Goal: Communication & Community: Answer question/provide support

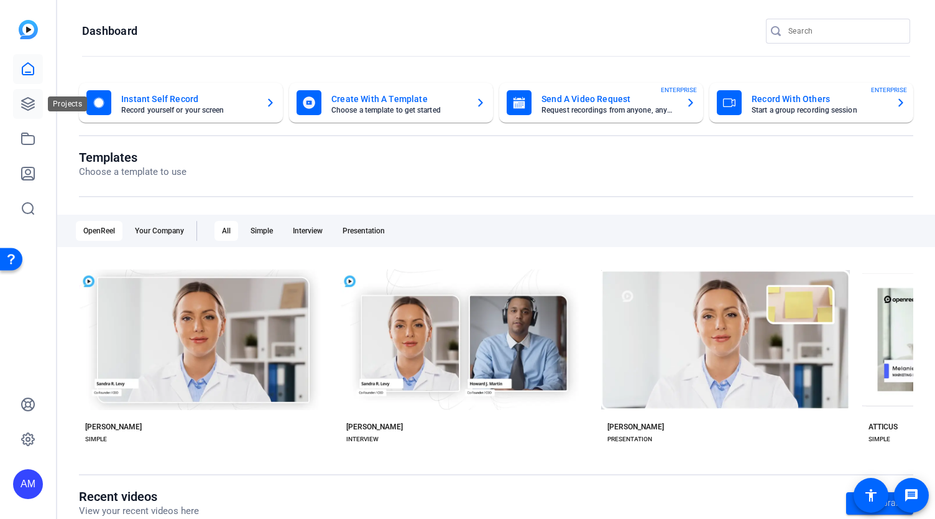
click at [24, 106] on icon at bounding box center [28, 103] width 15 height 15
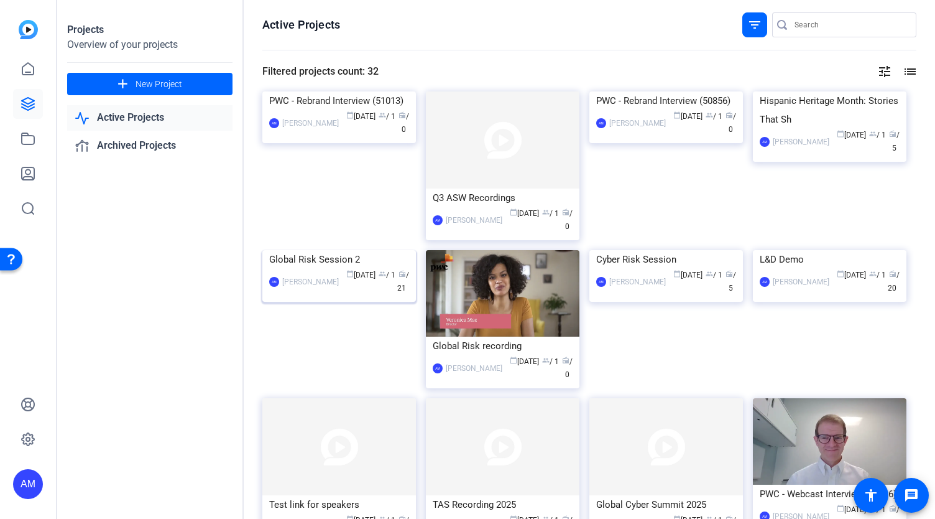
click at [366, 250] on img at bounding box center [339, 250] width 154 height 0
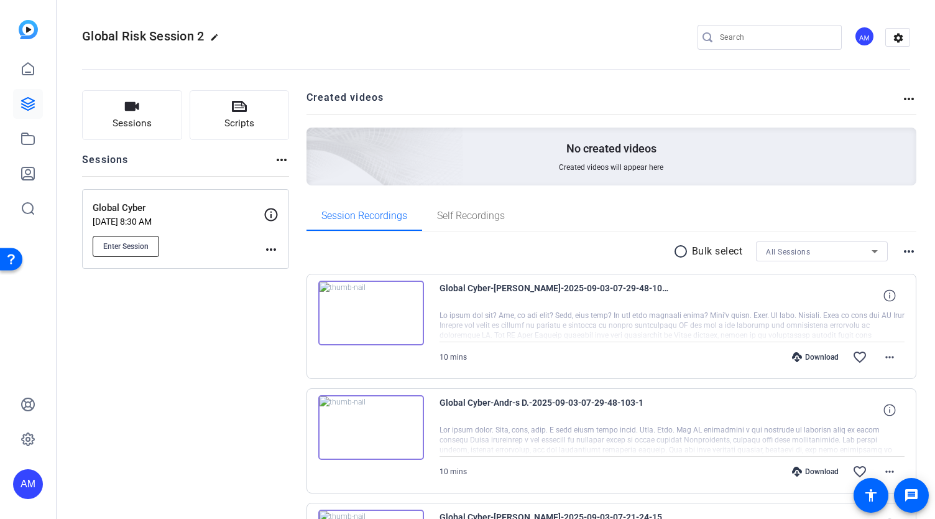
click at [123, 241] on span "Enter Session" at bounding box center [125, 246] width 45 height 10
click at [151, 243] on button "Enter Session" at bounding box center [126, 246] width 67 height 21
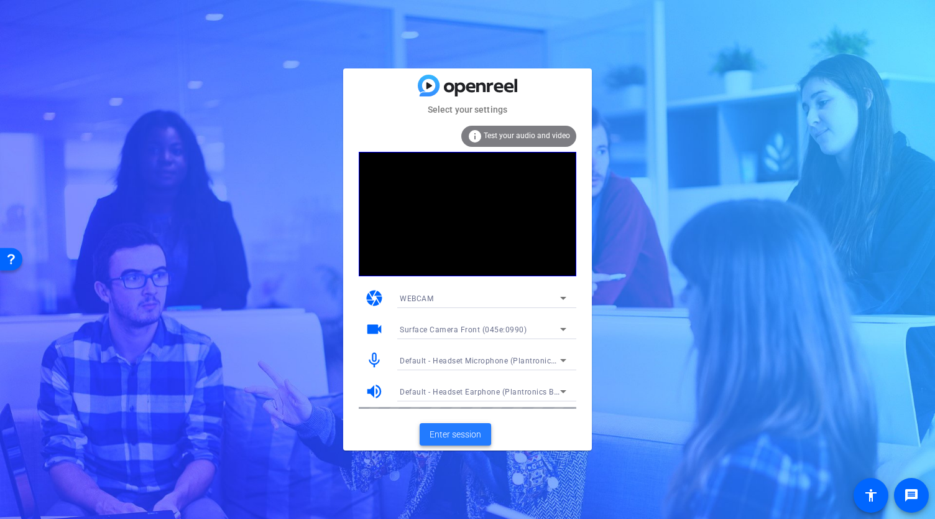
click at [459, 436] on span "Enter session" at bounding box center [456, 434] width 52 height 13
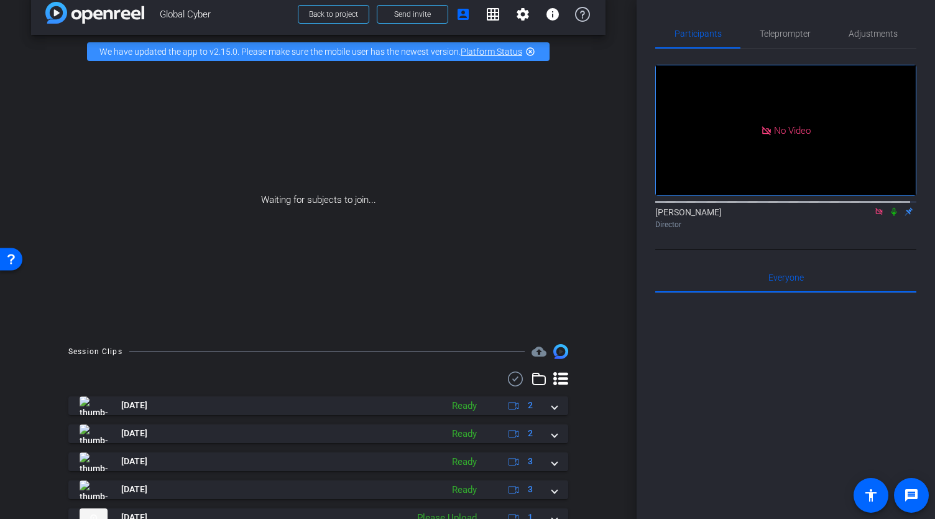
scroll to position [19, 0]
drag, startPoint x: 629, startPoint y: 211, endPoint x: 632, endPoint y: 300, distance: 89.0
click at [632, 300] on div "arrow_back Global Cyber Back to project Send invite account_box grid_on setting…" at bounding box center [318, 259] width 637 height 519
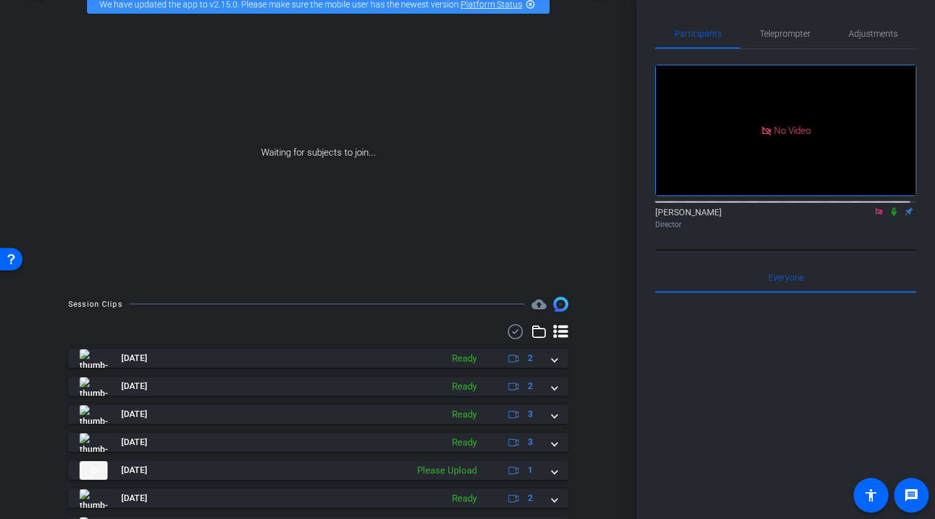
scroll to position [0, 0]
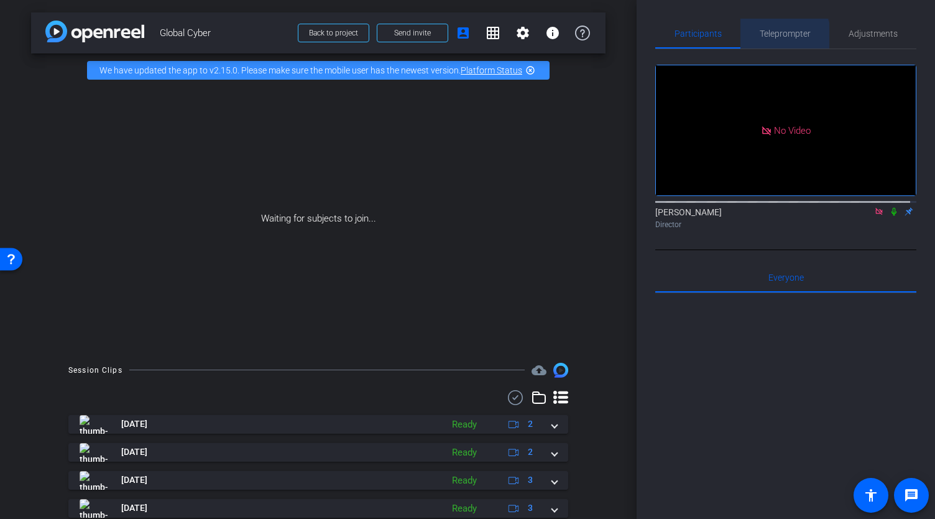
click at [778, 37] on span "Teleprompter" at bounding box center [785, 33] width 51 height 9
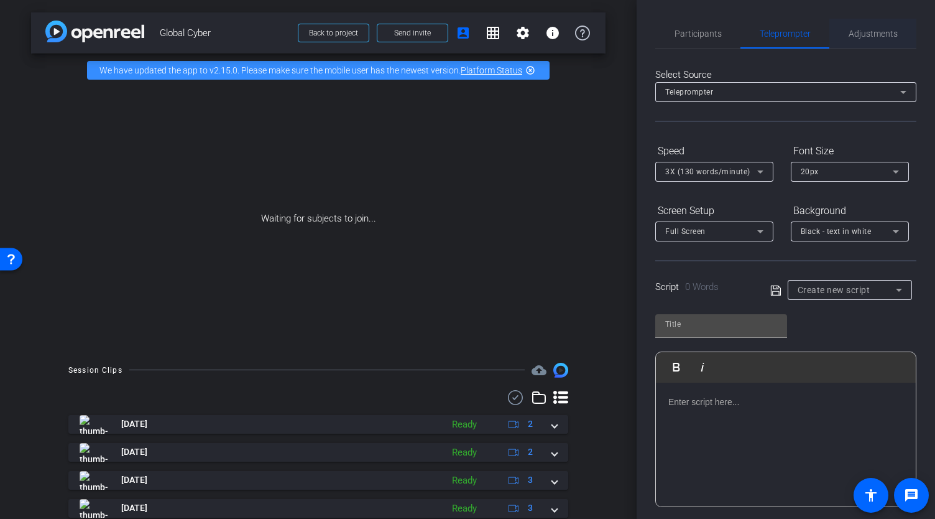
click at [864, 37] on span "Adjustments" at bounding box center [873, 33] width 49 height 9
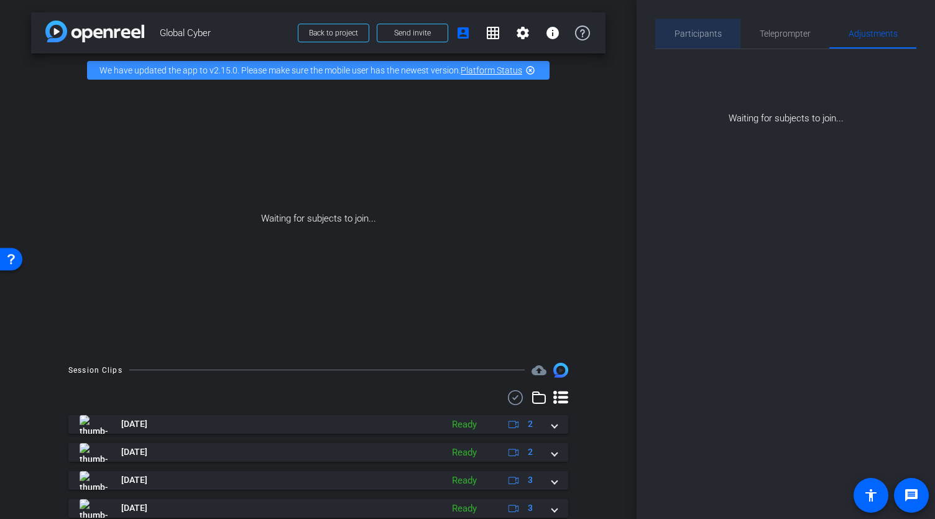
click at [706, 36] on span "Participants" at bounding box center [698, 33] width 47 height 9
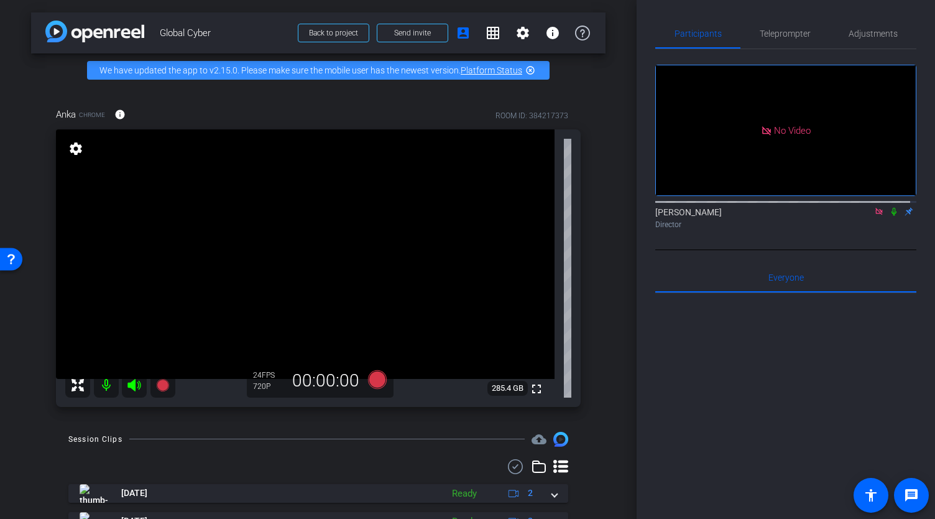
click at [874, 207] on icon at bounding box center [879, 211] width 10 height 9
click at [859, 216] on icon at bounding box center [864, 211] width 10 height 9
click at [889, 216] on icon at bounding box center [894, 211] width 10 height 9
click at [891, 216] on icon at bounding box center [894, 212] width 7 height 8
click at [874, 216] on icon at bounding box center [879, 211] width 10 height 9
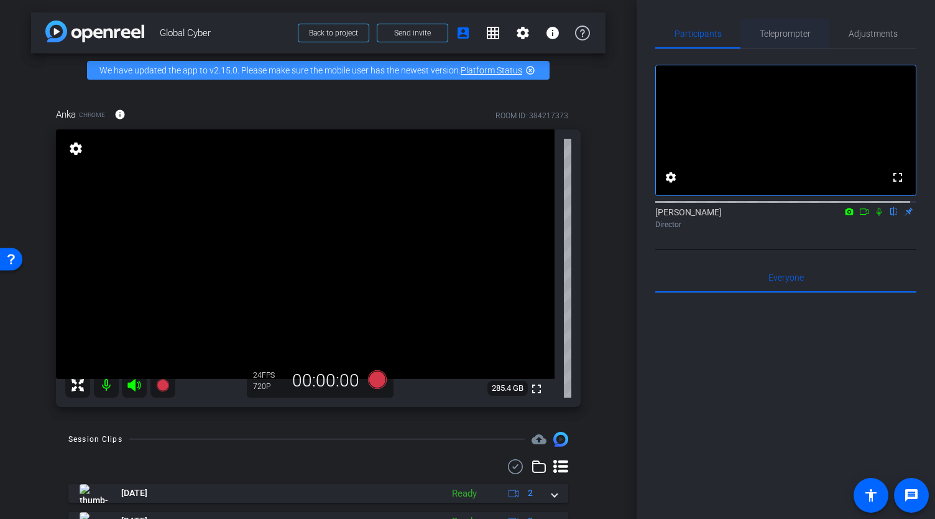
click at [775, 29] on span "Teleprompter" at bounding box center [785, 33] width 51 height 9
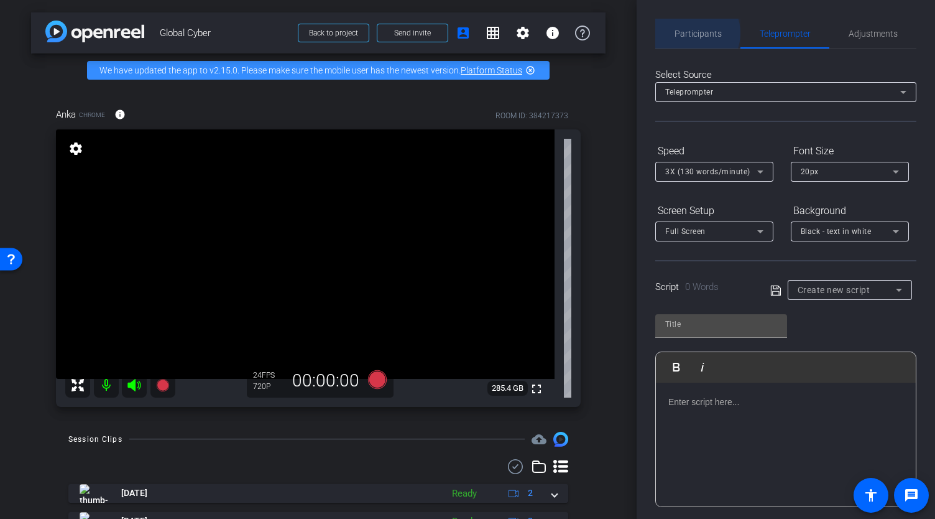
click at [692, 33] on span "Participants" at bounding box center [698, 33] width 47 height 9
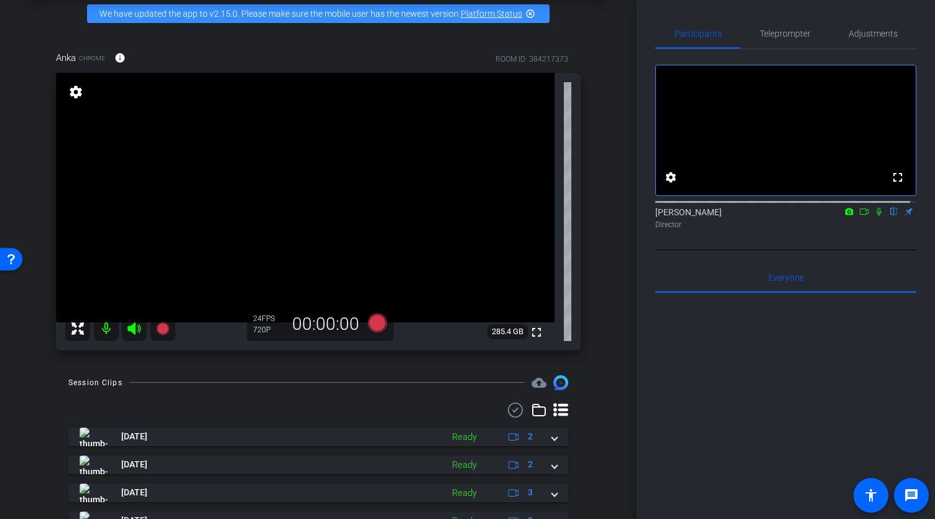
scroll to position [57, 0]
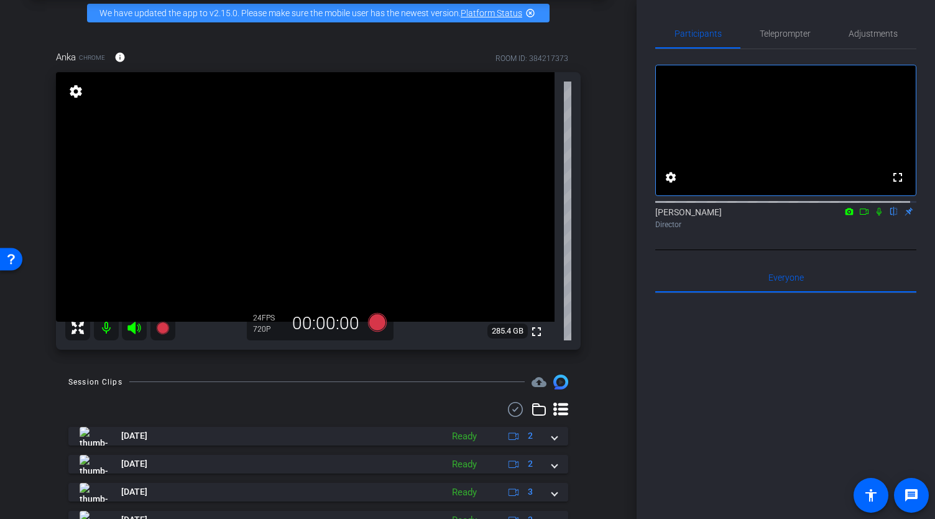
click at [859, 216] on icon at bounding box center [864, 211] width 10 height 9
click at [889, 216] on icon at bounding box center [894, 211] width 10 height 9
click at [874, 216] on icon at bounding box center [879, 211] width 10 height 9
click at [876, 216] on icon at bounding box center [879, 212] width 7 height 8
click at [859, 216] on icon at bounding box center [864, 211] width 10 height 9
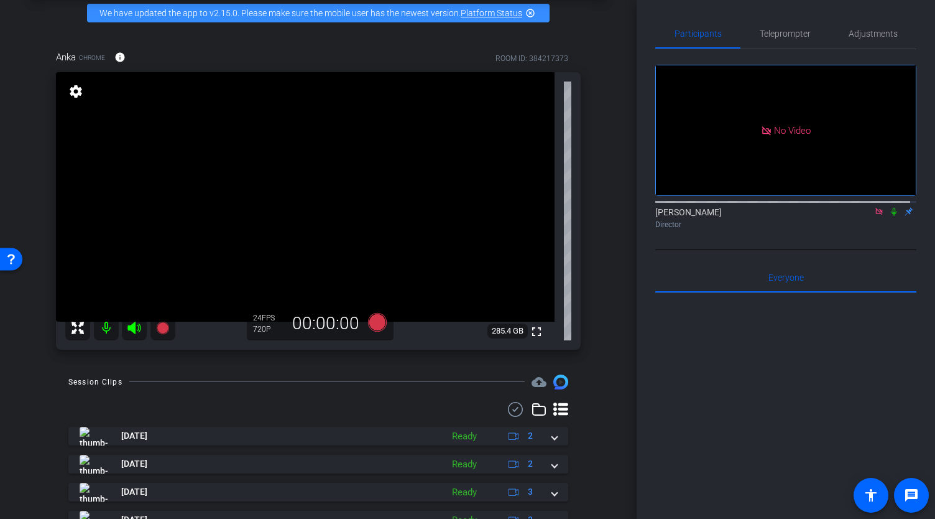
click at [889, 216] on icon at bounding box center [894, 211] width 10 height 9
click at [891, 216] on icon at bounding box center [894, 212] width 7 height 8
click at [865, 219] on div "Abe Menendez Director" at bounding box center [785, 218] width 261 height 24
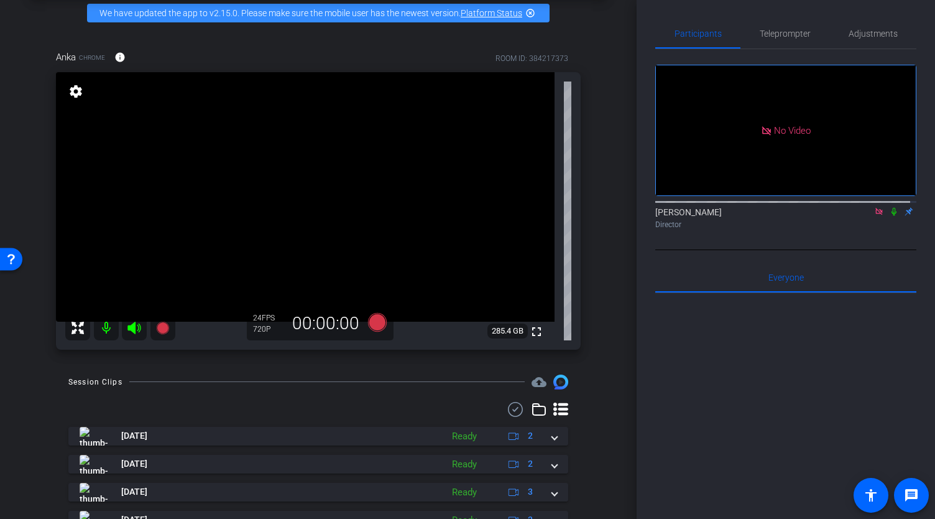
click at [874, 216] on icon at bounding box center [879, 211] width 10 height 9
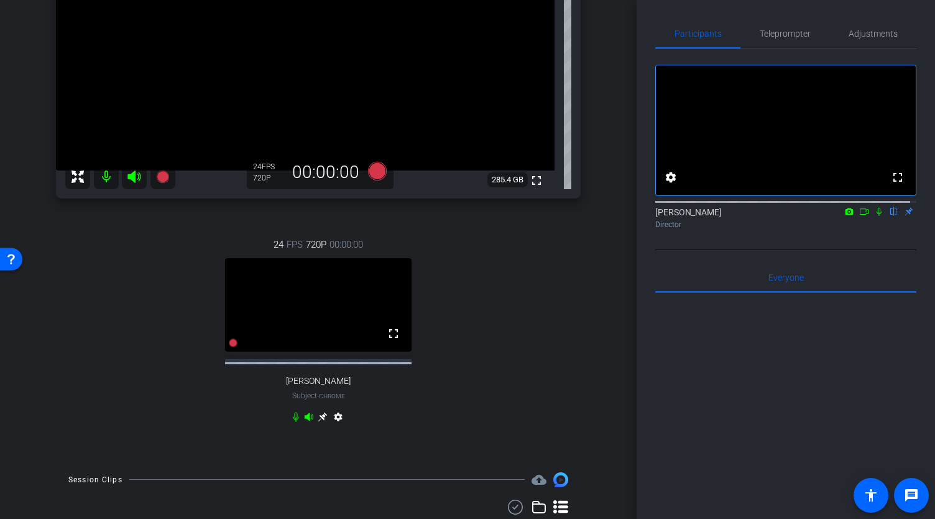
scroll to position [218, 0]
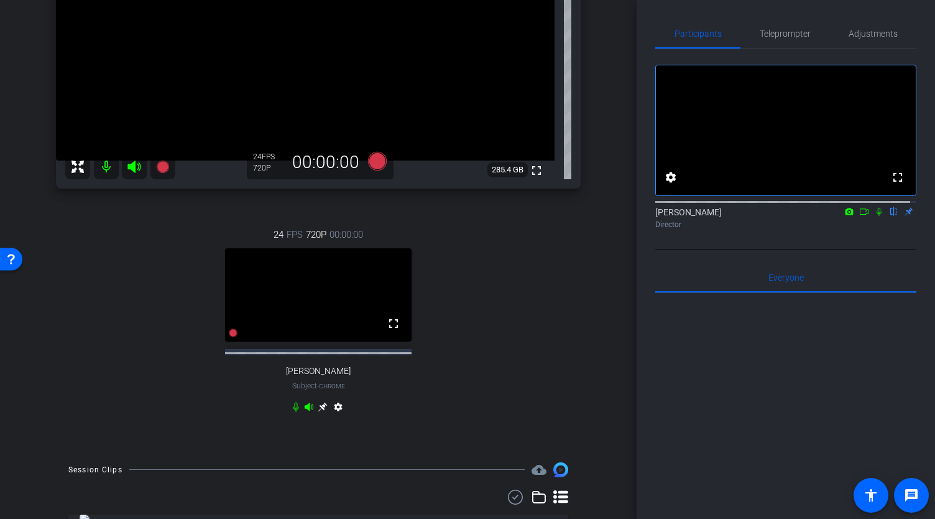
click at [320, 411] on icon at bounding box center [322, 406] width 9 height 9
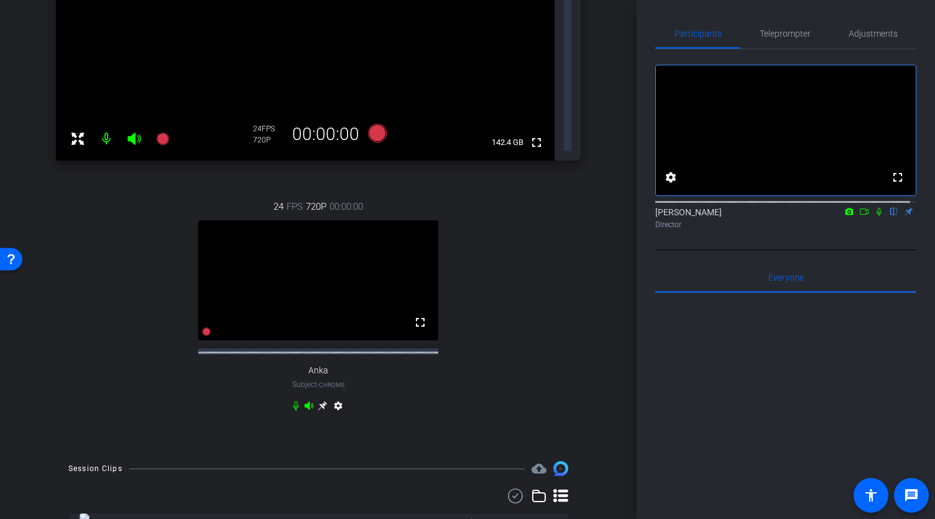
scroll to position [0, 0]
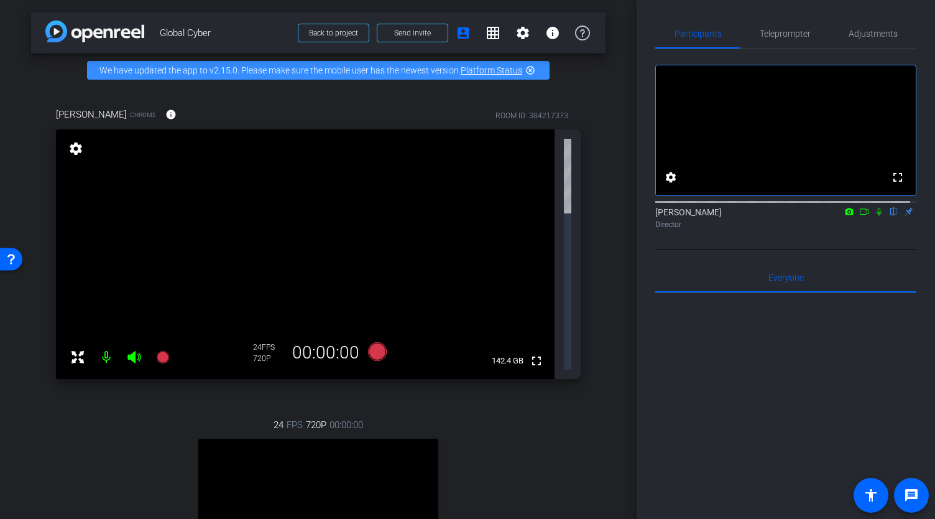
click at [78, 155] on mat-icon "settings" at bounding box center [75, 148] width 17 height 15
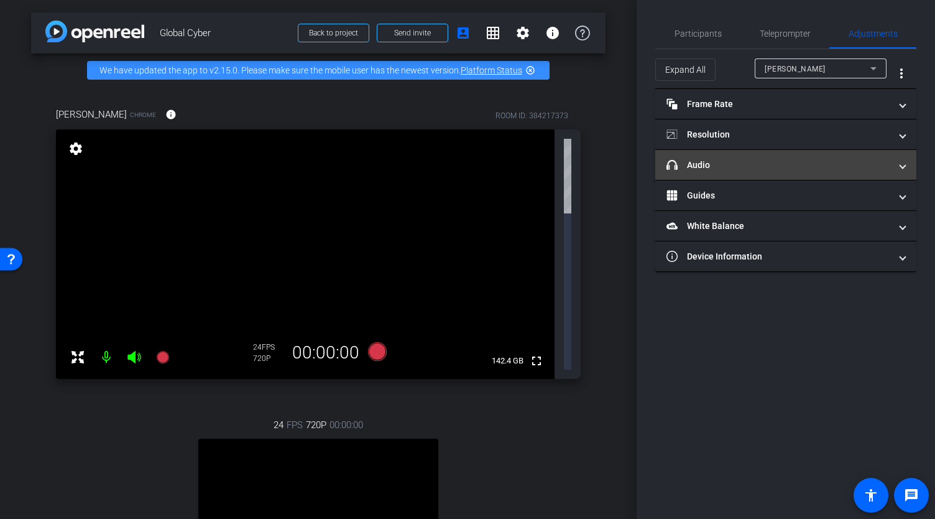
click at [716, 165] on mat-panel-title "headphone icon Audio" at bounding box center [779, 165] width 224 height 13
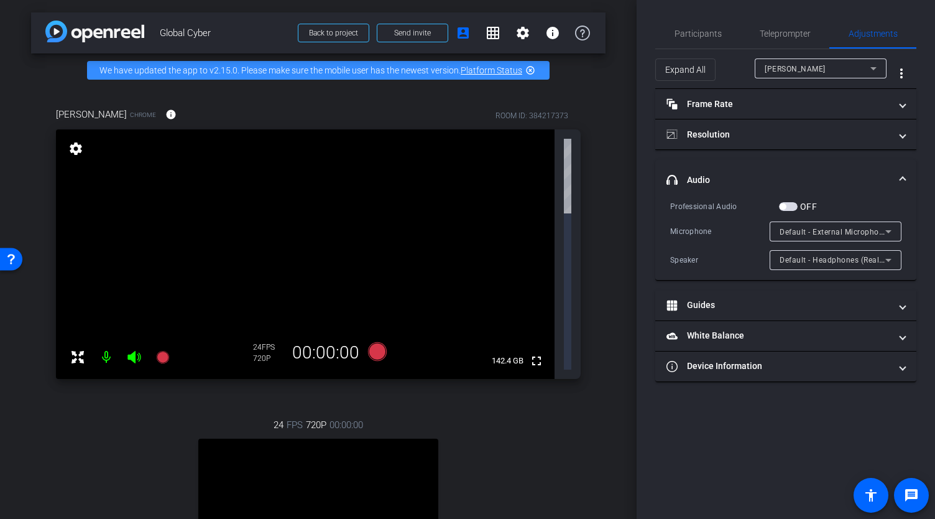
click at [793, 202] on span "button" at bounding box center [788, 206] width 19 height 9
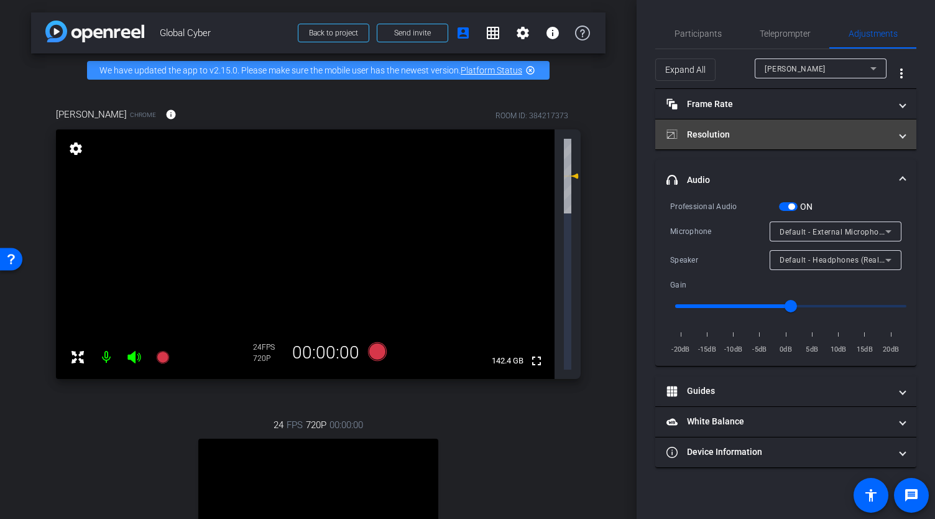
click at [727, 129] on mat-panel-title "Resolution" at bounding box center [779, 134] width 224 height 13
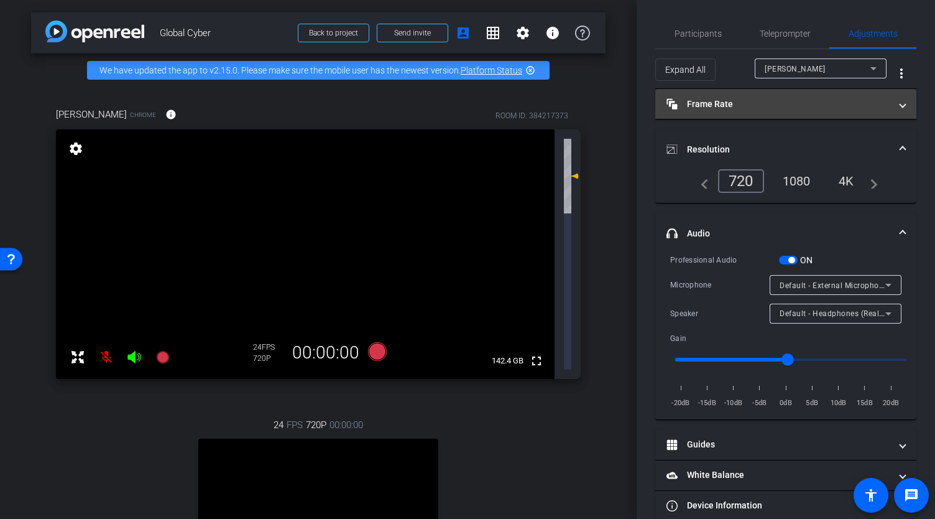
click at [727, 103] on mat-panel-title "Frame Rate Frame Rate" at bounding box center [779, 104] width 224 height 13
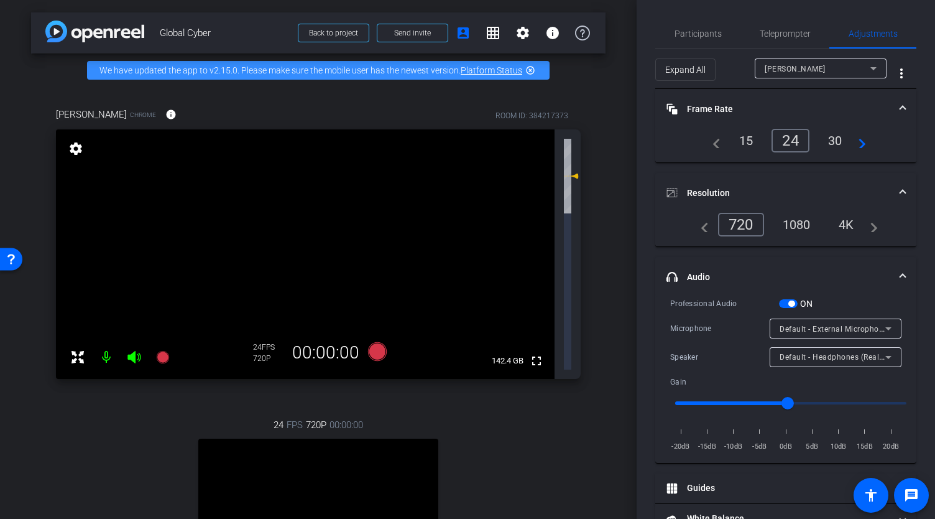
click at [900, 274] on span at bounding box center [902, 276] width 5 height 13
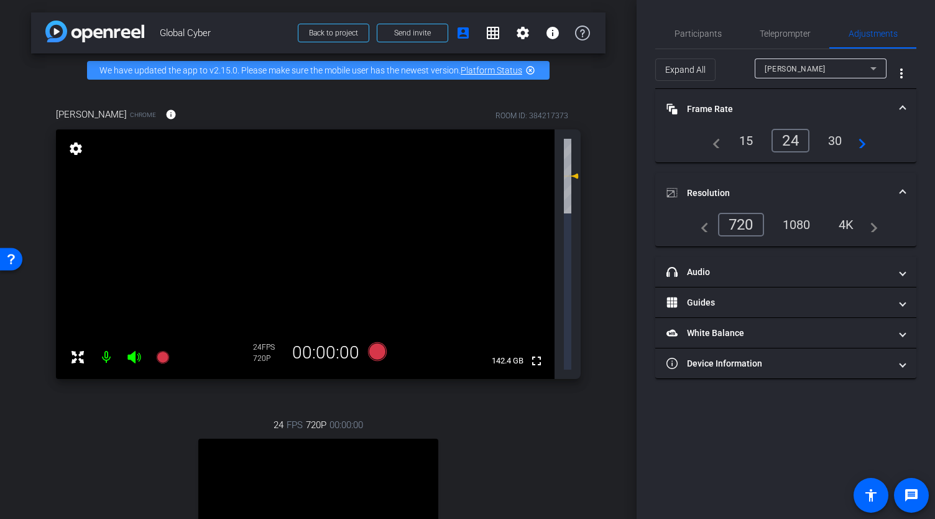
click at [904, 192] on span at bounding box center [902, 193] width 5 height 13
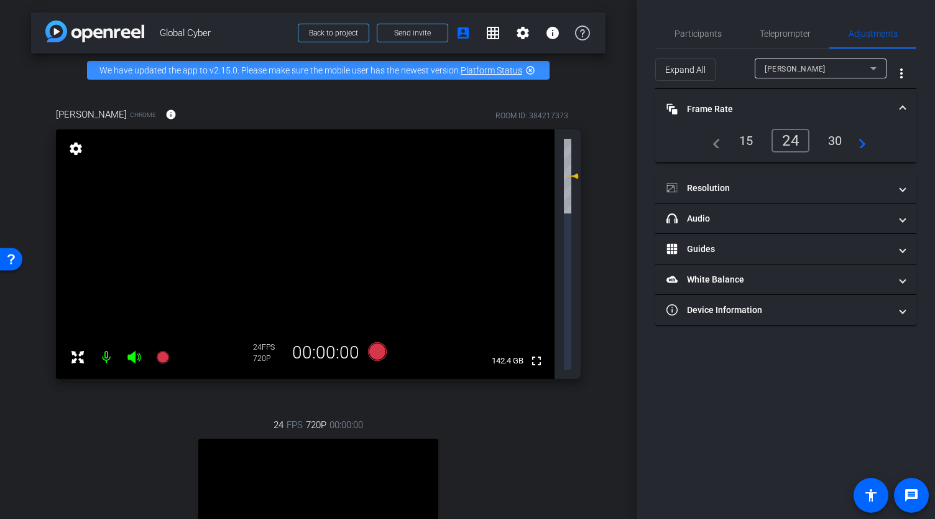
click at [904, 103] on span at bounding box center [902, 109] width 5 height 13
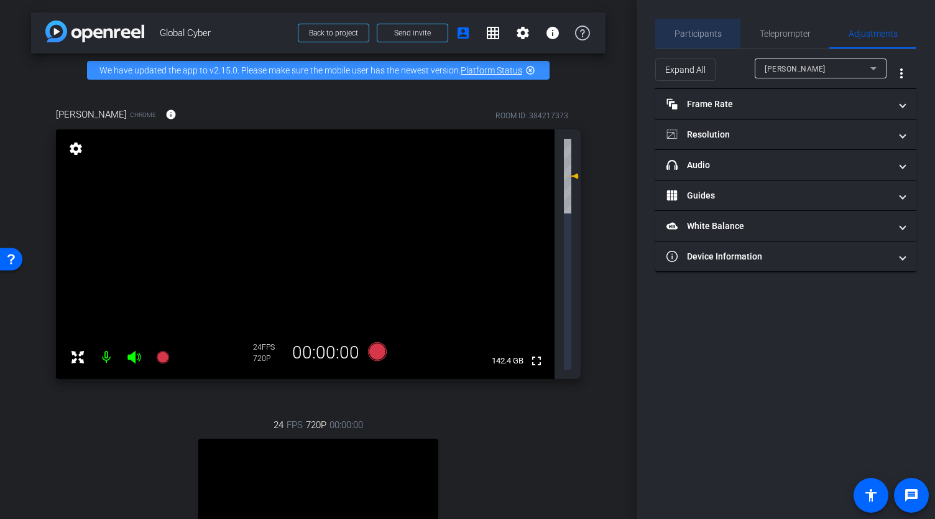
click at [711, 35] on span "Participants" at bounding box center [698, 33] width 47 height 9
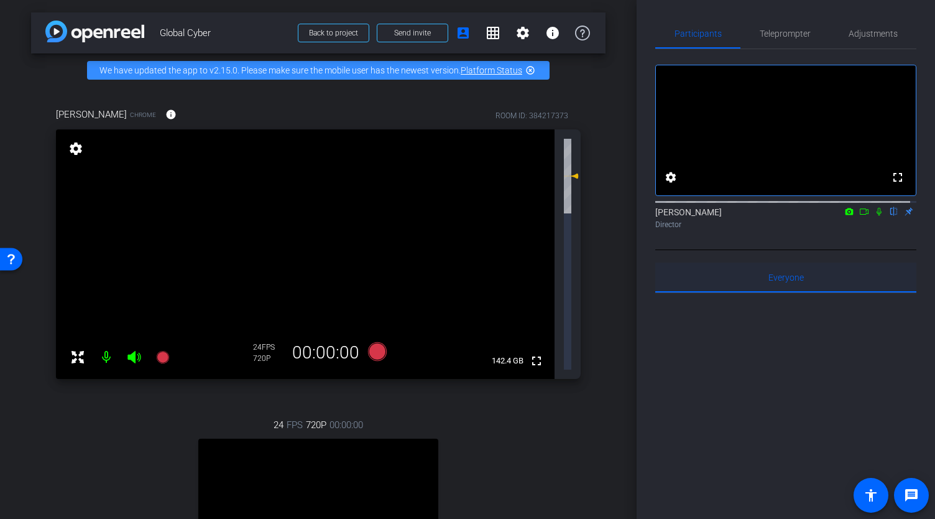
click at [821, 289] on div "Everyone 0" at bounding box center [785, 277] width 261 height 30
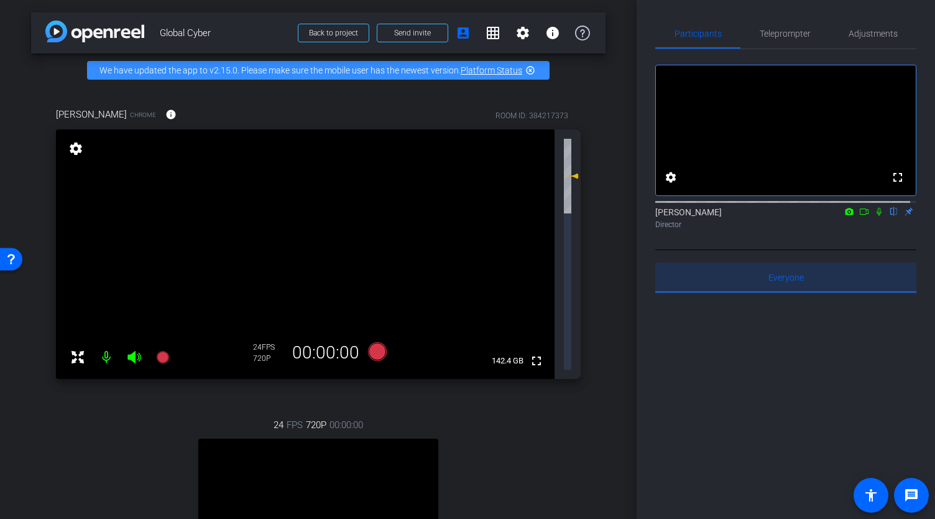
click at [808, 292] on div "Everyone 0" at bounding box center [785, 277] width 261 height 30
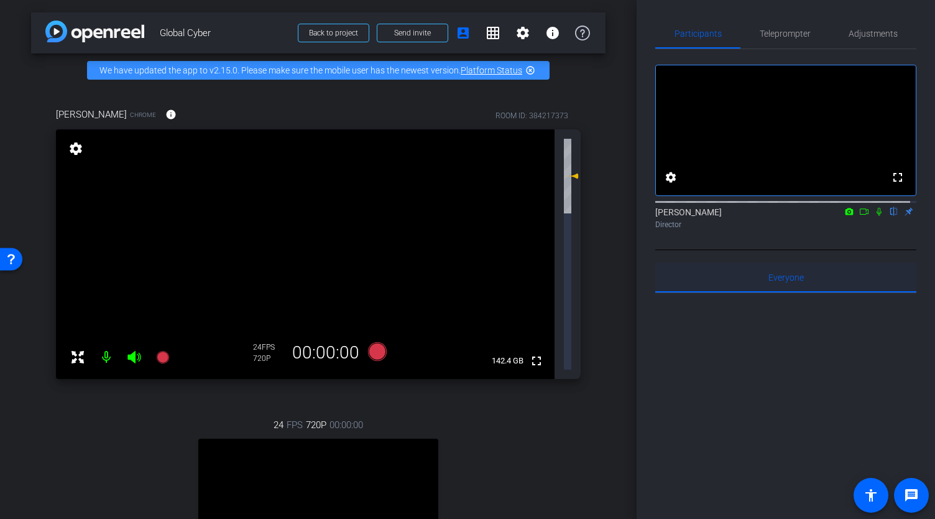
click at [795, 282] on span "Everyone 0" at bounding box center [786, 277] width 35 height 9
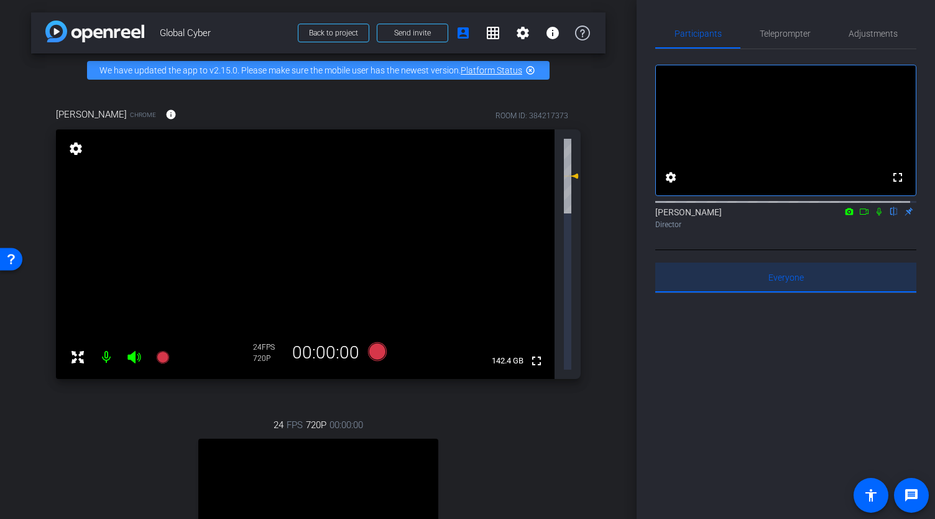
click at [820, 290] on div "Everyone 0" at bounding box center [785, 277] width 261 height 30
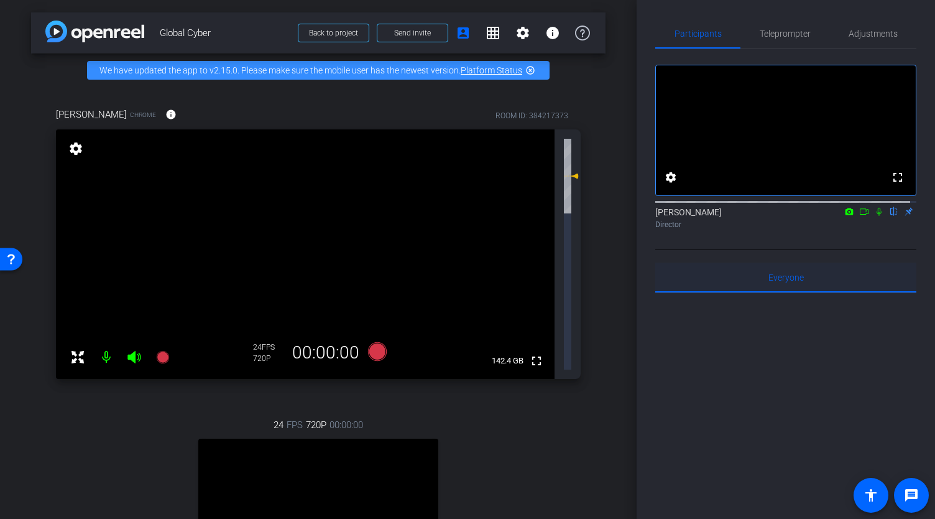
click at [749, 292] on div "Everyone 0" at bounding box center [785, 277] width 261 height 30
click at [782, 282] on span "Everyone 0" at bounding box center [786, 277] width 35 height 9
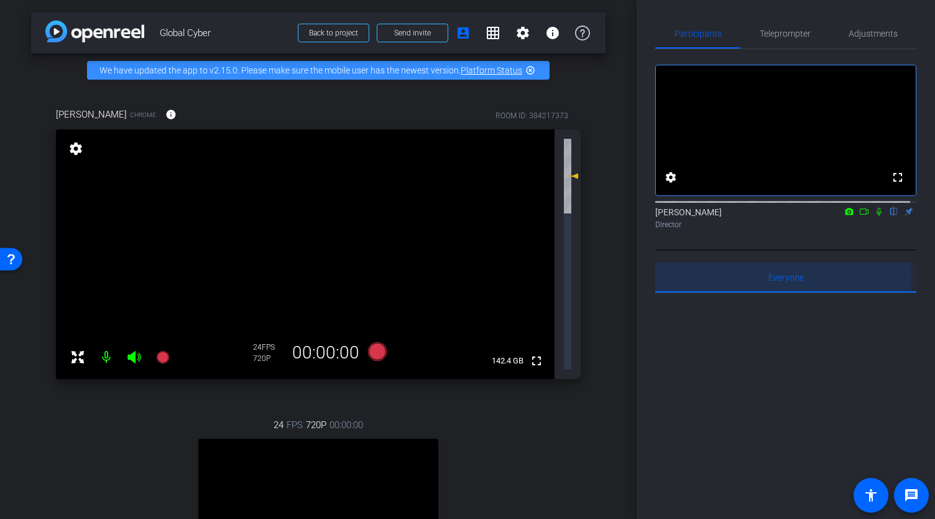
click at [782, 282] on span "Everyone 0" at bounding box center [786, 277] width 35 height 9
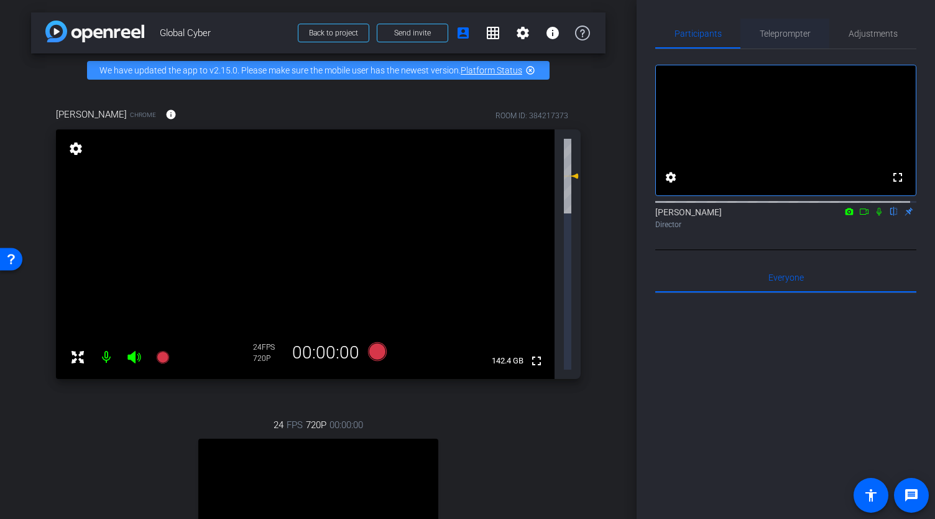
click at [793, 24] on span "Teleprompter" at bounding box center [785, 34] width 51 height 30
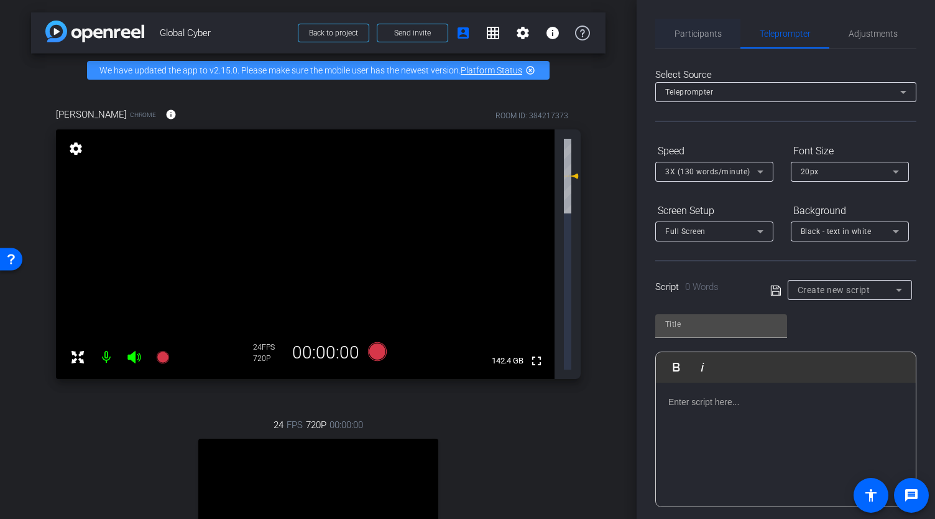
click at [699, 33] on span "Participants" at bounding box center [698, 33] width 47 height 9
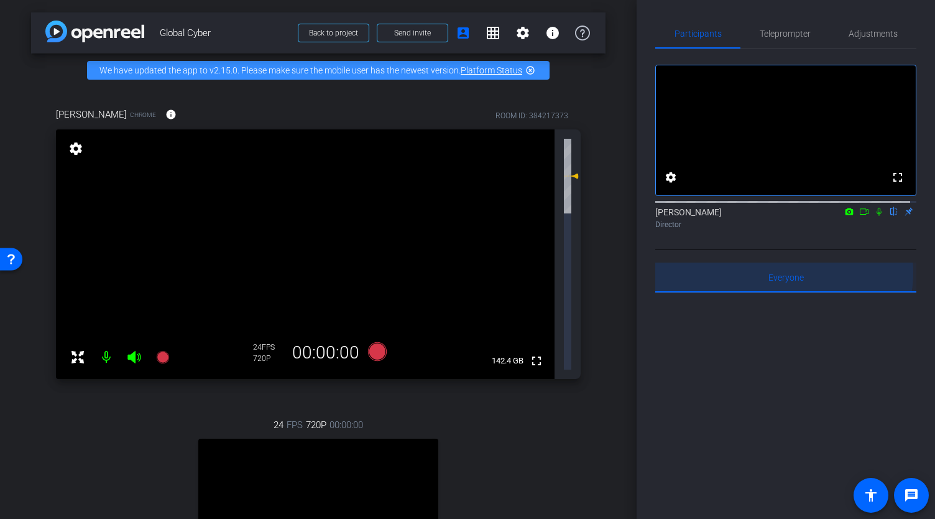
click at [783, 282] on span "Everyone 0" at bounding box center [786, 277] width 35 height 9
click at [788, 282] on span "Everyone 0" at bounding box center [786, 277] width 35 height 9
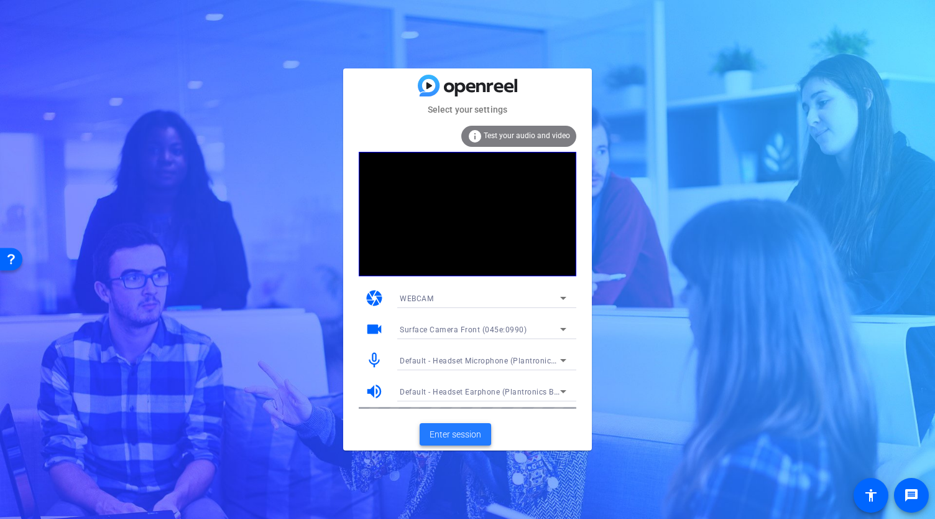
click at [458, 436] on span "Enter session" at bounding box center [456, 434] width 52 height 13
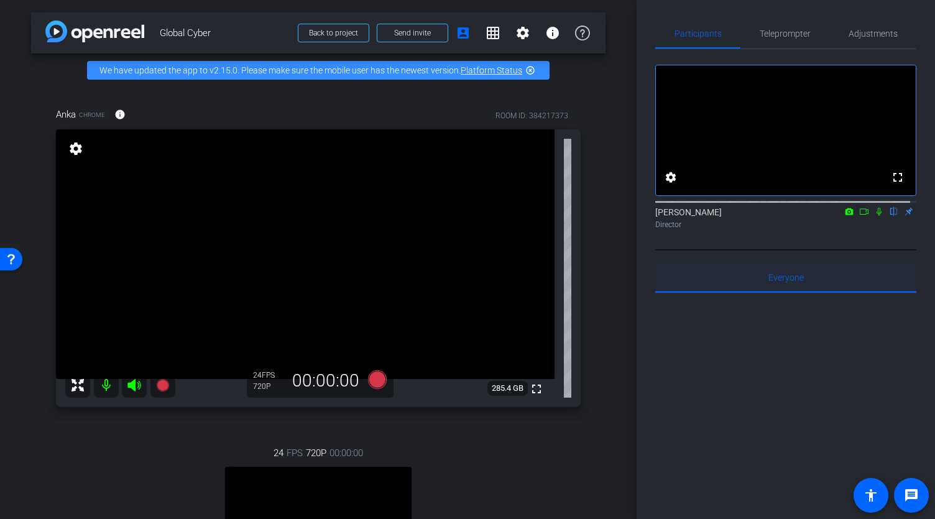
click at [775, 282] on span "Everyone 0" at bounding box center [786, 277] width 35 height 9
click at [778, 282] on span "Everyone 0" at bounding box center [786, 277] width 35 height 9
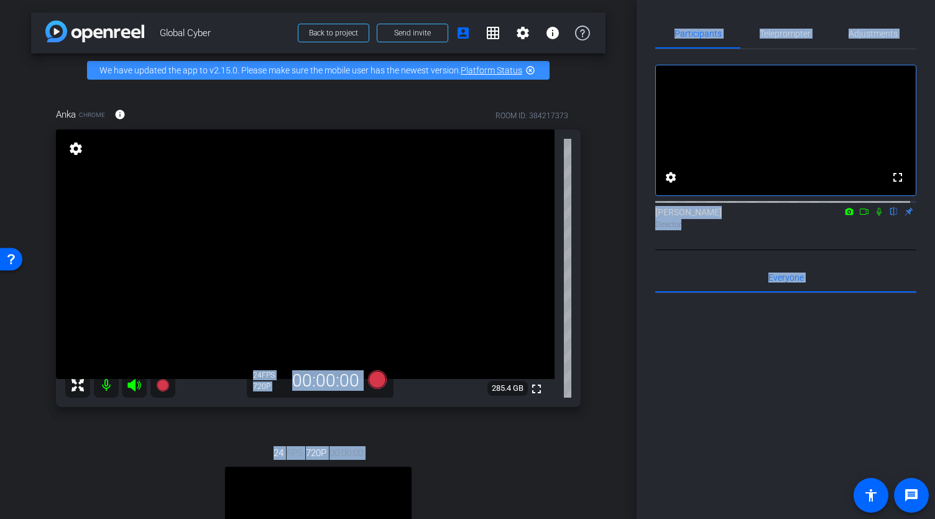
drag, startPoint x: 637, startPoint y: 311, endPoint x: 629, endPoint y: 411, distance: 100.4
click at [629, 411] on div "arrow_back Global Cyber Back to project Send invite account_box grid_on setting…" at bounding box center [467, 259] width 935 height 519
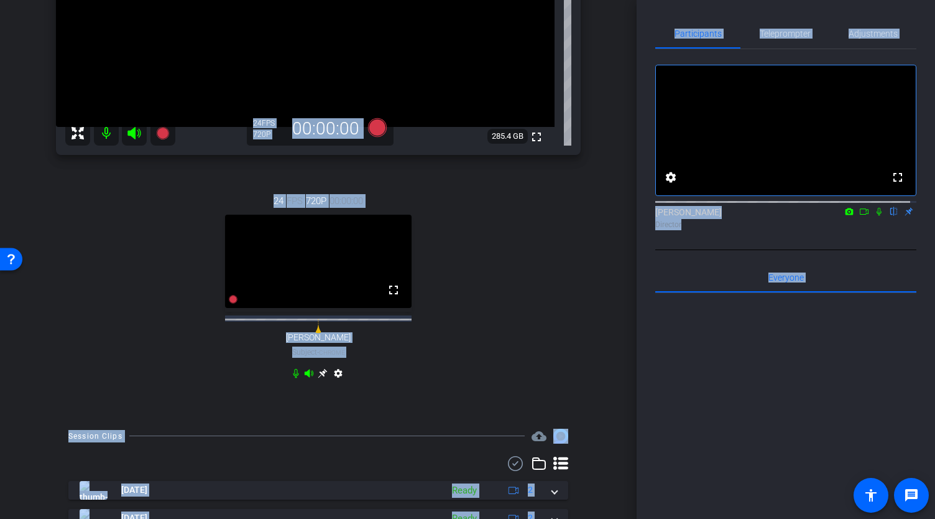
scroll to position [247, 0]
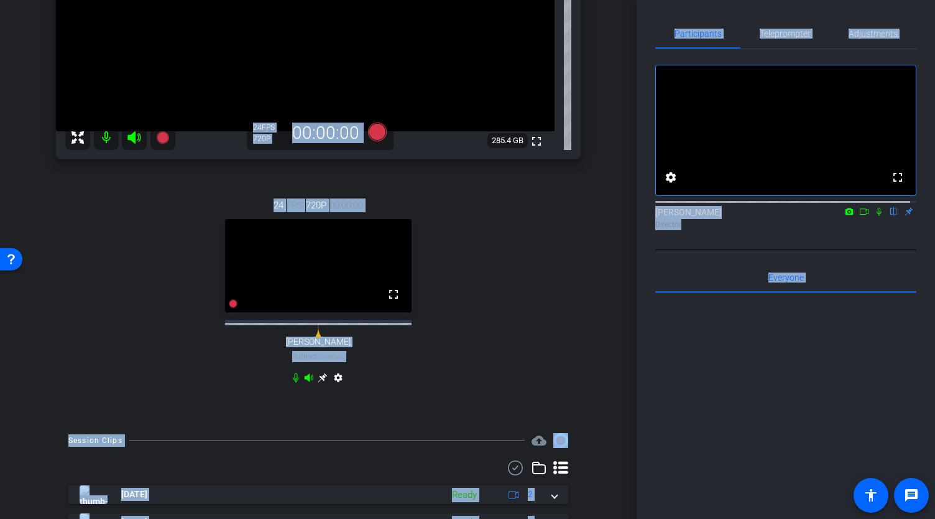
click at [782, 234] on div "Abe Menendez flip Director" at bounding box center [785, 215] width 261 height 38
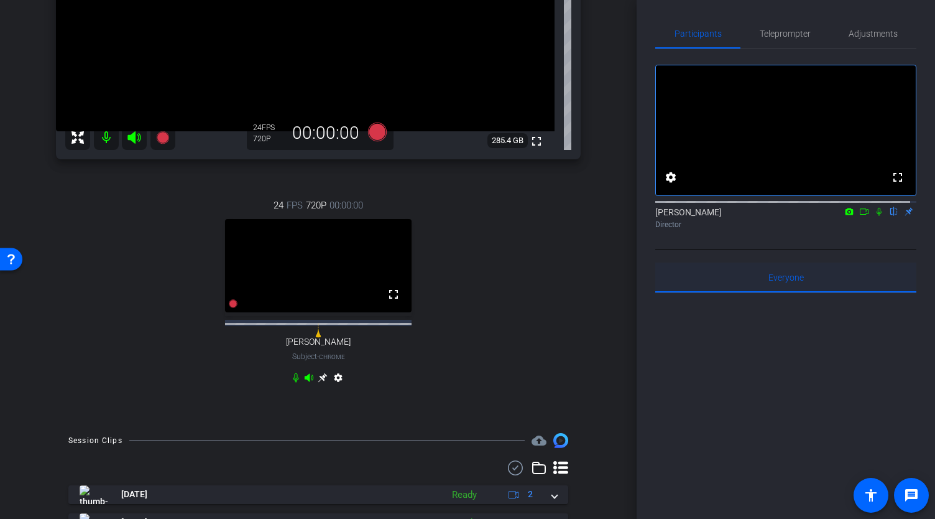
click at [782, 274] on span "Everyone 0" at bounding box center [786, 277] width 35 height 30
click at [868, 32] on span "Adjustments" at bounding box center [873, 33] width 49 height 9
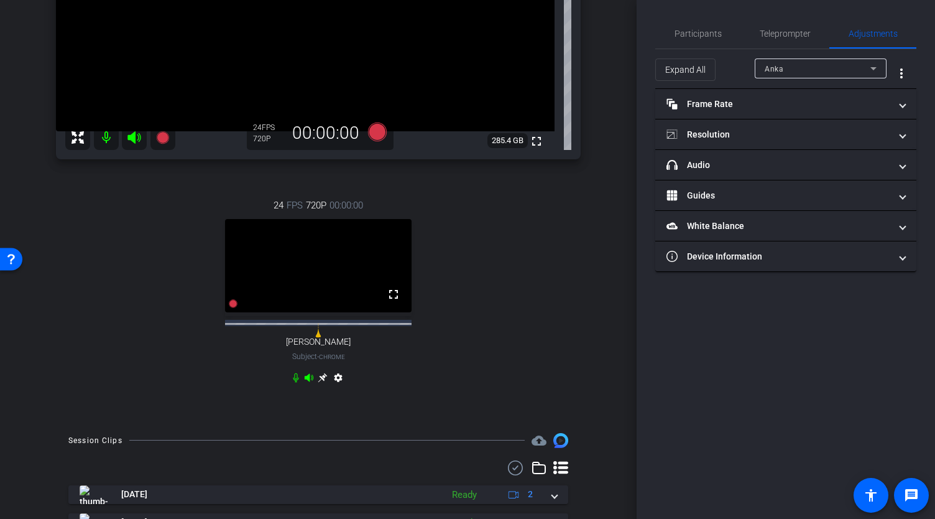
click at [626, 164] on div "arrow_back Global Cyber Back to project Send invite account_box grid_on setting…" at bounding box center [318, 12] width 637 height 519
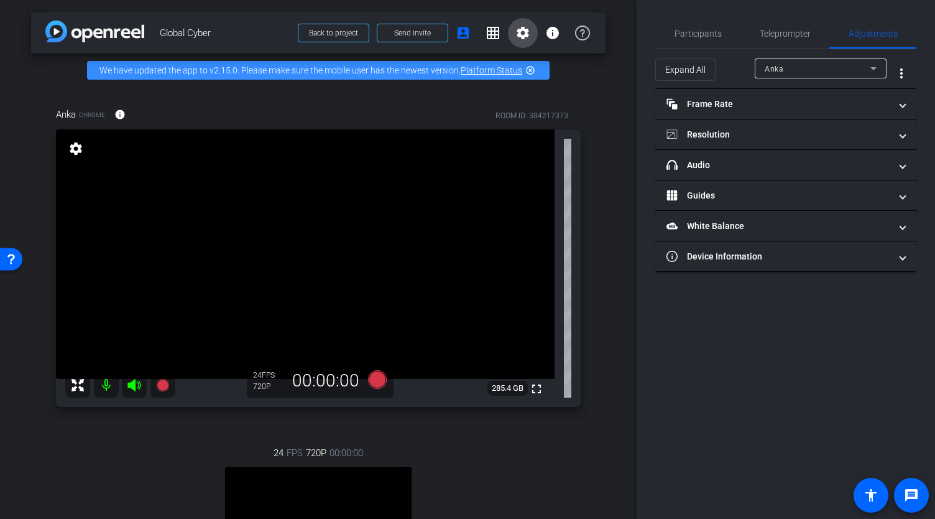
click at [517, 32] on mat-icon "settings" at bounding box center [522, 32] width 15 height 15
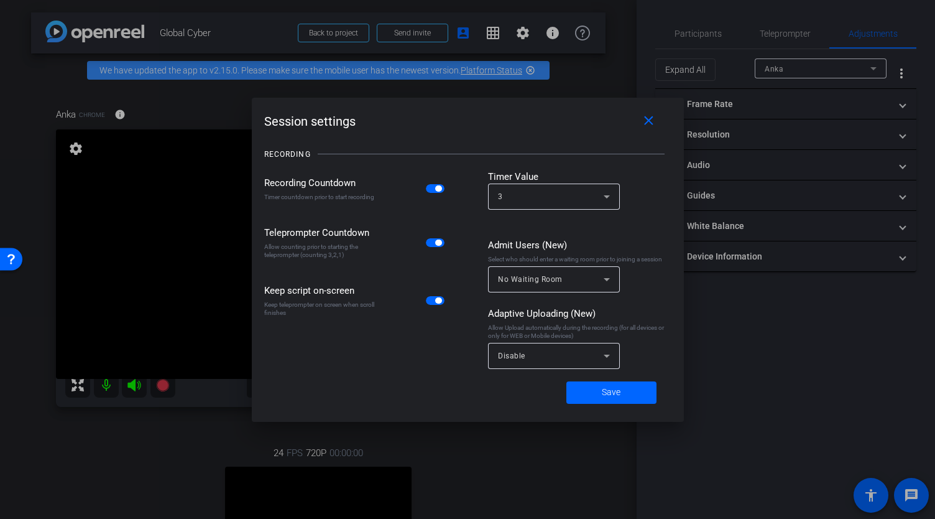
click at [428, 243] on span "button" at bounding box center [435, 242] width 19 height 9
click at [429, 302] on span "button" at bounding box center [435, 300] width 19 height 9
click at [604, 390] on span "Save" at bounding box center [611, 392] width 19 height 13
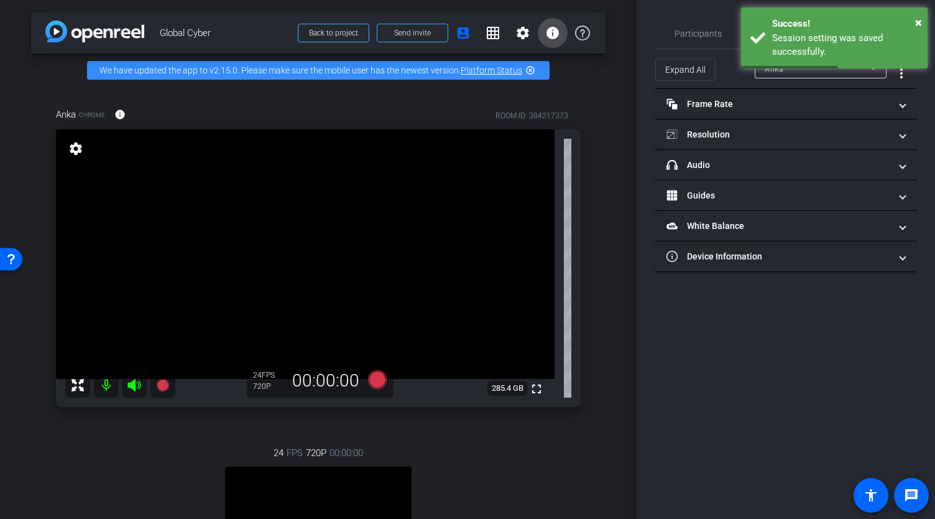
click at [545, 35] on mat-icon "info" at bounding box center [552, 32] width 15 height 15
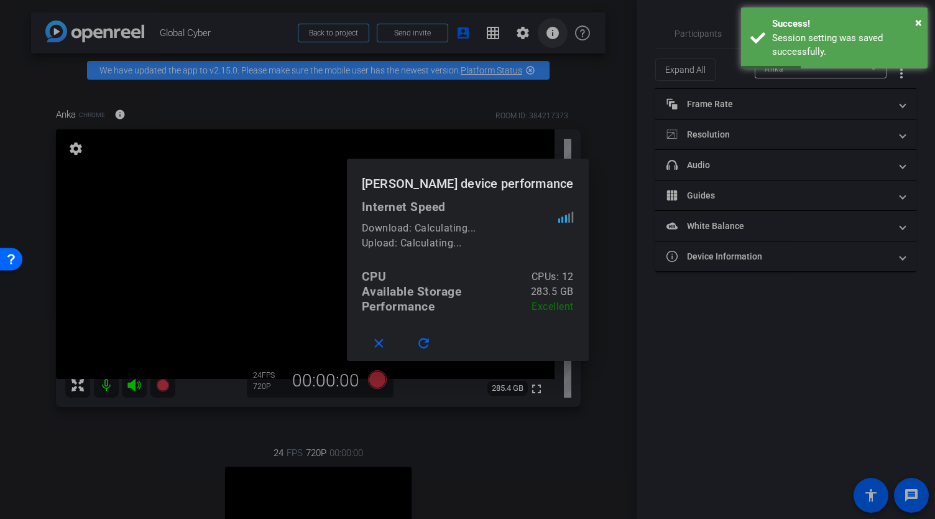
click at [545, 35] on div at bounding box center [467, 259] width 935 height 519
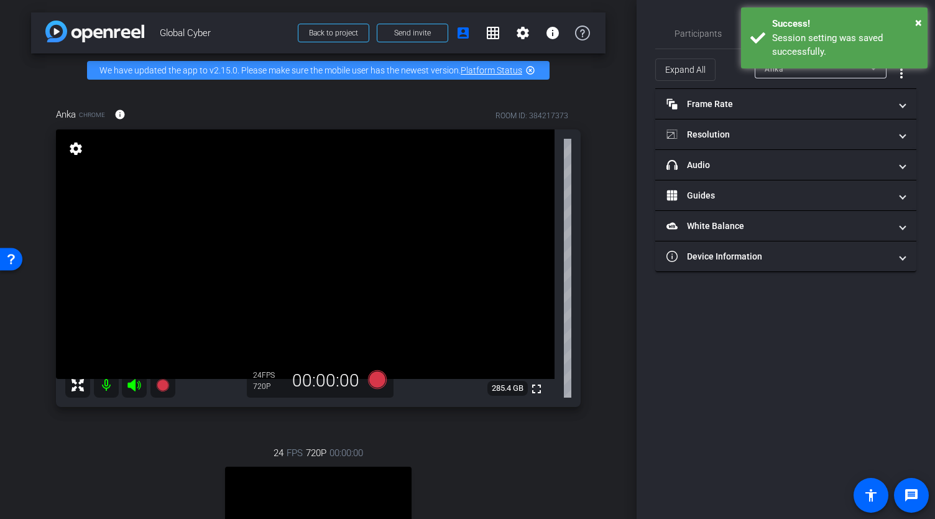
click at [770, 353] on div "Participants Teleprompter Adjustments settings Abe Menendez flip Director Every…" at bounding box center [786, 259] width 298 height 519
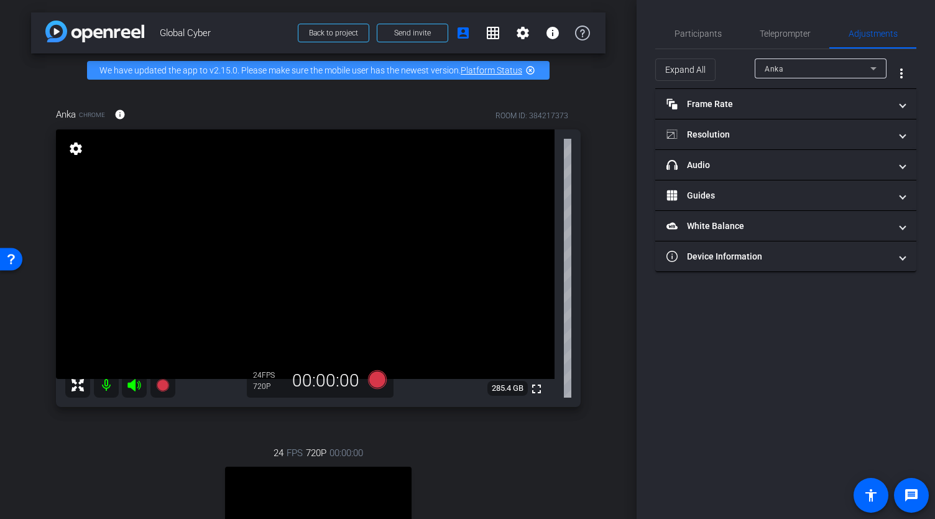
click at [827, 69] on div "Anka" at bounding box center [818, 69] width 106 height 16
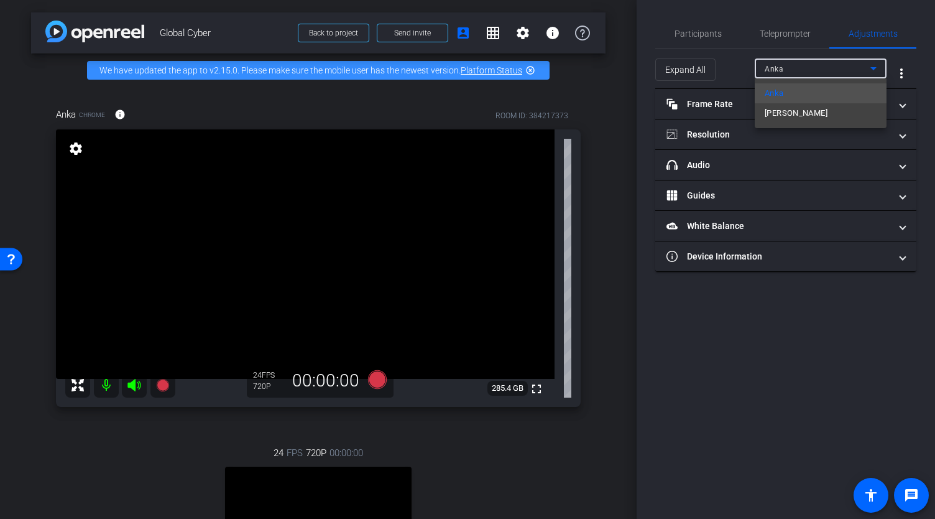
click at [827, 69] on div at bounding box center [467, 259] width 935 height 519
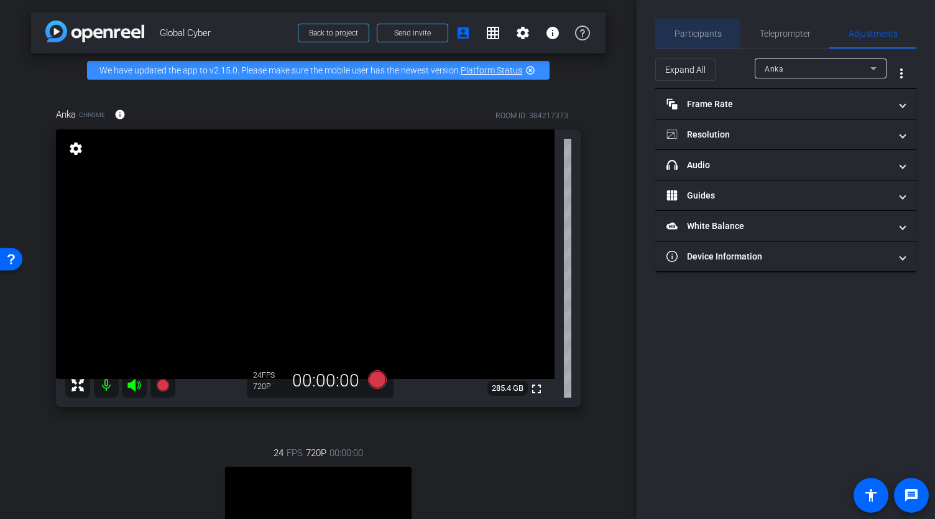
click at [709, 27] on span "Participants" at bounding box center [698, 34] width 47 height 30
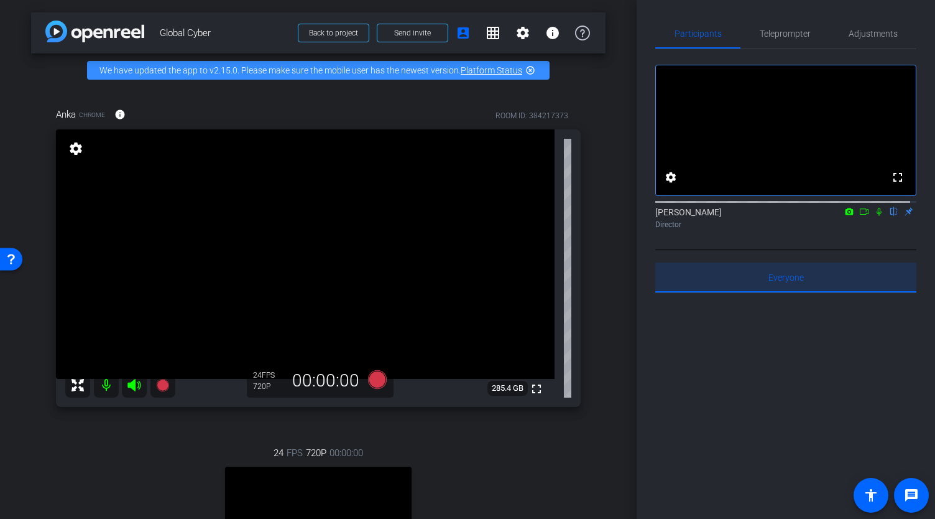
click at [802, 287] on div "Everyone 0" at bounding box center [785, 277] width 261 height 30
click at [760, 290] on div "Everyone 0" at bounding box center [785, 277] width 261 height 30
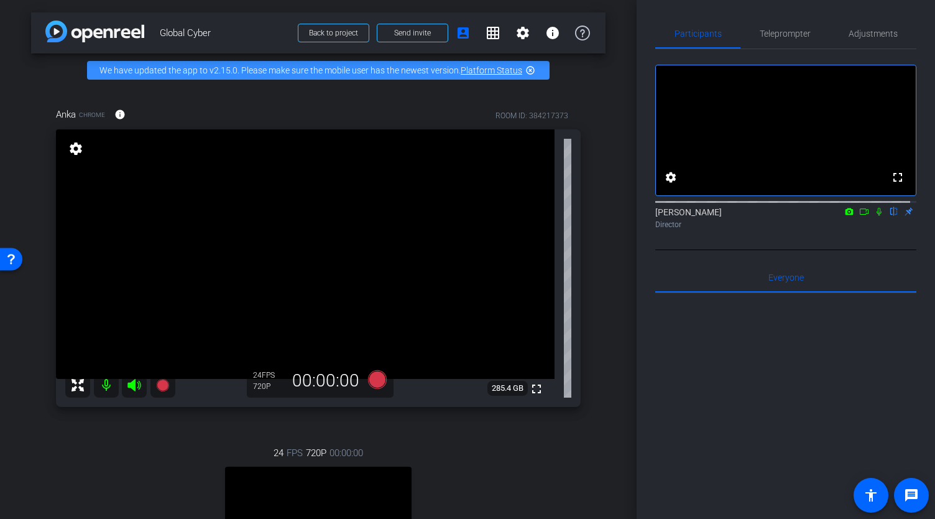
click at [774, 307] on div at bounding box center [785, 447] width 261 height 308
click at [765, 330] on div at bounding box center [785, 447] width 261 height 308
click at [744, 340] on div at bounding box center [785, 447] width 261 height 308
click at [910, 492] on mat-icon "message" at bounding box center [911, 494] width 15 height 15
click at [862, 499] on span at bounding box center [871, 495] width 30 height 30
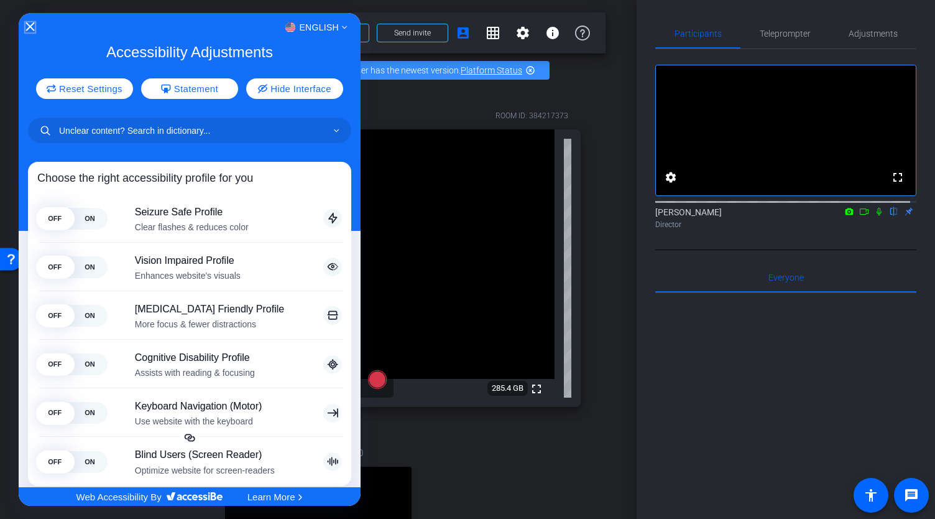
click at [30, 24] on icon "Close Accessibility Interface" at bounding box center [29, 26] width 9 height 9
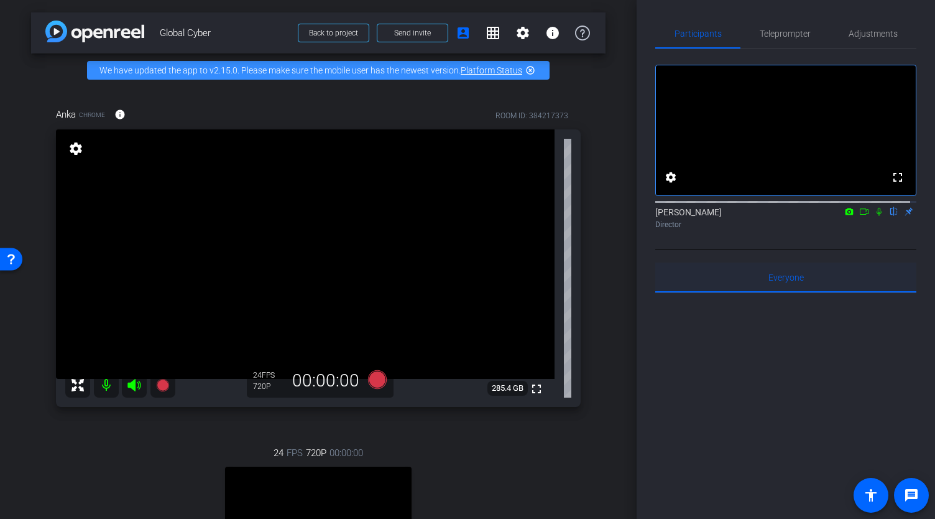
click at [720, 287] on div "Everyone 0" at bounding box center [785, 277] width 261 height 30
click at [814, 272] on div "fullscreen settings Abe Menendez flip Director Everyone 0 Mark all read To: Eve…" at bounding box center [785, 361] width 261 height 625
click at [795, 282] on span "Everyone 0" at bounding box center [786, 277] width 35 height 9
click at [782, 271] on div "fullscreen settings Abe Menendez flip Director Everyone 0 Mark all read To: Eve…" at bounding box center [785, 361] width 261 height 625
click at [769, 282] on span "Everyone 0" at bounding box center [786, 277] width 35 height 9
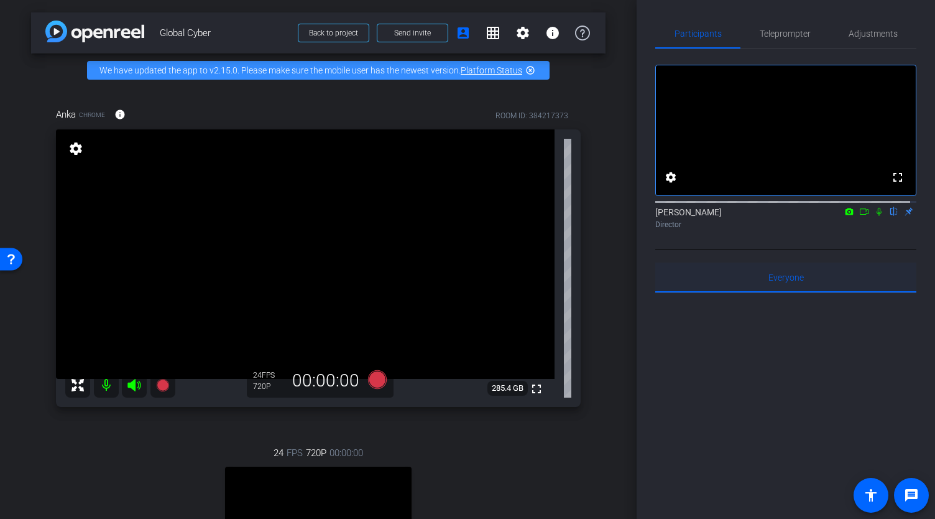
click at [688, 291] on div "Everyone 0" at bounding box center [785, 277] width 261 height 30
click at [711, 43] on span "Participants" at bounding box center [698, 34] width 47 height 30
click at [787, 36] on span "Teleprompter" at bounding box center [785, 33] width 51 height 9
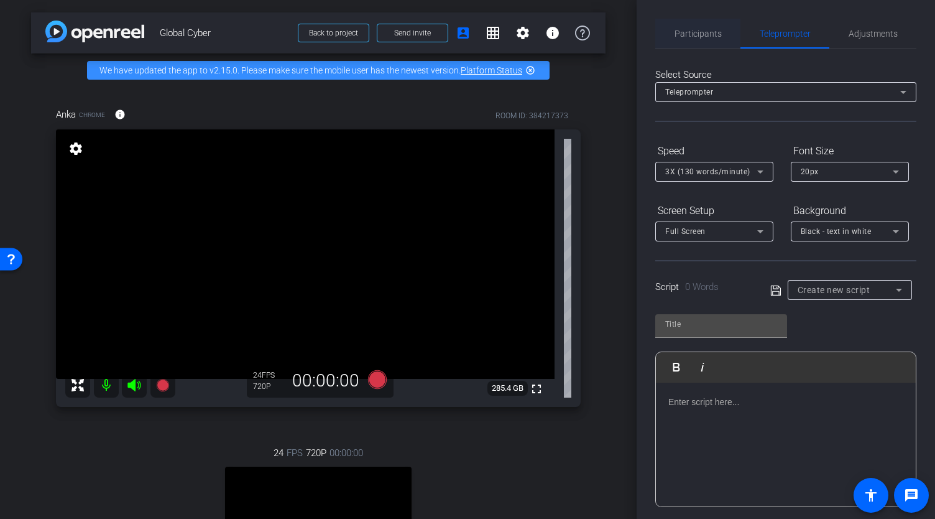
click at [703, 45] on span "Participants" at bounding box center [698, 34] width 47 height 30
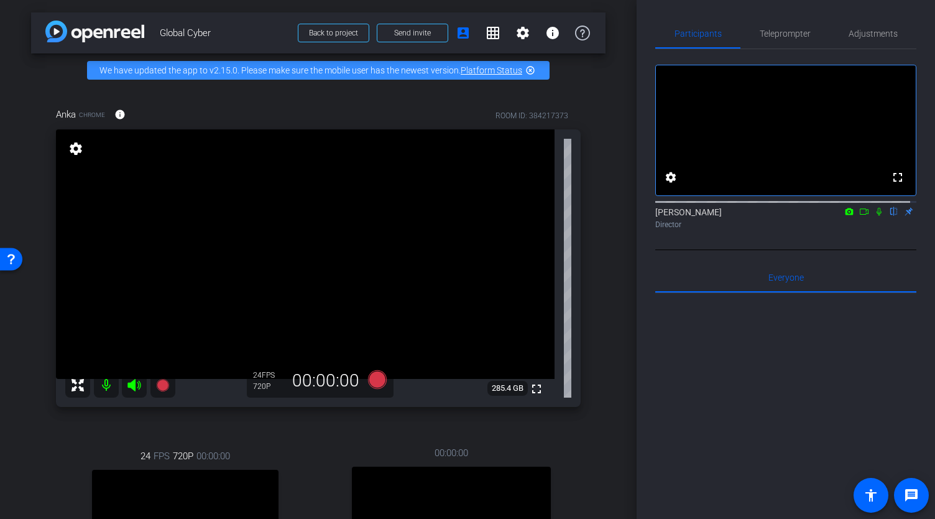
click at [76, 156] on mat-icon "settings" at bounding box center [75, 148] width 17 height 15
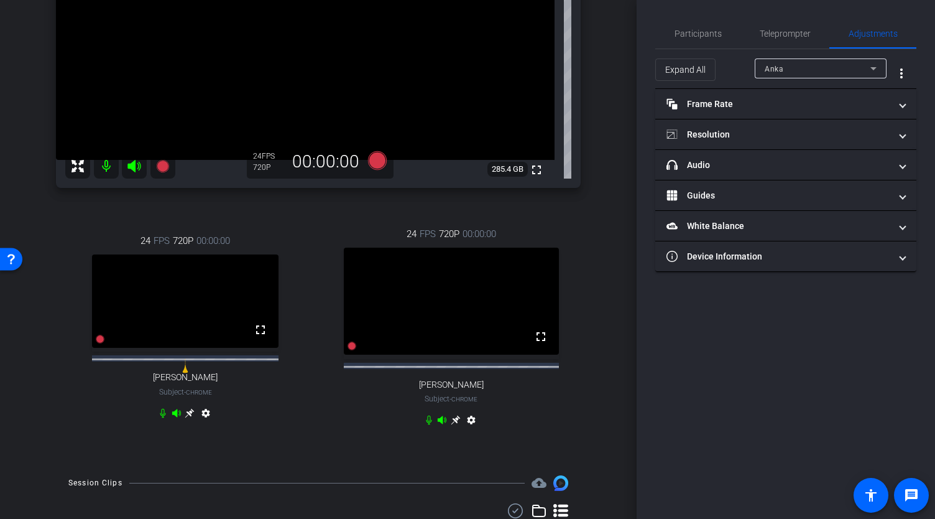
scroll to position [221, 0]
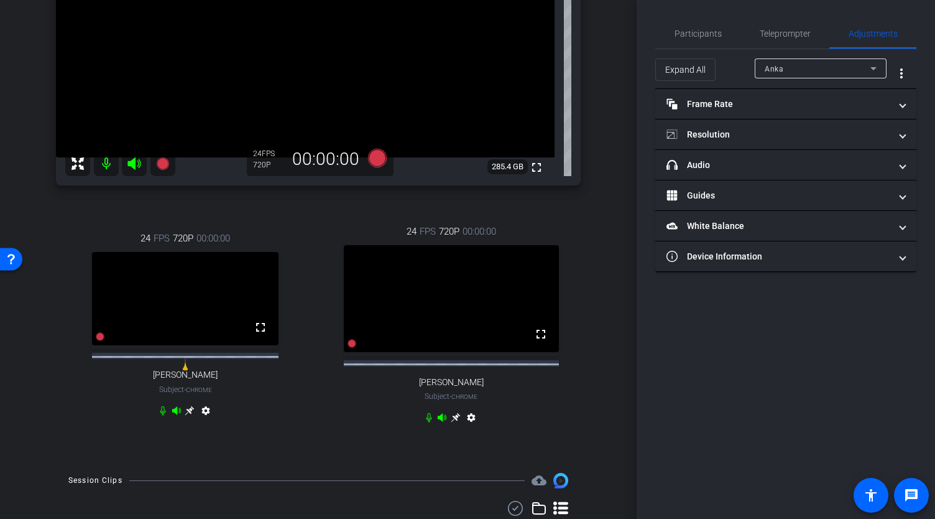
click at [451, 422] on icon at bounding box center [456, 417] width 10 height 10
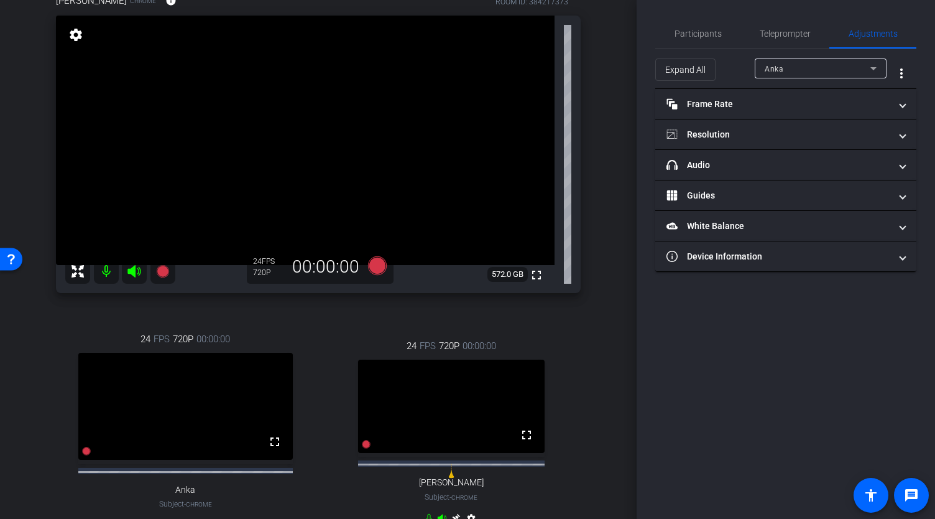
scroll to position [116, 0]
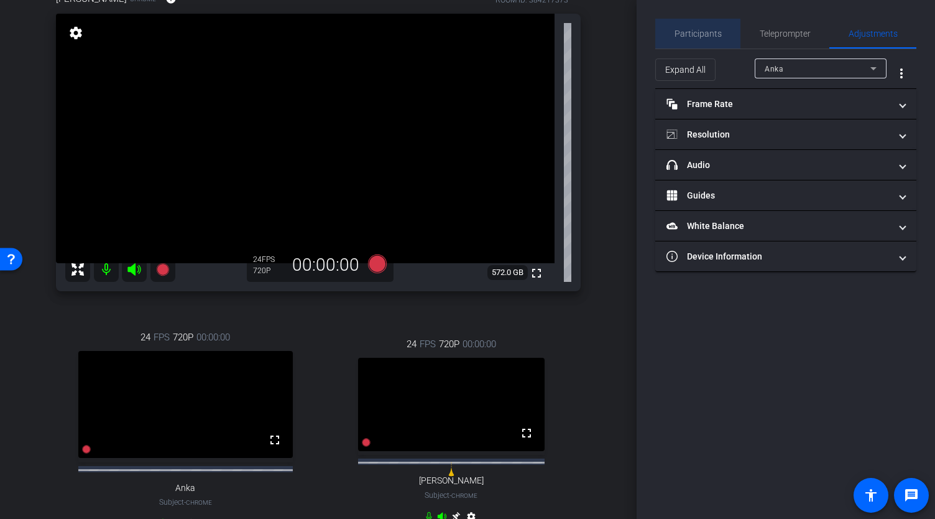
click at [701, 34] on span "Participants" at bounding box center [698, 33] width 47 height 9
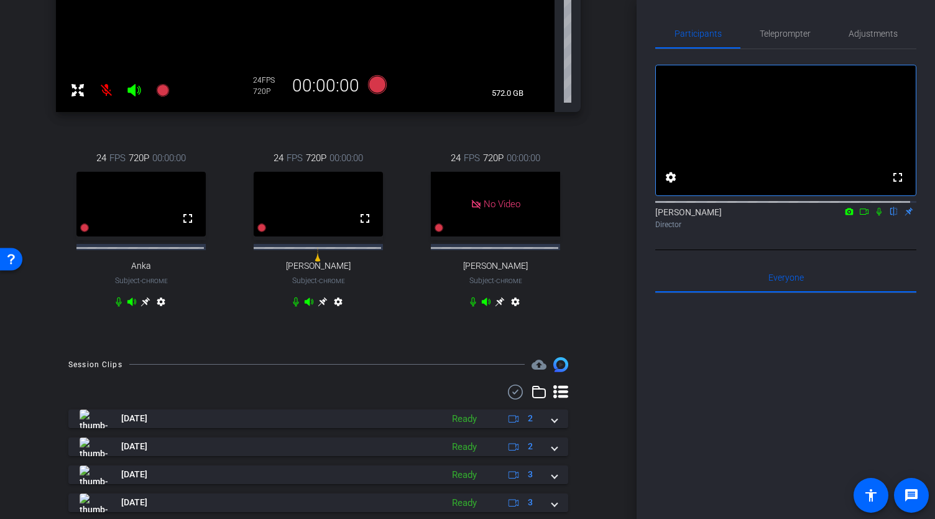
scroll to position [303, 0]
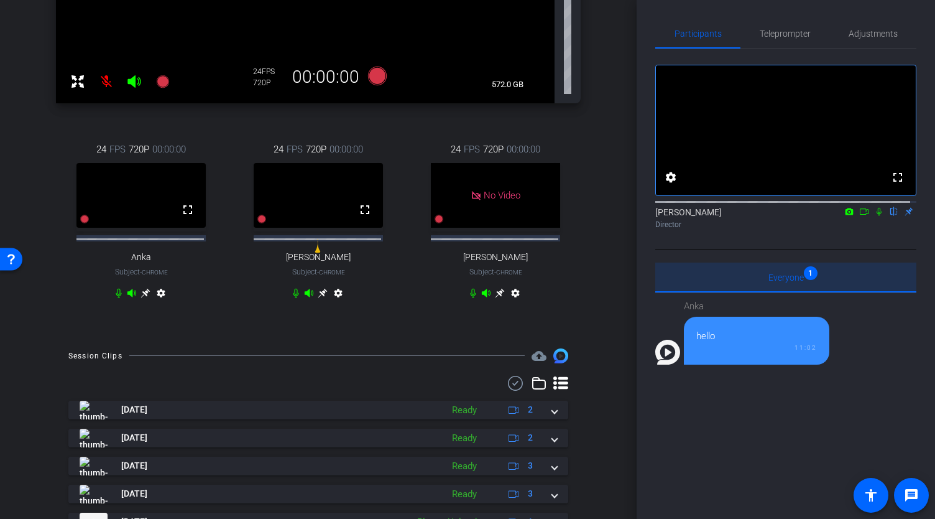
click at [838, 287] on div "Everyone 1" at bounding box center [785, 277] width 261 height 30
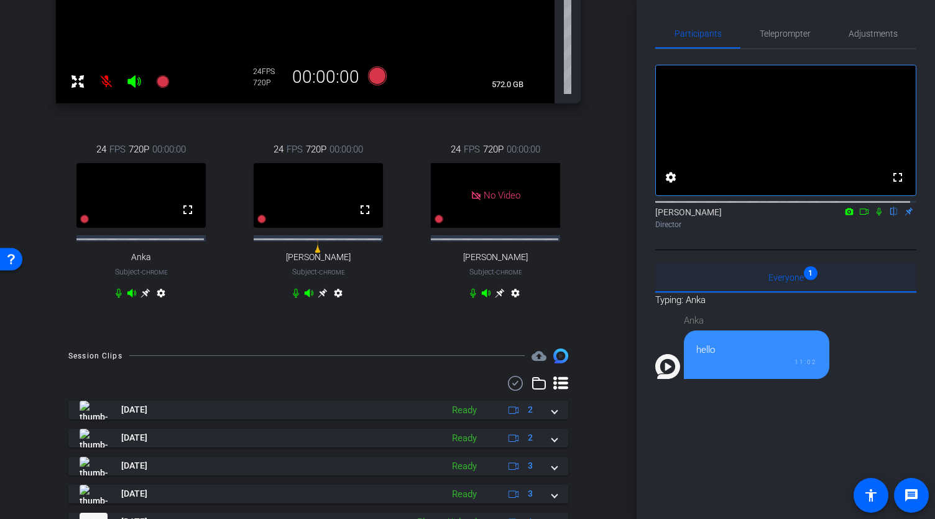
click at [760, 288] on div "Everyone 1" at bounding box center [785, 277] width 261 height 30
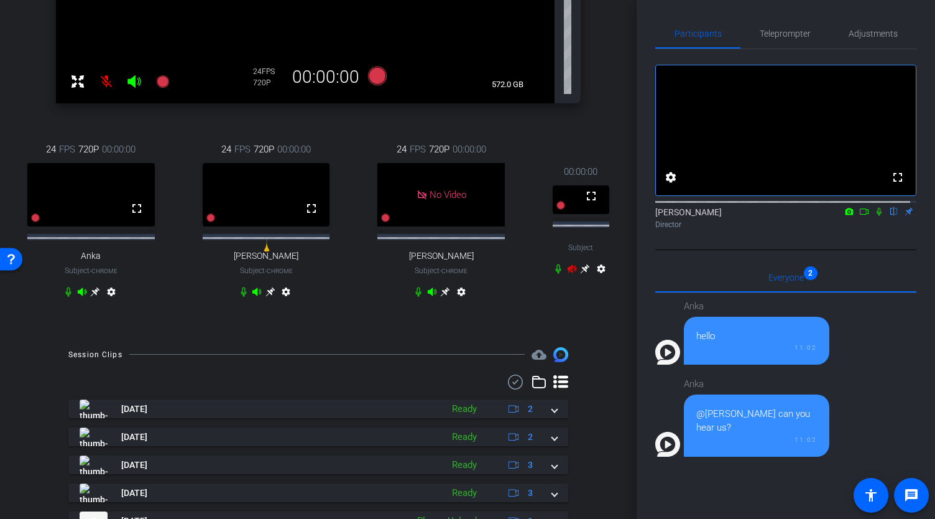
click at [750, 484] on div "Anka hello 11:02 Anka @Andy can you hear us? 11:02" at bounding box center [785, 447] width 261 height 308
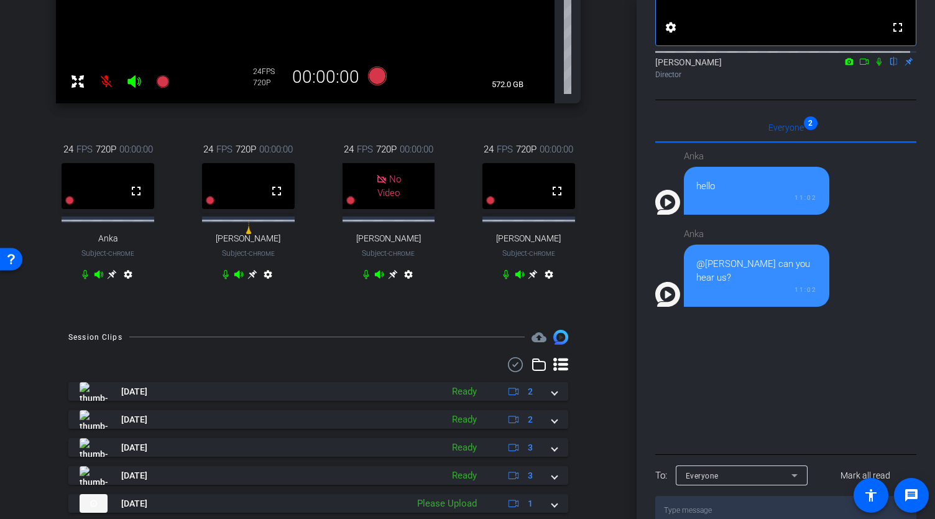
scroll to position [185, 0]
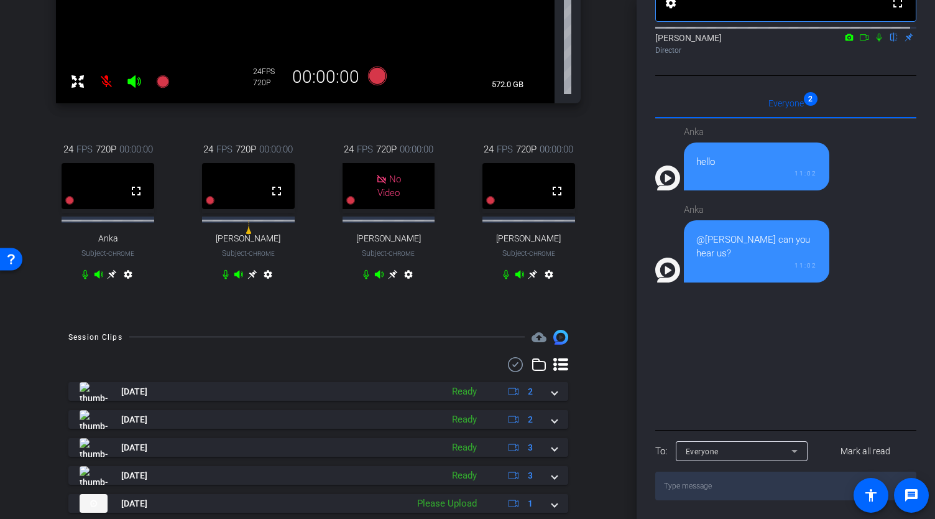
click at [740, 484] on textarea at bounding box center [785, 485] width 261 height 29
click at [531, 279] on icon at bounding box center [533, 273] width 9 height 9
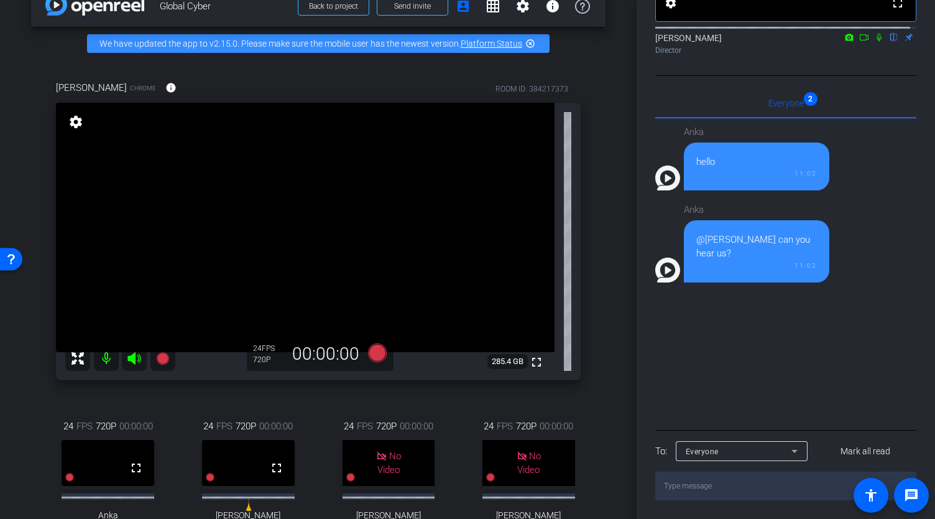
scroll to position [0, 0]
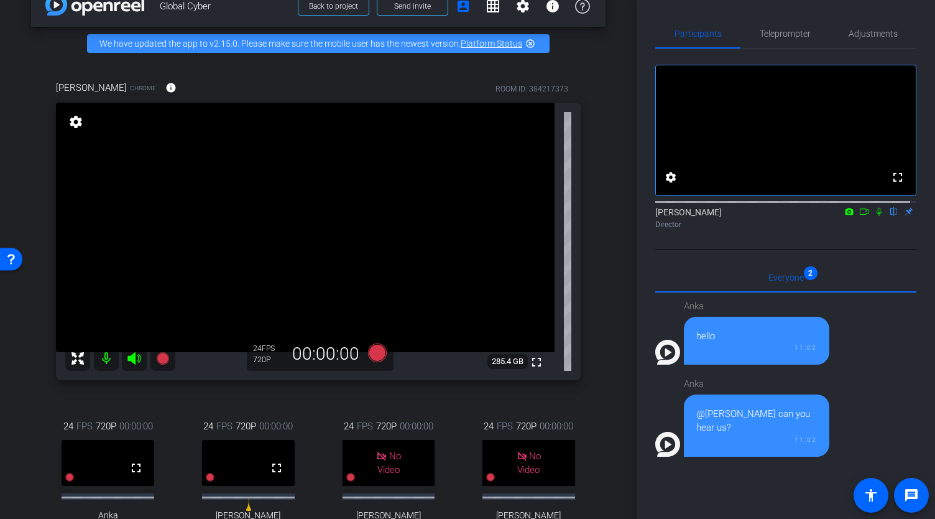
click at [75, 129] on mat-icon "settings" at bounding box center [75, 121] width 17 height 15
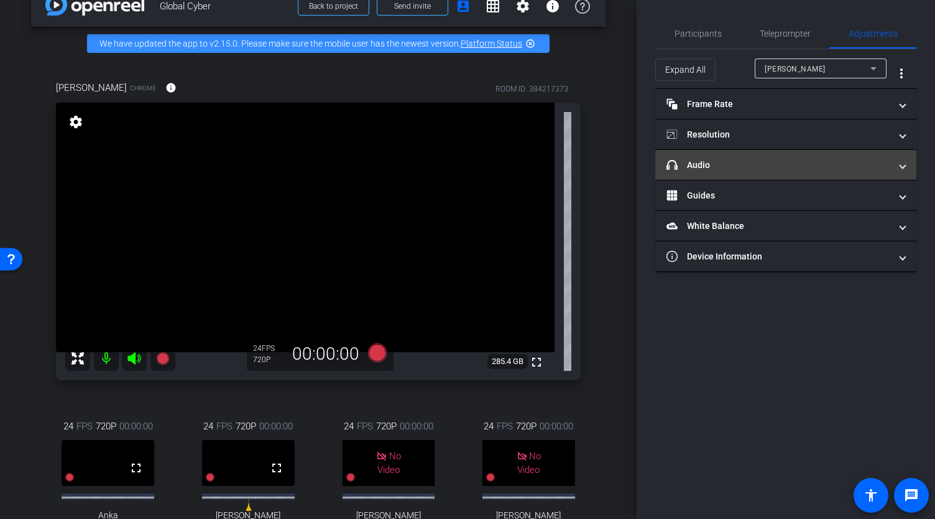
click at [718, 164] on mat-panel-title "headphone icon Audio" at bounding box center [779, 165] width 224 height 13
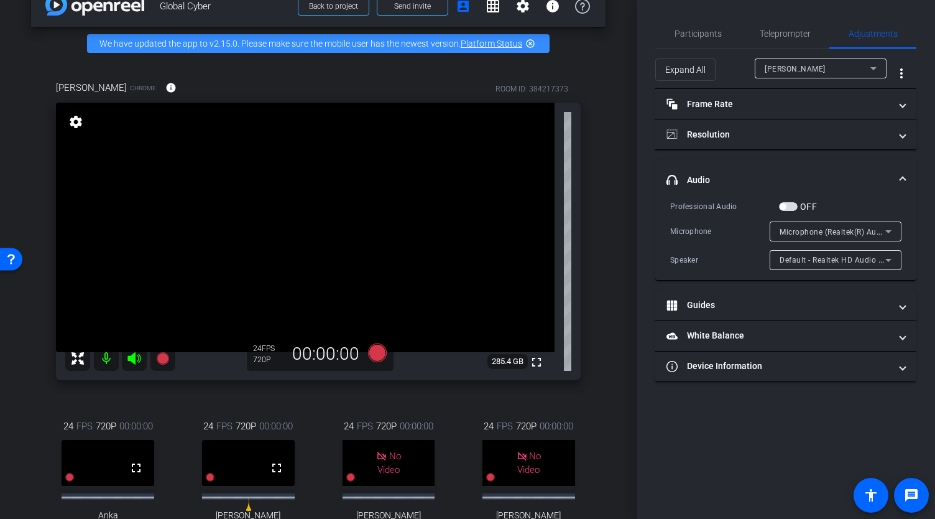
click at [865, 231] on span "Microphone (Realtek(R) Audio)" at bounding box center [835, 231] width 111 height 10
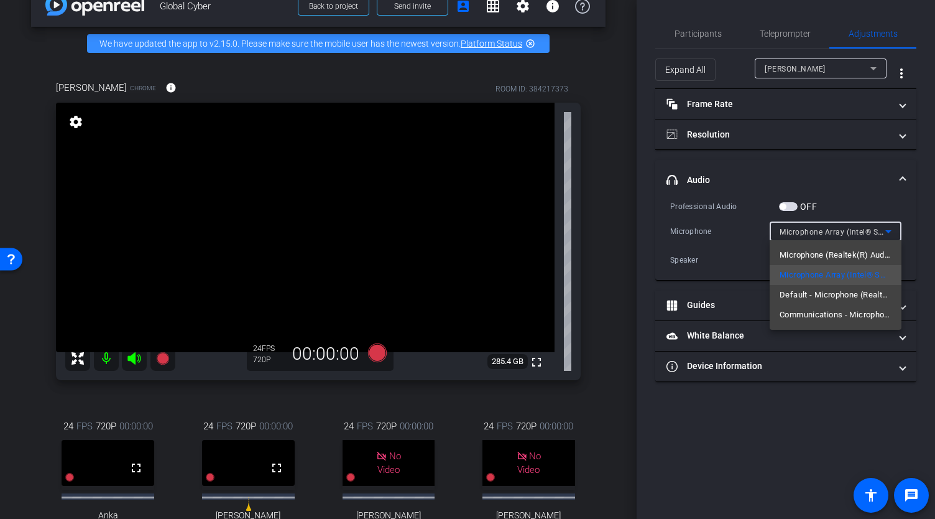
click at [612, 214] on div at bounding box center [467, 259] width 935 height 519
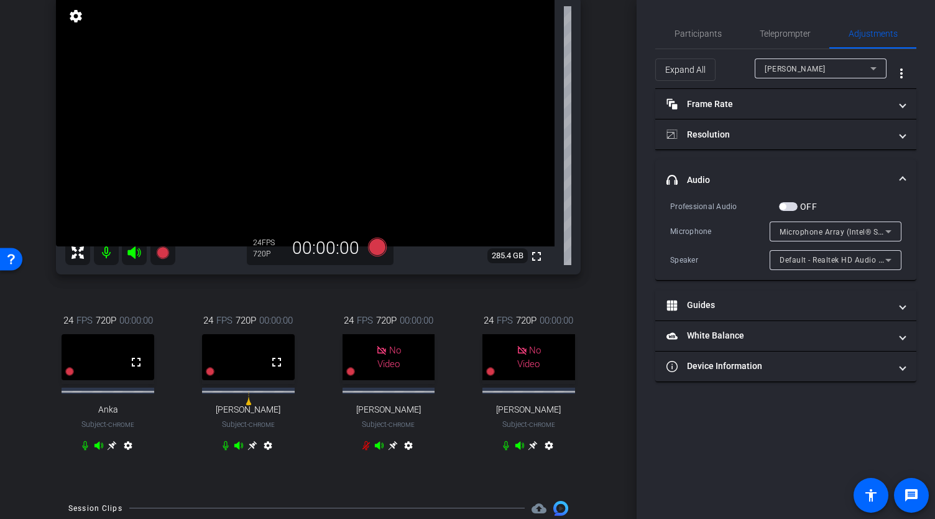
scroll to position [113, 0]
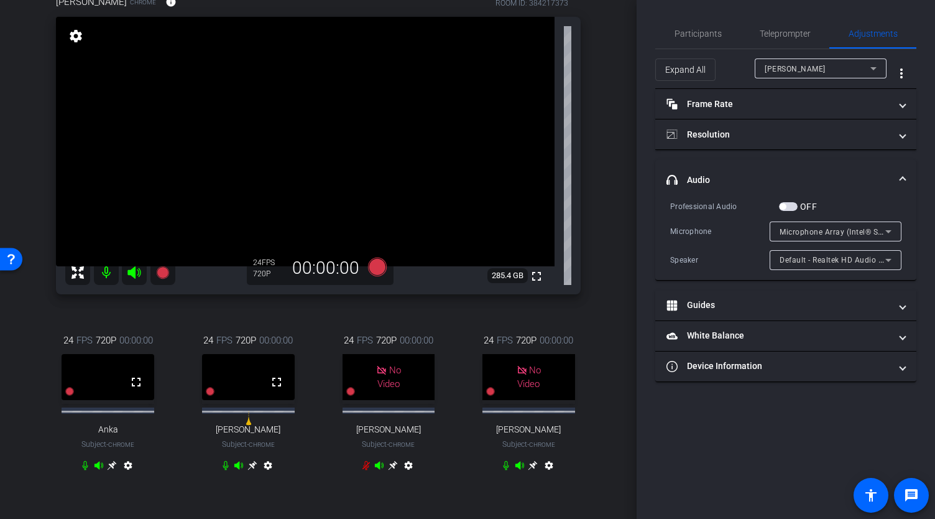
click at [782, 207] on span "button" at bounding box center [783, 206] width 6 height 6
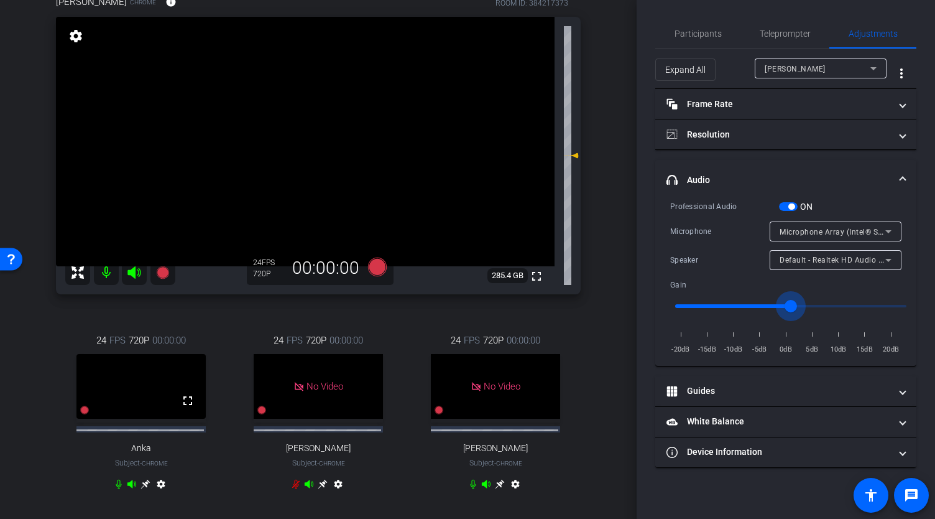
click at [792, 308] on input "range" at bounding box center [790, 305] width 257 height 27
click at [792, 203] on span "button" at bounding box center [791, 206] width 6 height 6
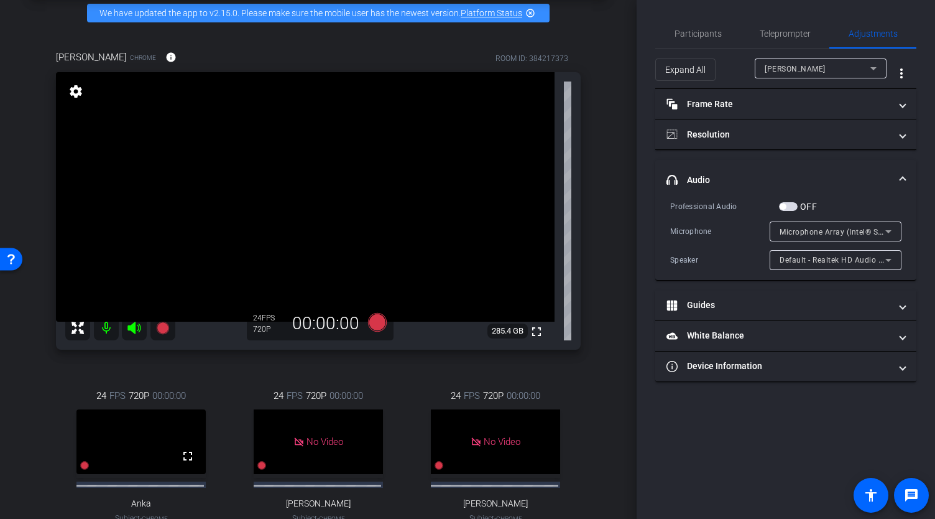
scroll to position [0, 0]
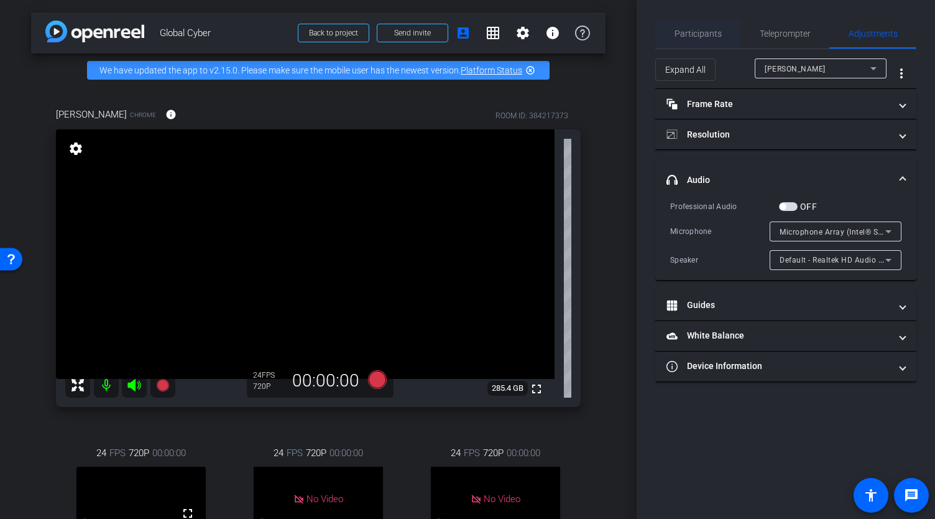
click at [682, 33] on span "Participants" at bounding box center [698, 33] width 47 height 9
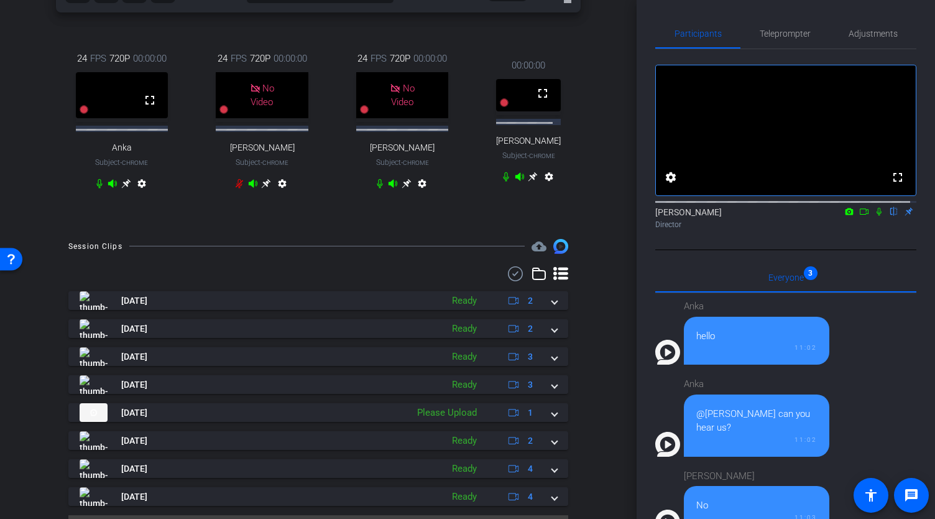
drag, startPoint x: 629, startPoint y: 274, endPoint x: 629, endPoint y: 222, distance: 52.2
click at [629, 222] on div "arrow_back Global Cyber Back to project Send invite account_box grid_on setting…" at bounding box center [318, 259] width 637 height 519
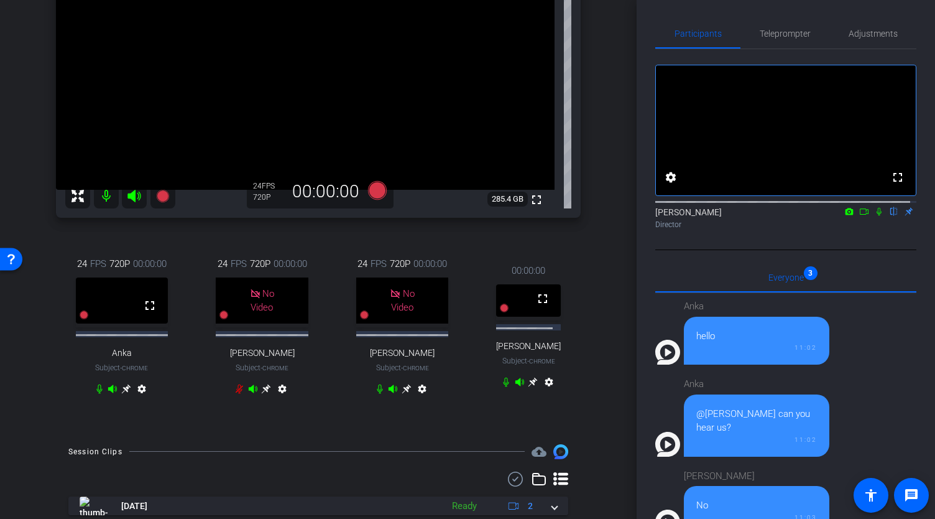
scroll to position [207, 0]
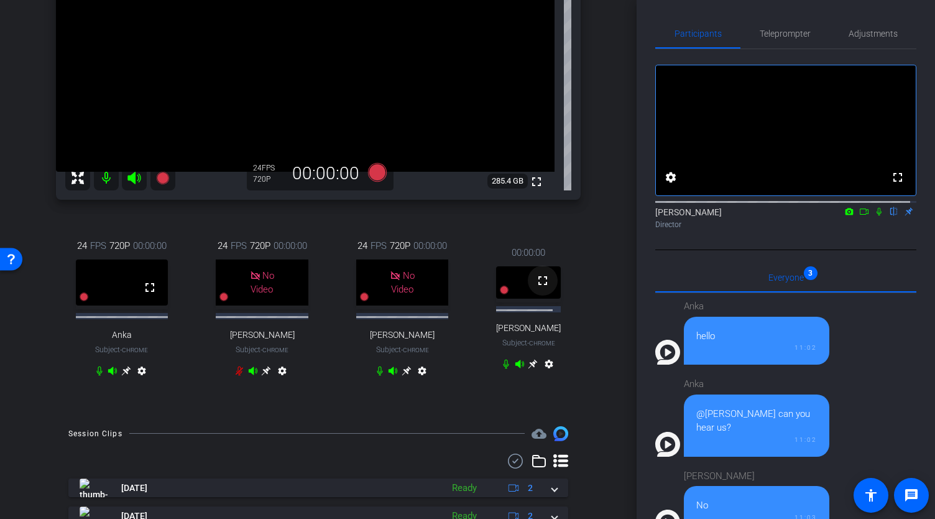
click at [536, 288] on mat-icon "fullscreen" at bounding box center [542, 280] width 15 height 15
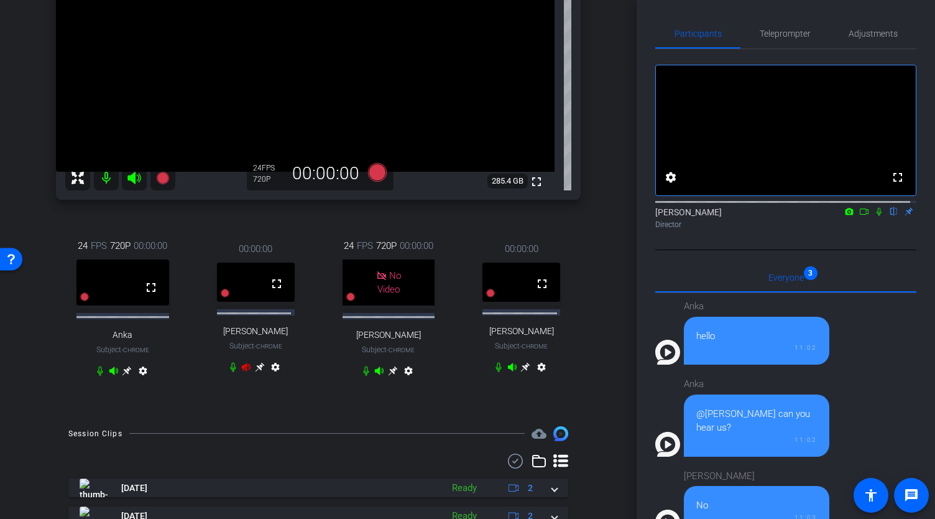
click at [522, 355] on div "mark cunningham Subject - Chrome" at bounding box center [521, 340] width 65 height 29
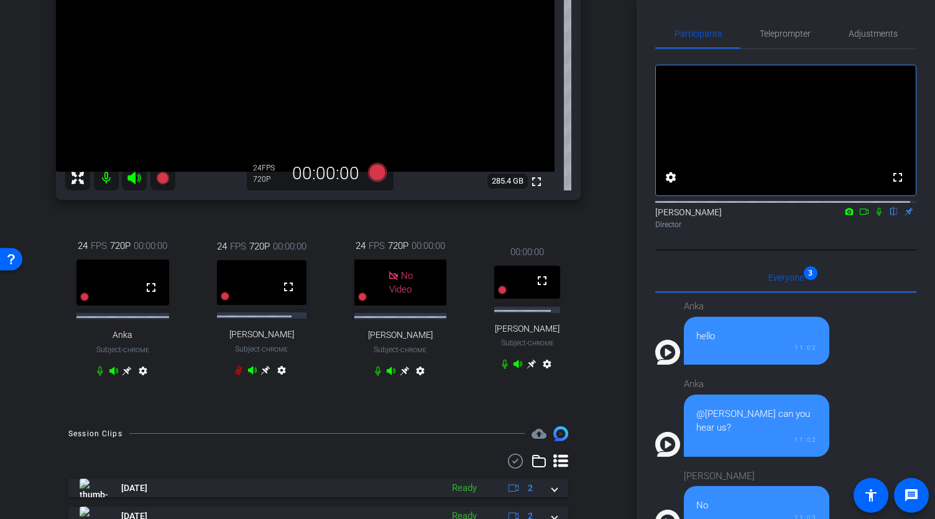
click at [531, 369] on icon at bounding box center [531, 363] width 9 height 9
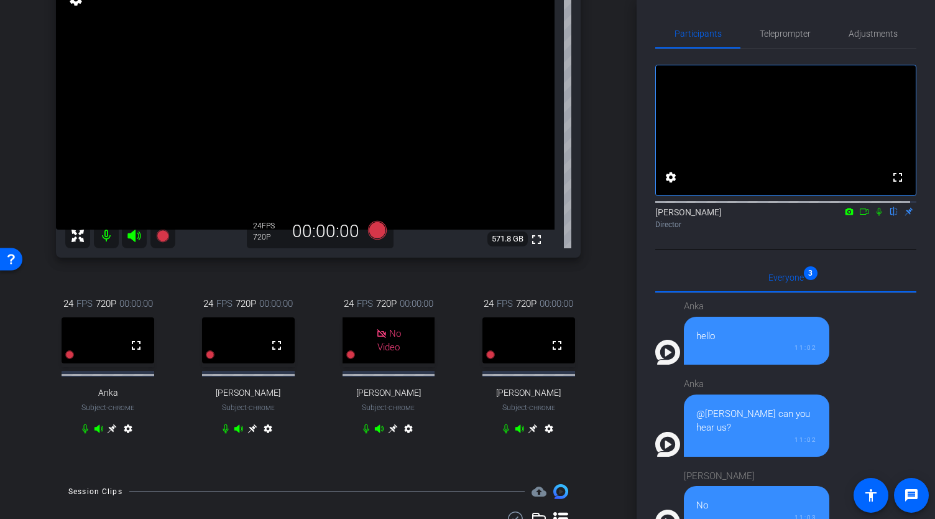
scroll to position [142, 0]
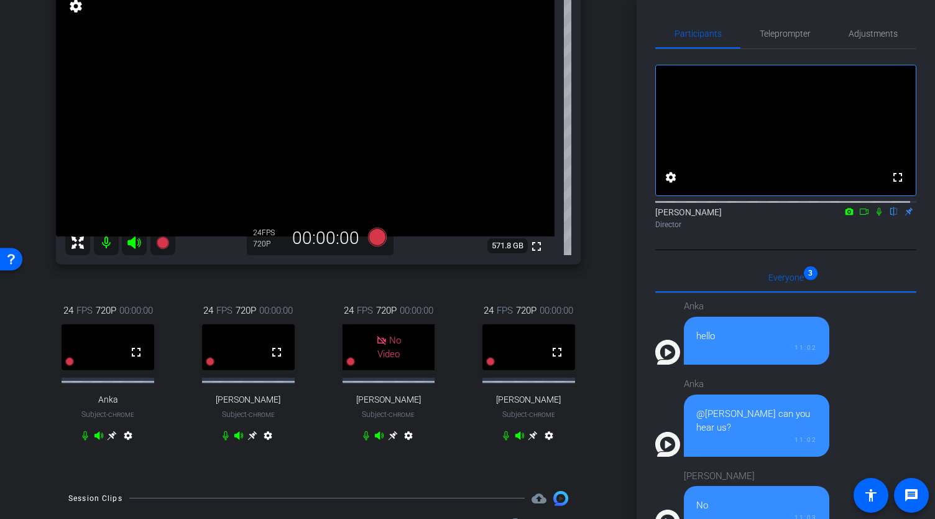
click at [248, 440] on icon at bounding box center [252, 434] width 9 height 9
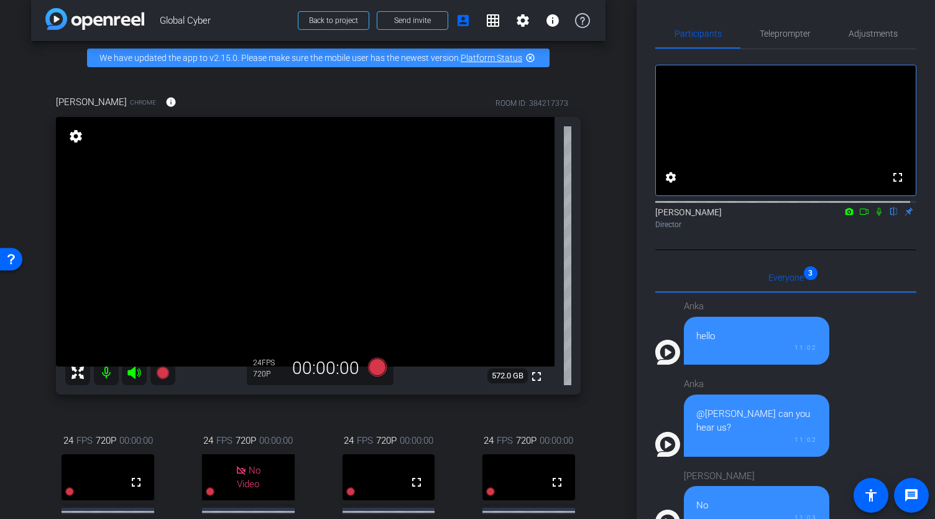
scroll to position [11, 0]
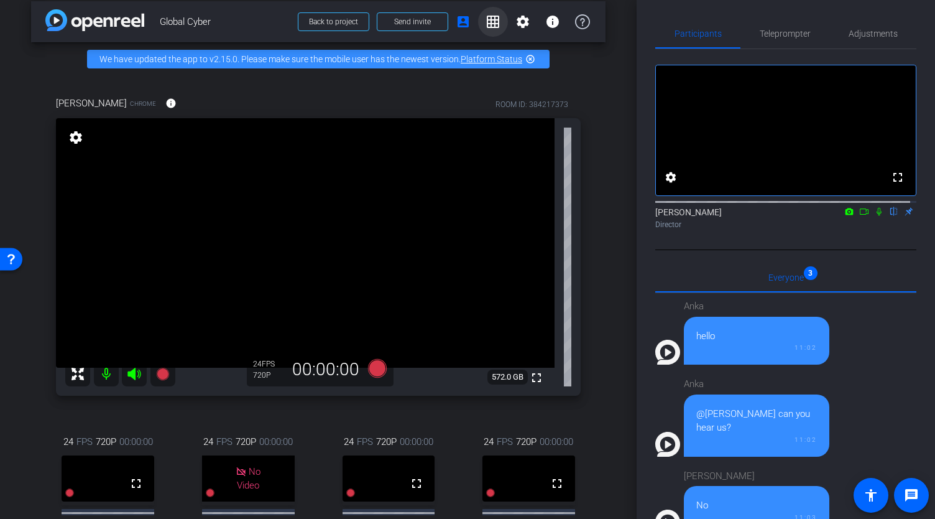
click at [489, 25] on mat-icon "grid_on" at bounding box center [493, 21] width 15 height 15
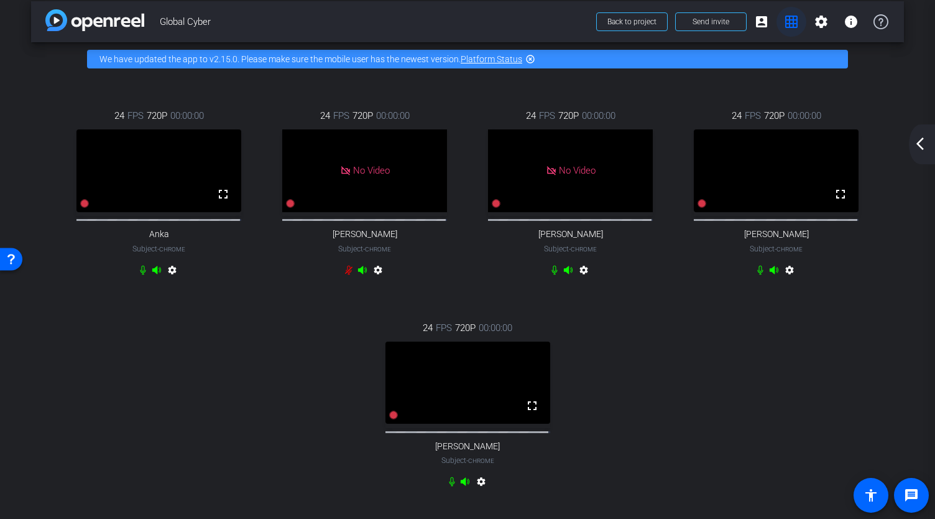
click at [784, 21] on mat-icon "grid_on" at bounding box center [791, 21] width 15 height 15
click at [756, 21] on mat-icon "account_box" at bounding box center [761, 21] width 15 height 15
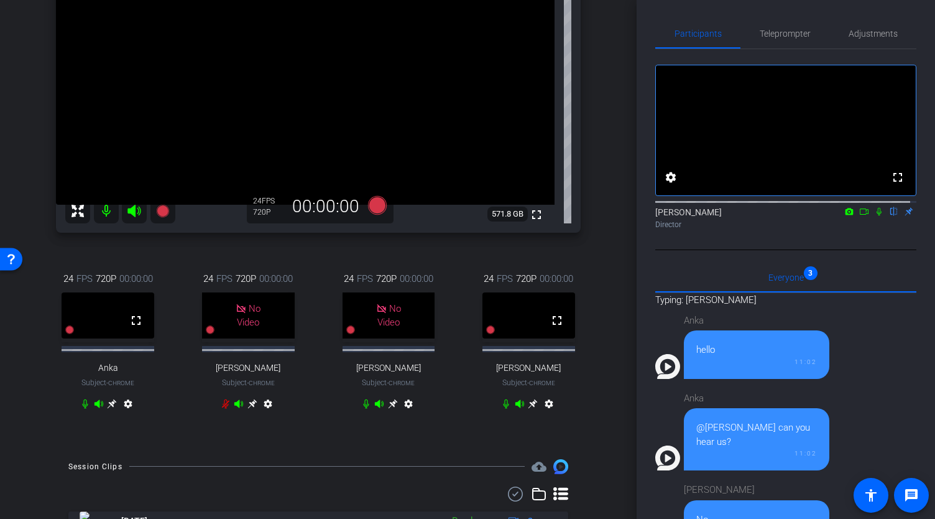
scroll to position [177, 0]
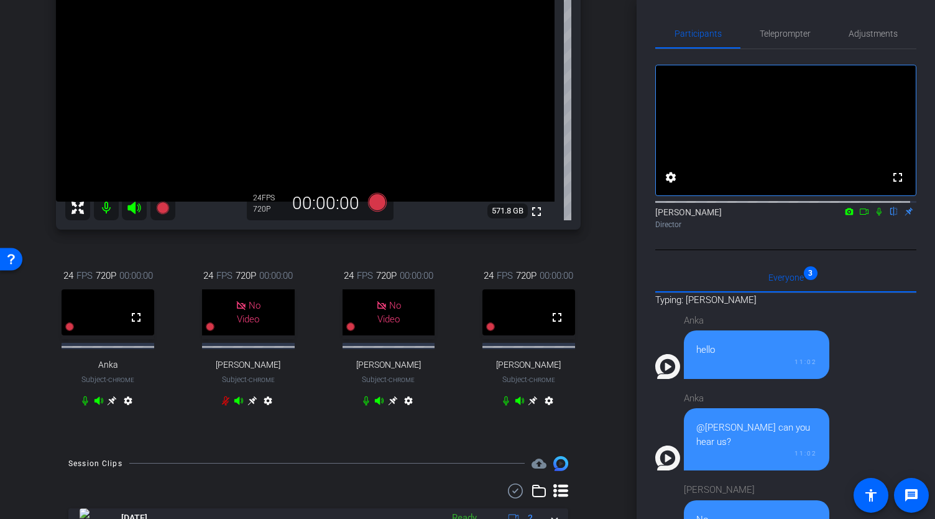
click at [247, 405] on icon at bounding box center [252, 400] width 10 height 10
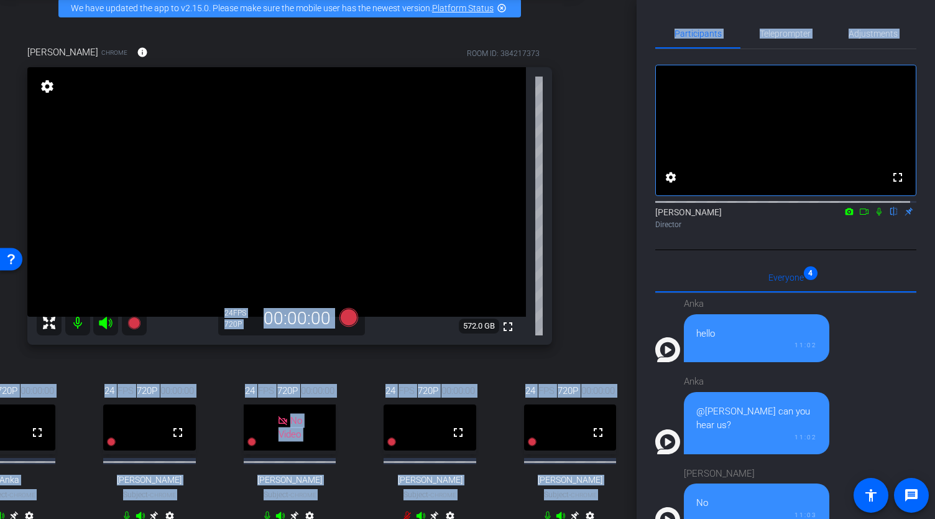
scroll to position [62, 32]
drag, startPoint x: 638, startPoint y: 222, endPoint x: 623, endPoint y: 336, distance: 115.4
click at [623, 336] on div "arrow_back Global Cyber Back to project Send invite account_box grid_on setting…" at bounding box center [467, 259] width 935 height 519
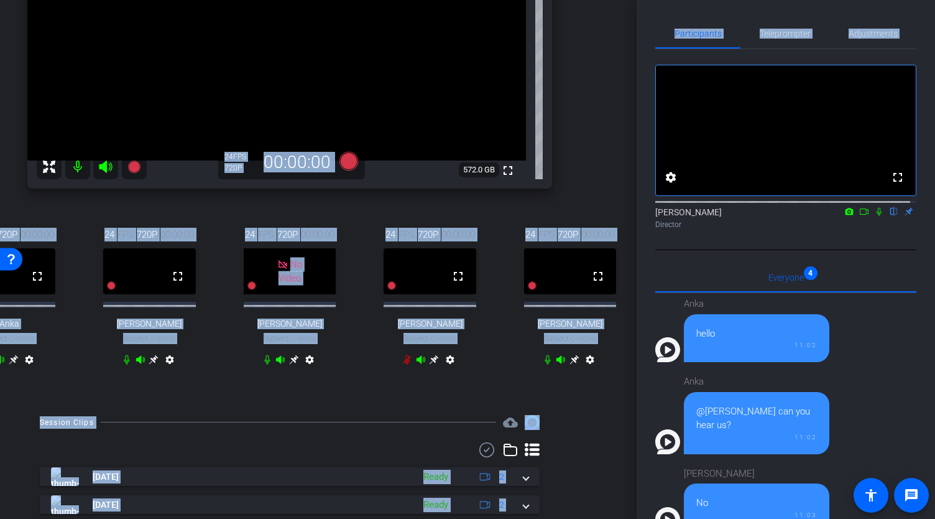
scroll to position [219, 32]
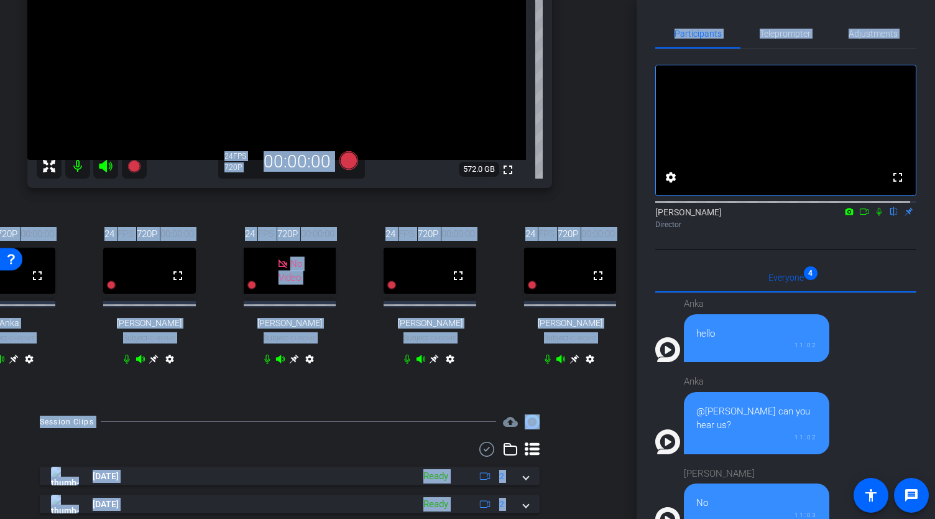
click at [149, 364] on icon at bounding box center [154, 359] width 10 height 10
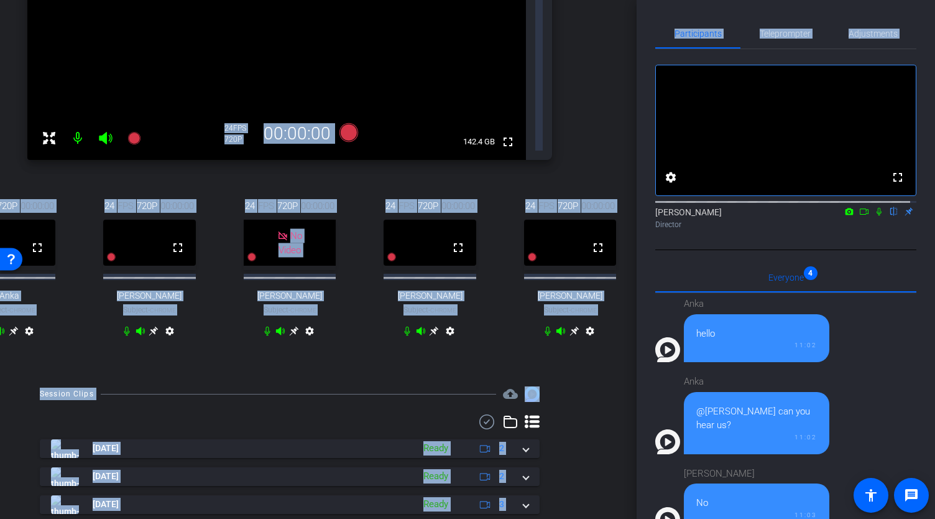
scroll to position [0, 32]
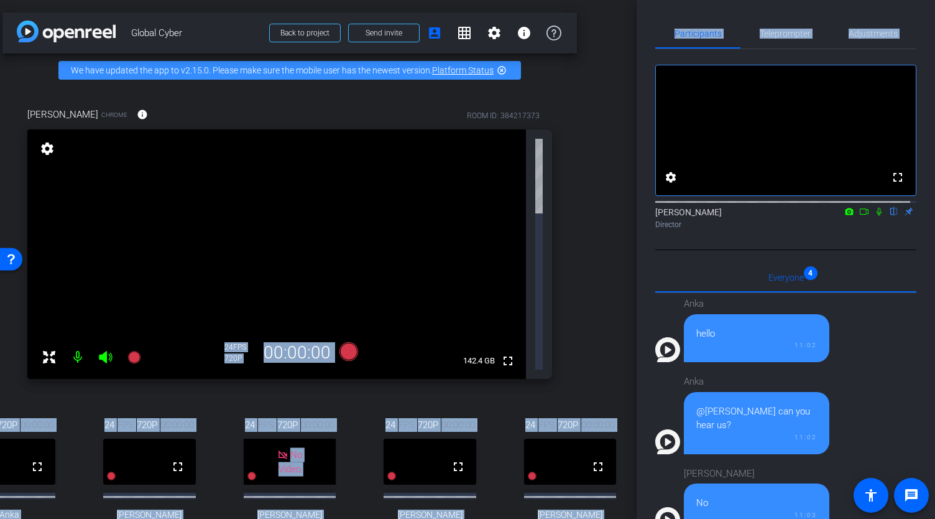
click at [39, 156] on mat-icon "settings" at bounding box center [47, 148] width 17 height 15
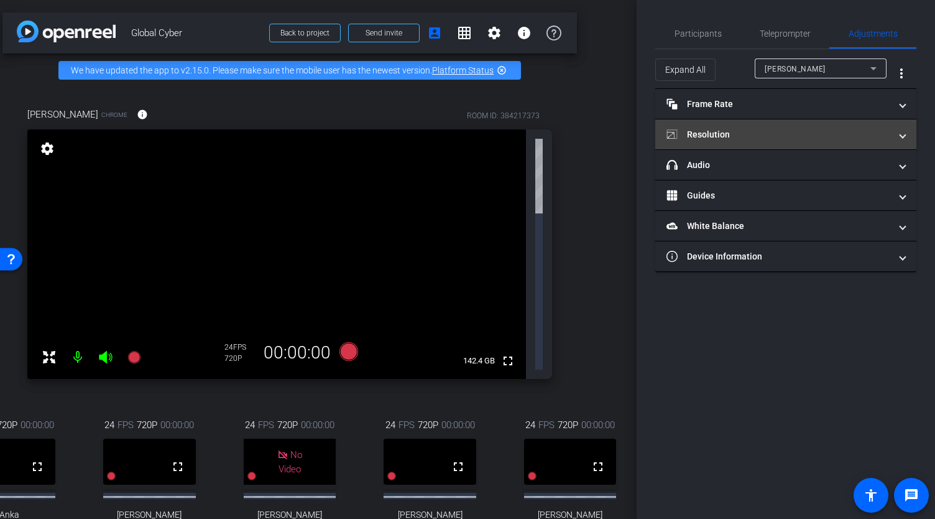
click at [731, 136] on mat-panel-title "Resolution" at bounding box center [779, 134] width 224 height 13
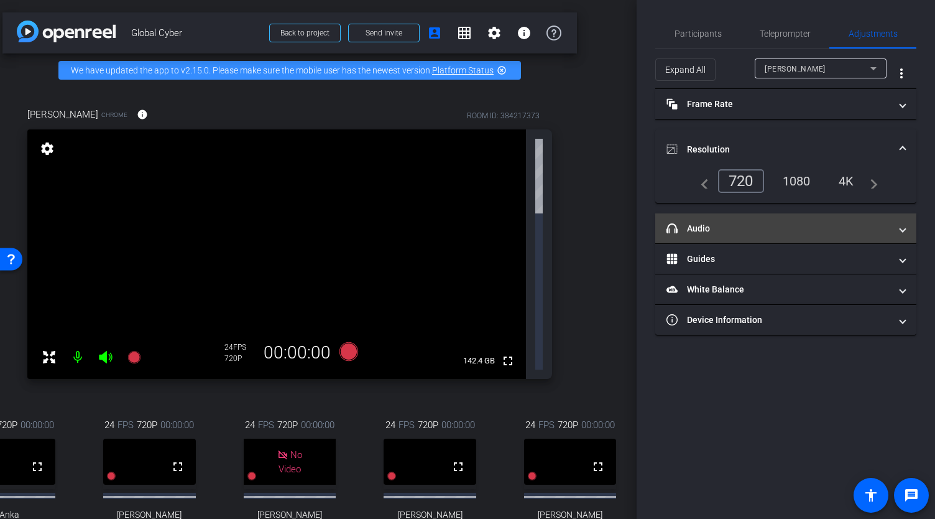
click at [716, 226] on mat-panel-title "headphone icon Audio" at bounding box center [779, 228] width 224 height 13
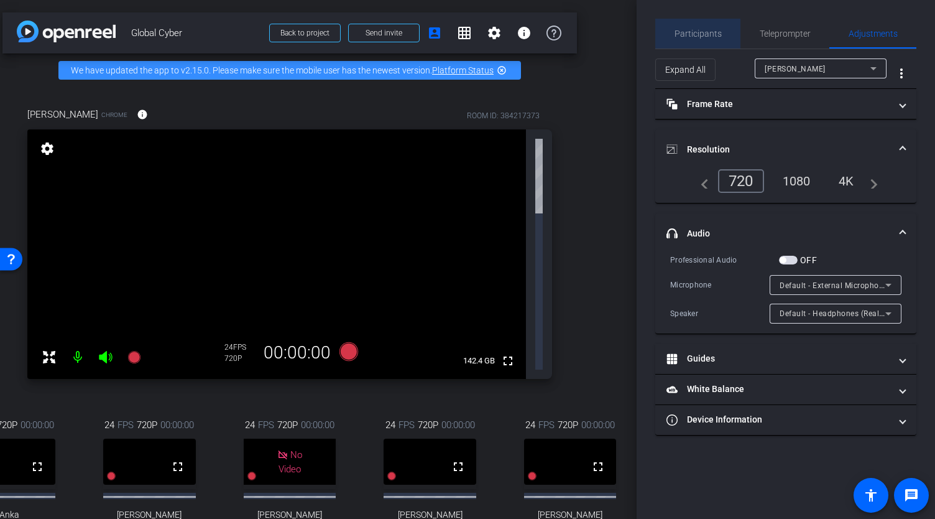
click at [703, 34] on span "Participants" at bounding box center [698, 33] width 47 height 9
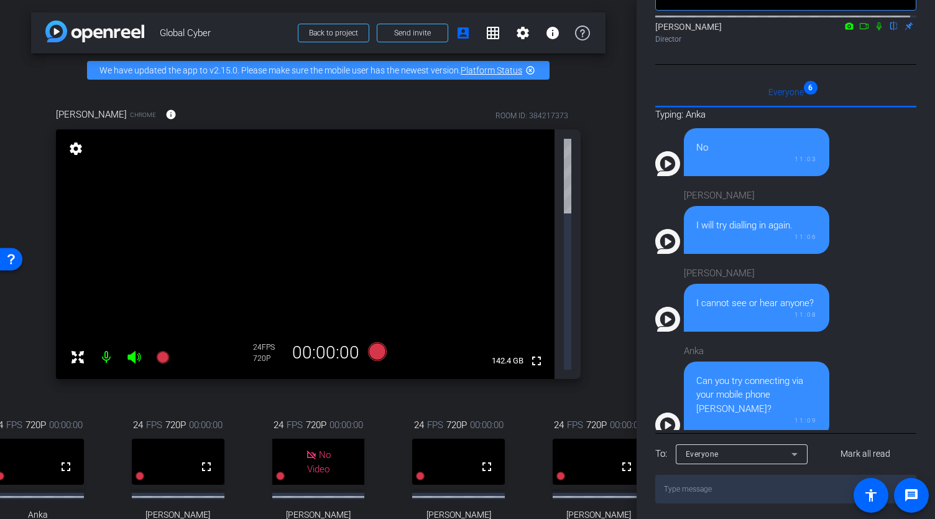
scroll to position [306, 0]
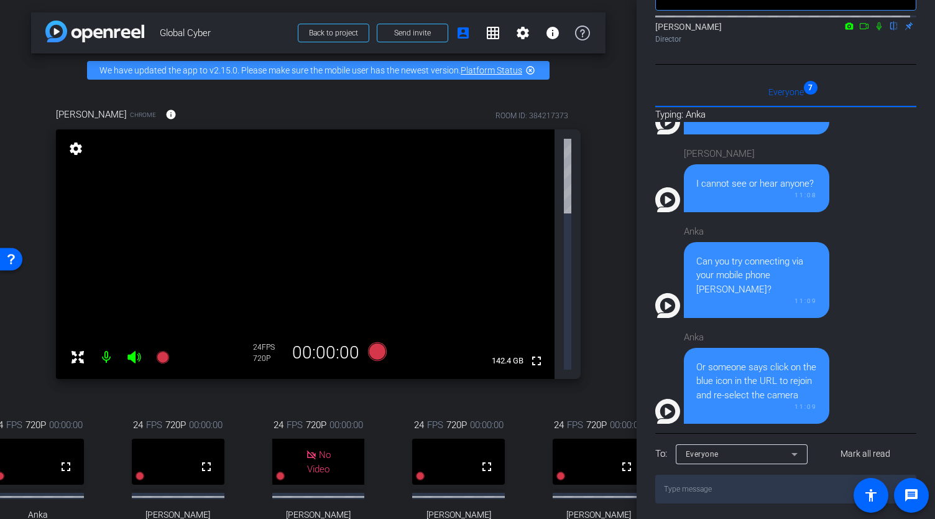
click at [78, 156] on mat-icon "settings" at bounding box center [75, 148] width 17 height 15
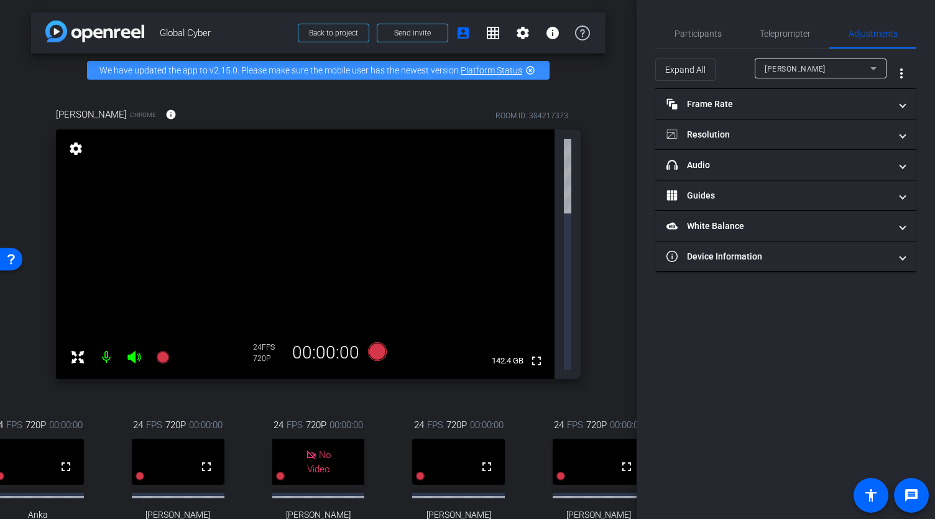
scroll to position [0, 0]
click at [869, 70] on icon at bounding box center [873, 68] width 15 height 15
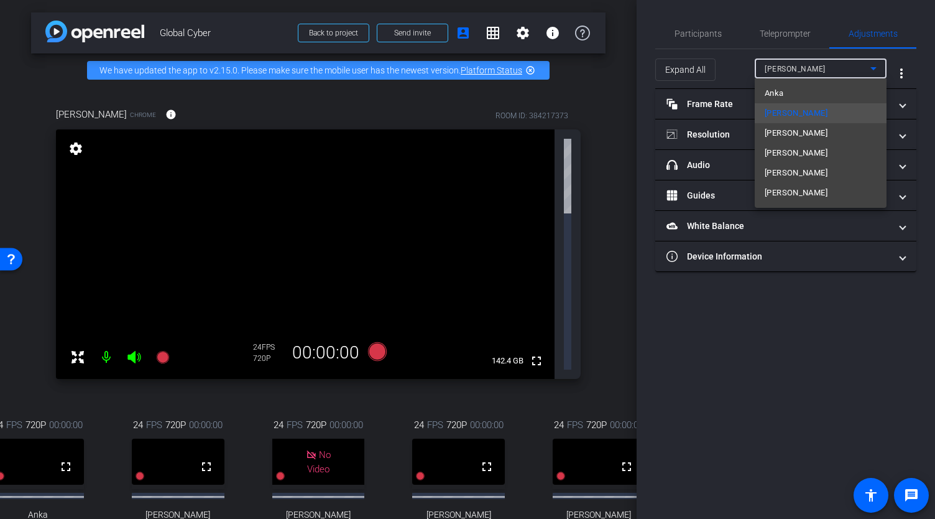
click at [772, 68] on div at bounding box center [467, 259] width 935 height 519
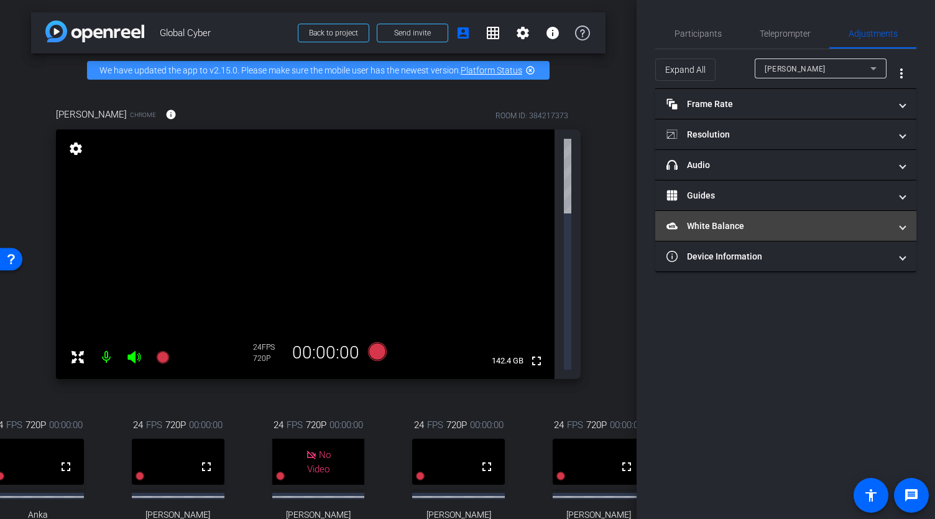
click at [752, 225] on mat-panel-title "White Balance White Balance" at bounding box center [779, 225] width 224 height 13
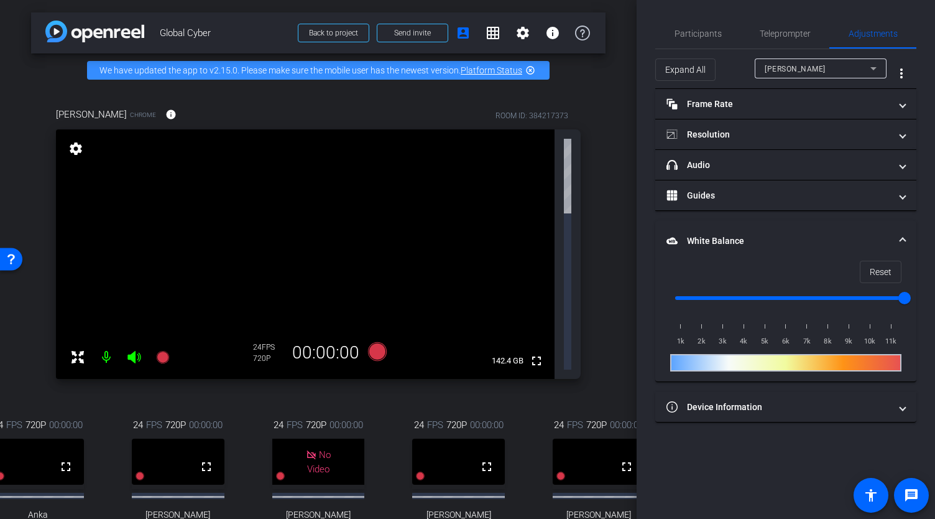
click at [736, 236] on mat-panel-title "White Balance White Balance" at bounding box center [779, 240] width 224 height 13
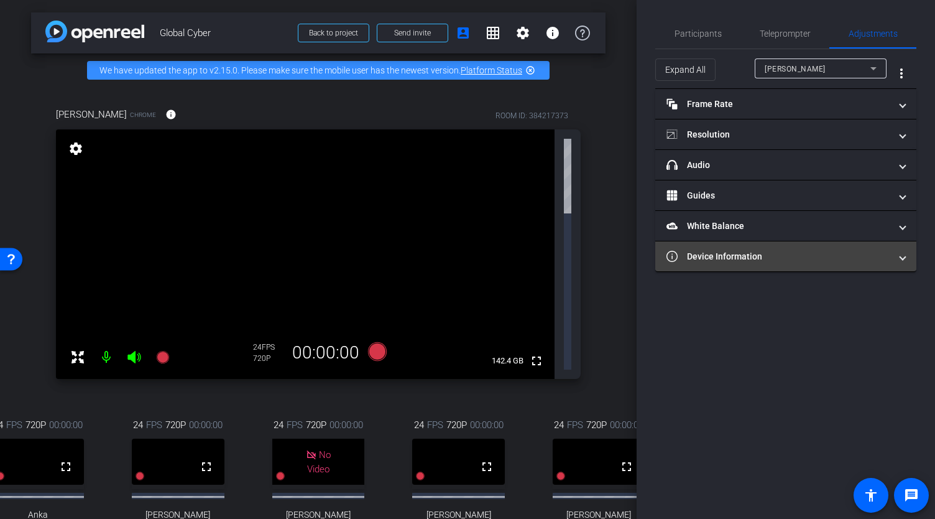
click at [734, 257] on mat-panel-title "Device Information" at bounding box center [779, 256] width 224 height 13
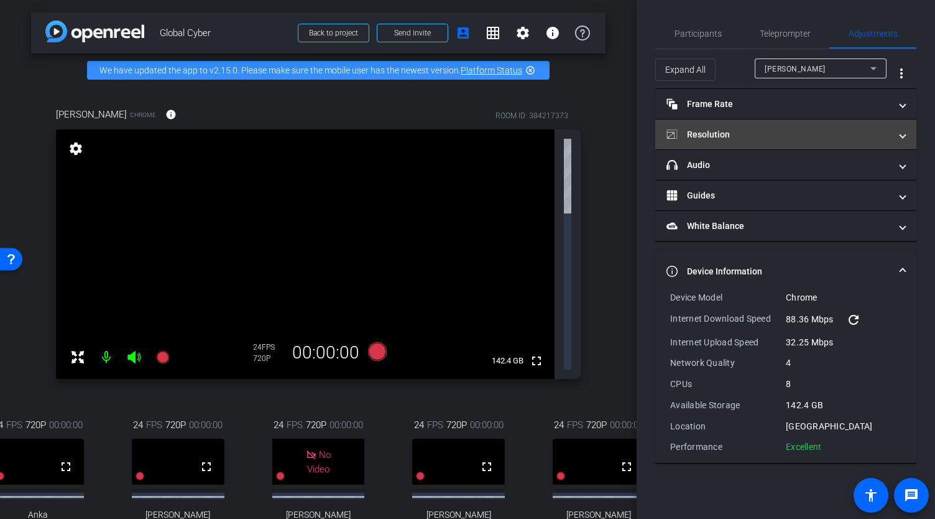
click at [736, 134] on mat-panel-title "Resolution" at bounding box center [779, 134] width 224 height 13
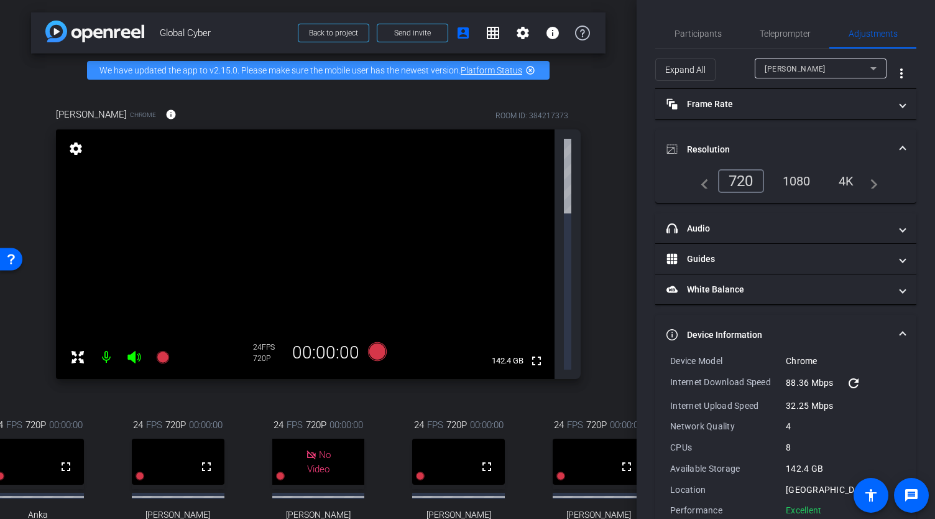
click at [699, 180] on mat-icon "navigate_before" at bounding box center [701, 180] width 15 height 15
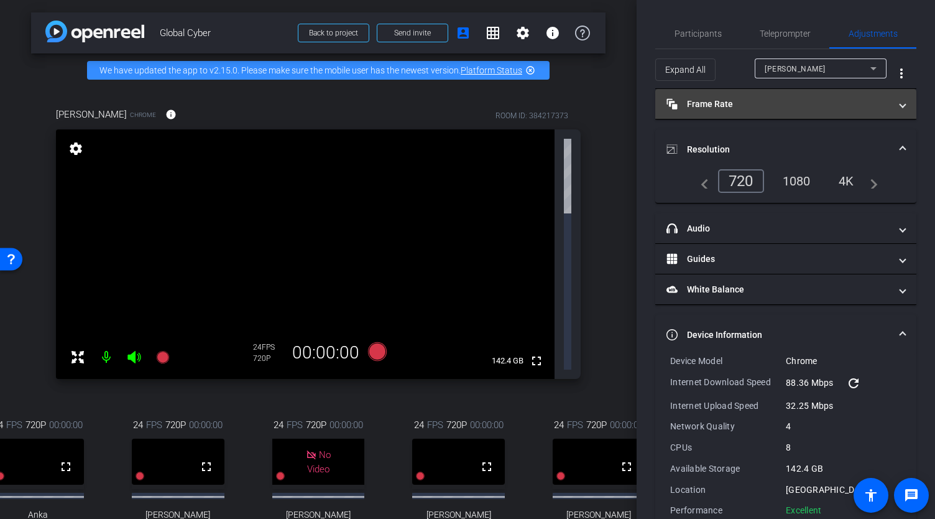
click at [724, 105] on mat-panel-title "Frame Rate Frame Rate" at bounding box center [779, 104] width 224 height 13
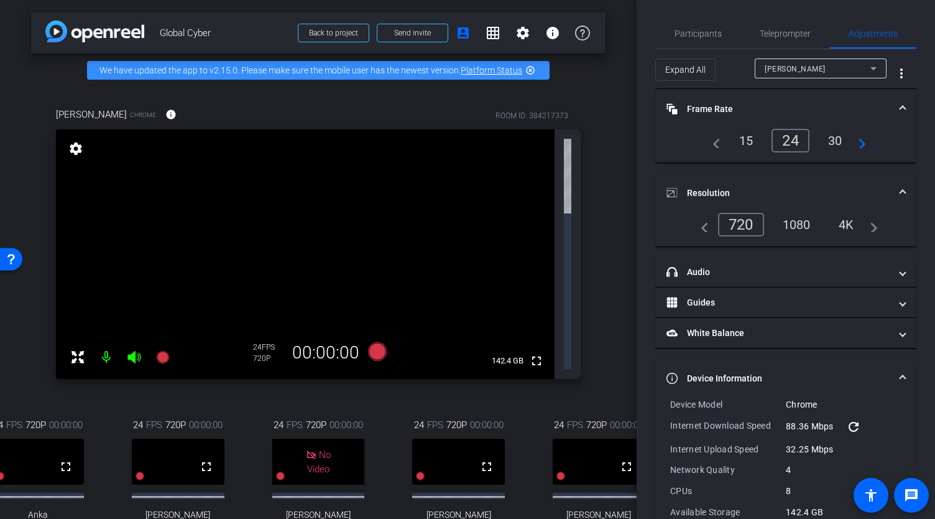
click at [604, 182] on div "arrow_back Global Cyber Back to project Send invite account_box grid_on setting…" at bounding box center [318, 259] width 637 height 519
click at [705, 33] on span "Participants" at bounding box center [698, 33] width 47 height 9
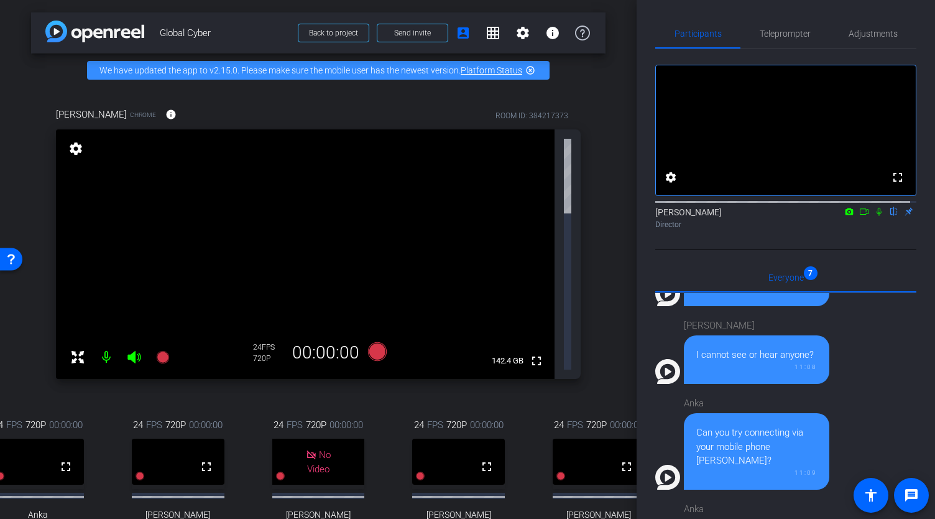
scroll to position [0, 32]
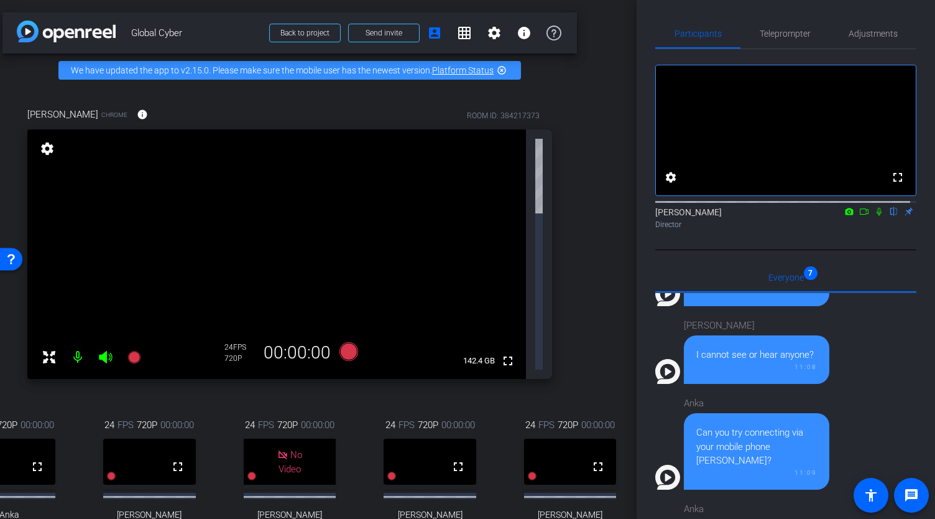
drag, startPoint x: 629, startPoint y: 176, endPoint x: 634, endPoint y: 259, distance: 82.8
click at [634, 259] on div "arrow_back Global Cyber Back to project Send invite account_box grid_on setting…" at bounding box center [318, 259] width 637 height 519
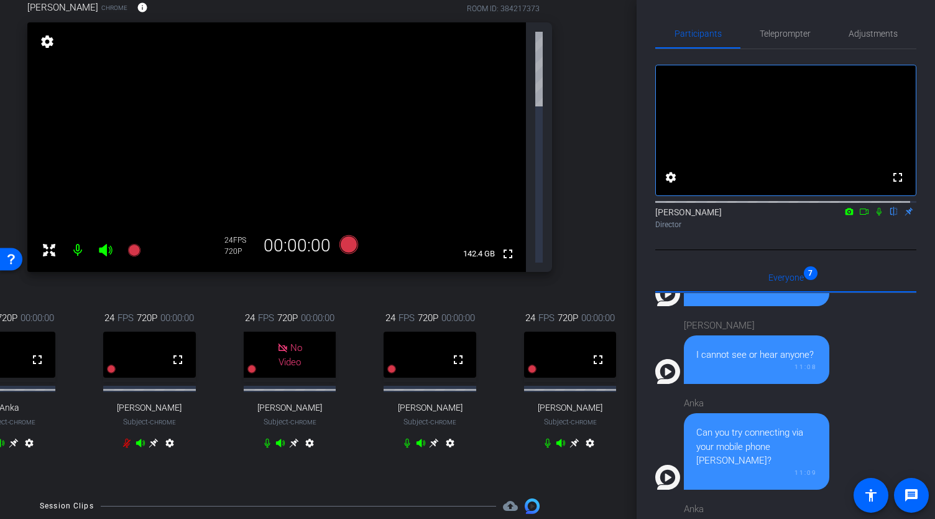
scroll to position [78, 32]
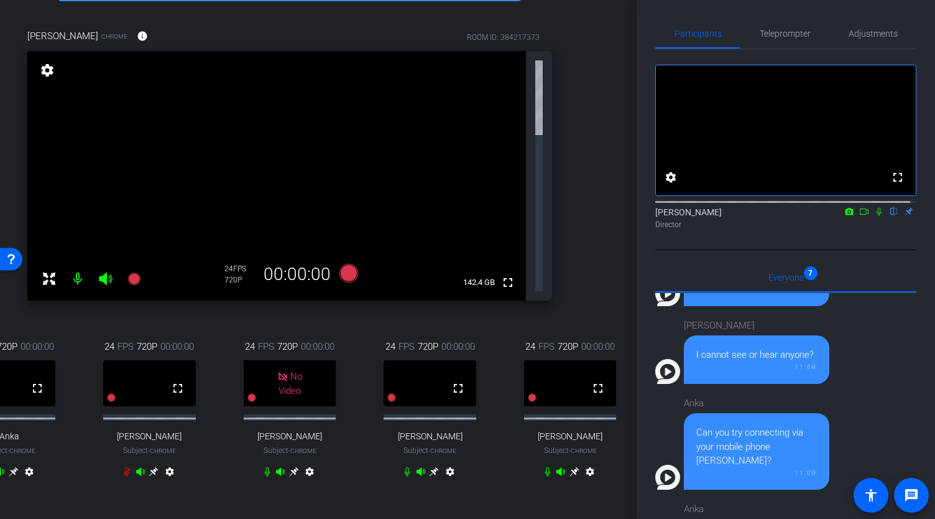
click at [570, 466] on icon at bounding box center [575, 471] width 10 height 10
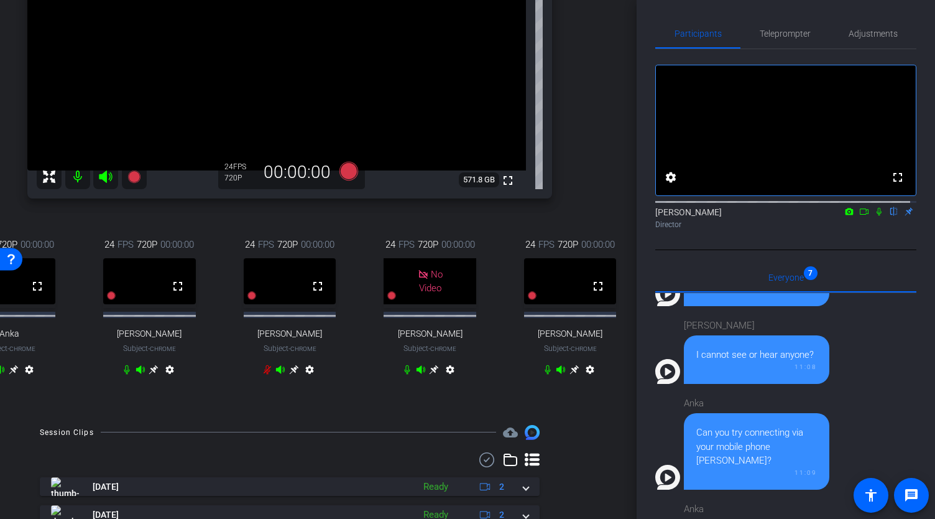
scroll to position [219, 32]
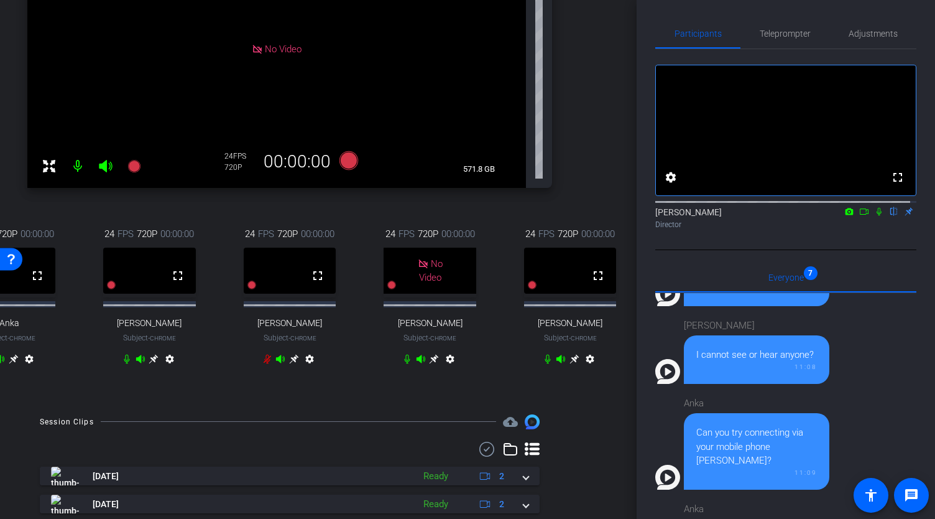
click at [149, 363] on icon at bounding box center [153, 358] width 9 height 9
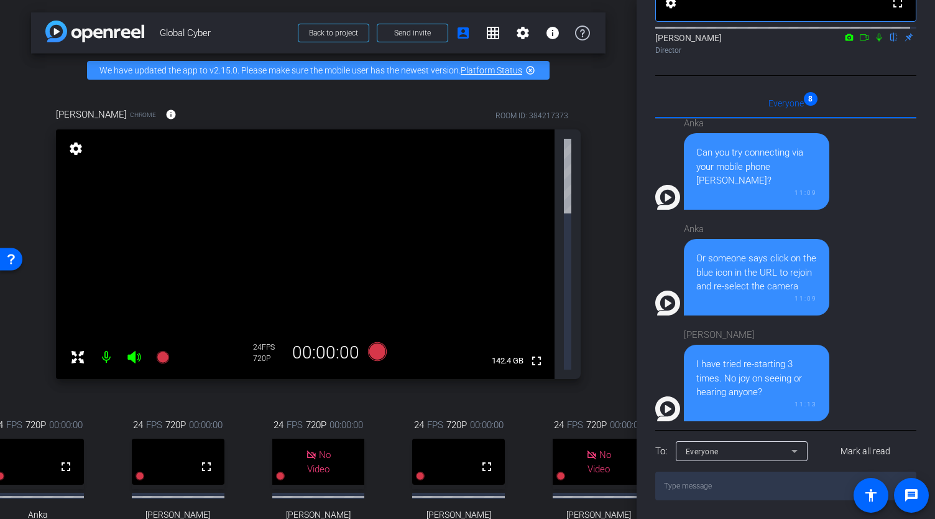
scroll to position [185, 0]
click at [724, 485] on textarea at bounding box center [785, 485] width 261 height 29
type textarea "Please download the OpenReel app"
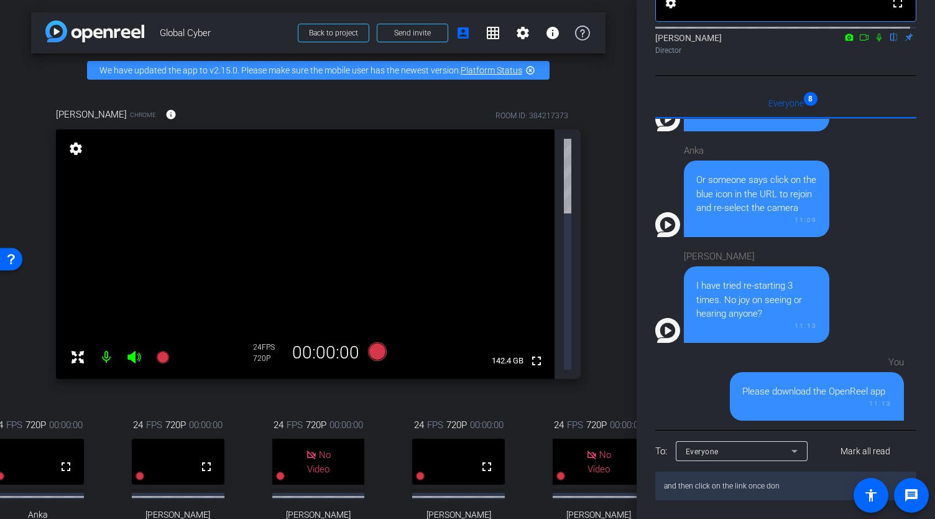
type textarea "and then click on the link once done"
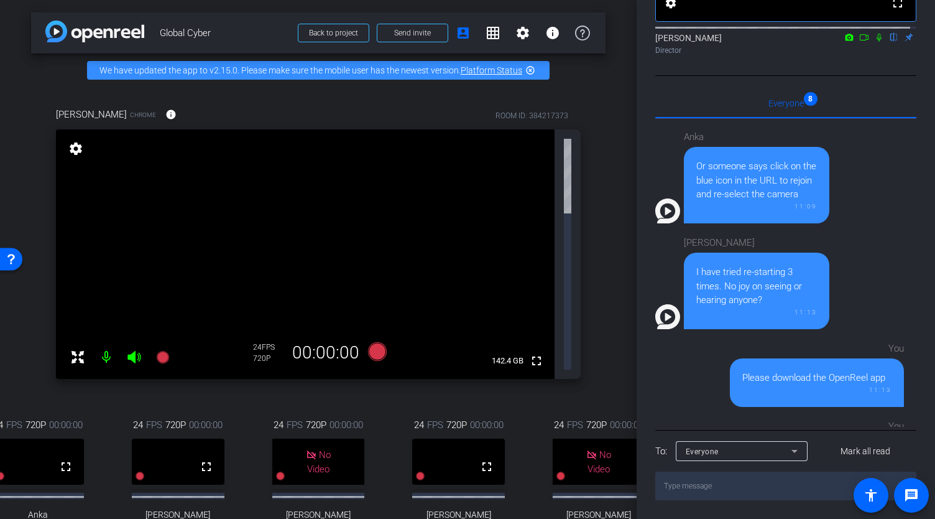
scroll to position [595, 0]
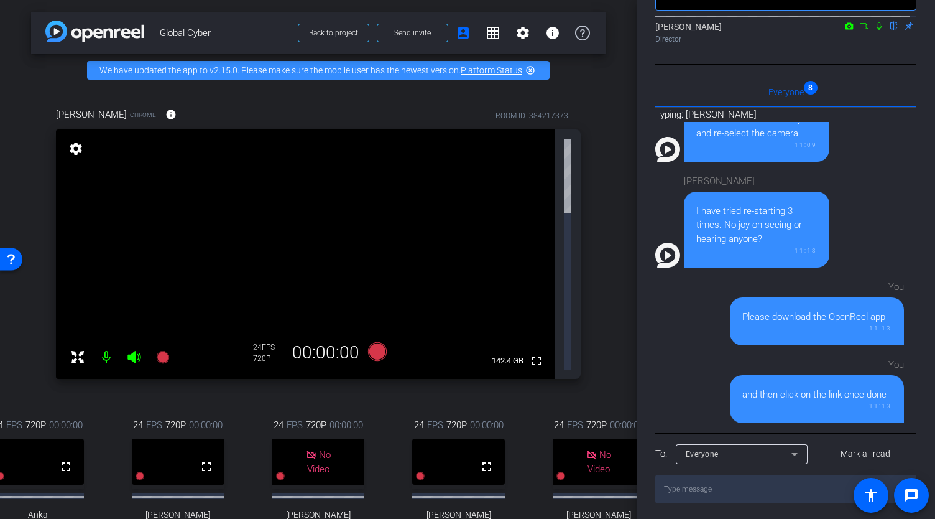
click at [859, 30] on icon at bounding box center [864, 26] width 10 height 9
click at [448, 438] on video at bounding box center [458, 461] width 93 height 46
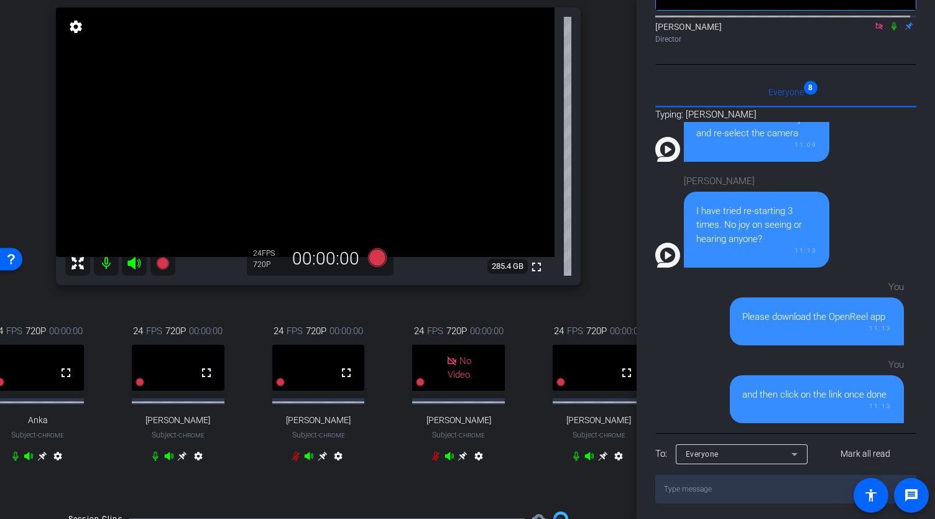
scroll to position [123, 0]
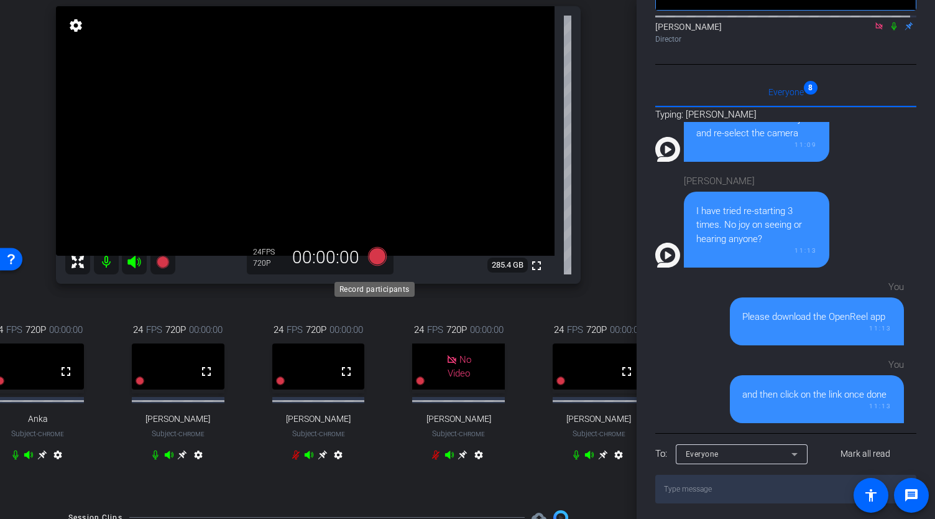
click at [372, 265] on icon at bounding box center [377, 255] width 19 height 19
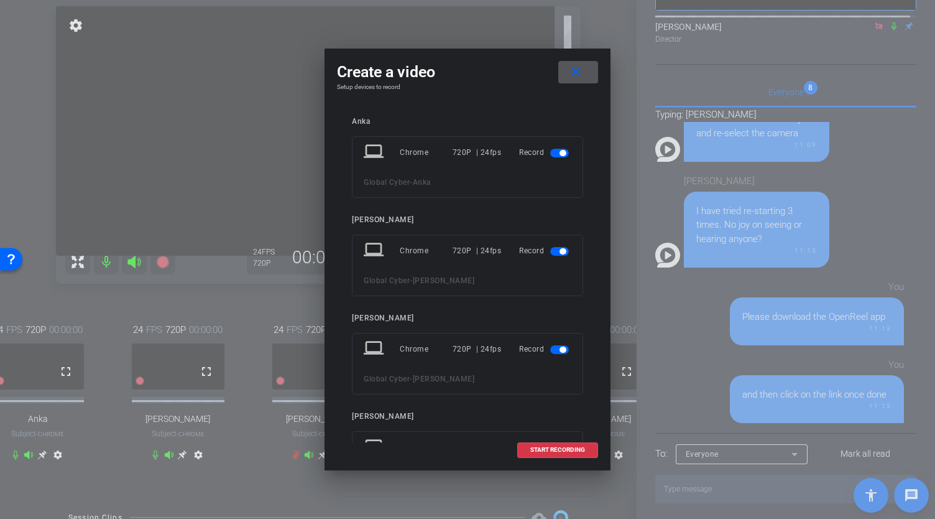
click at [552, 149] on span "button" at bounding box center [559, 153] width 19 height 9
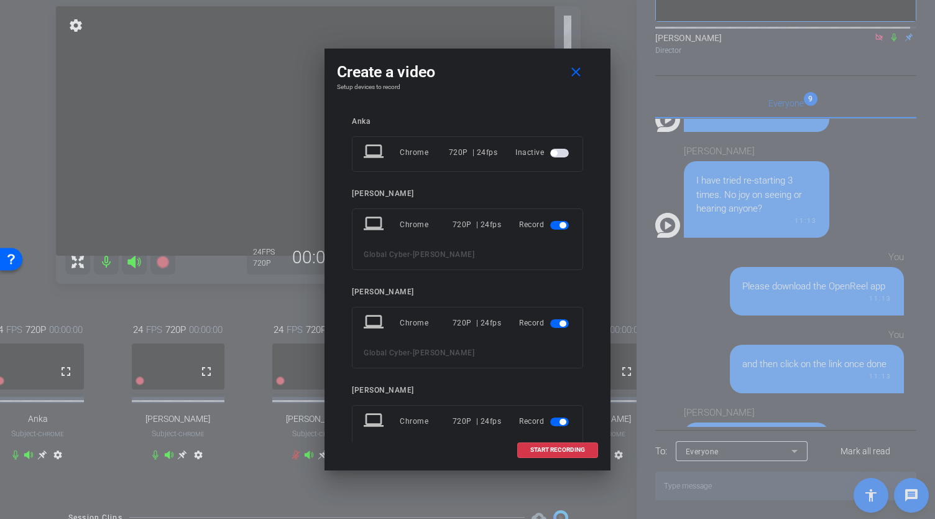
scroll to position [701, 0]
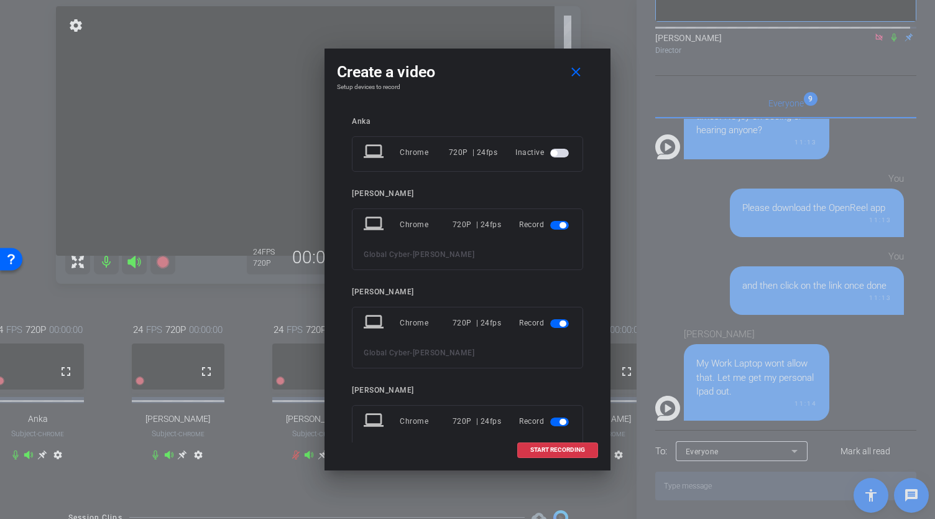
click at [560, 224] on span "button" at bounding box center [563, 225] width 6 height 6
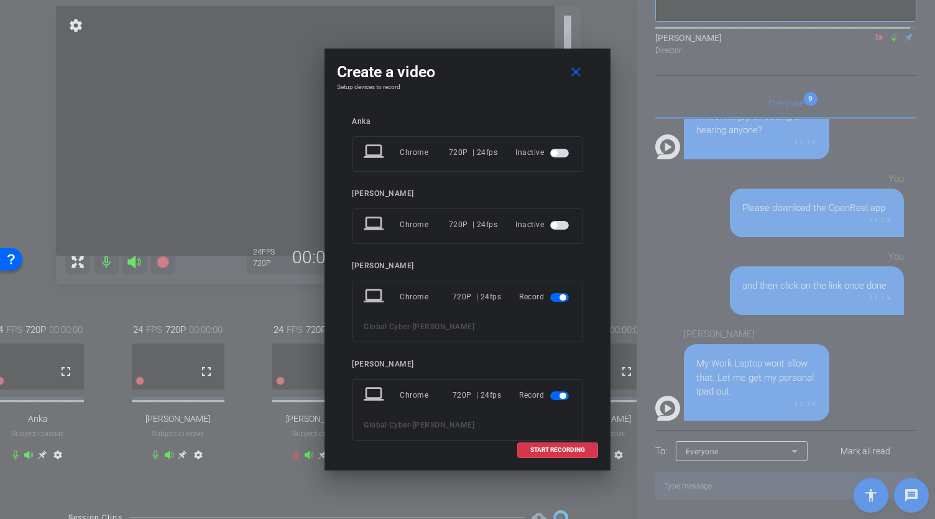
click at [556, 293] on span "button" at bounding box center [559, 297] width 19 height 9
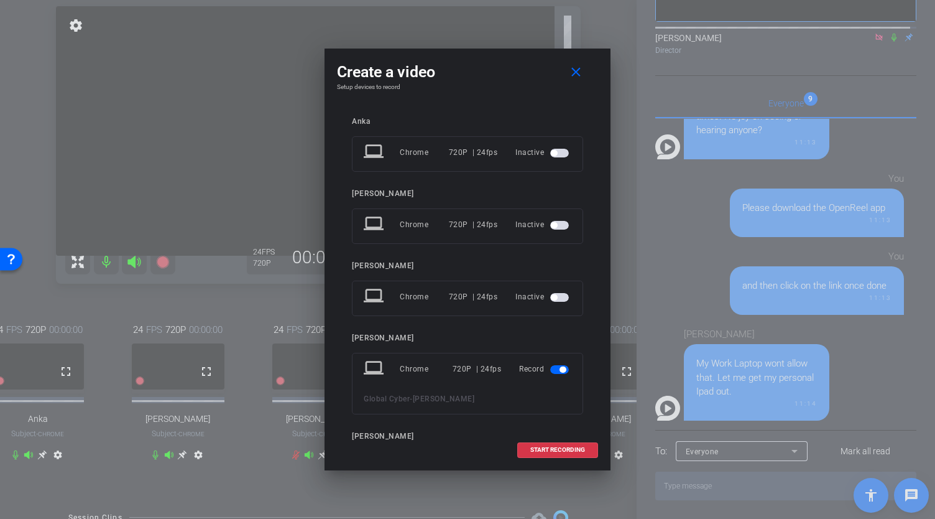
click at [560, 366] on span "button" at bounding box center [563, 369] width 6 height 6
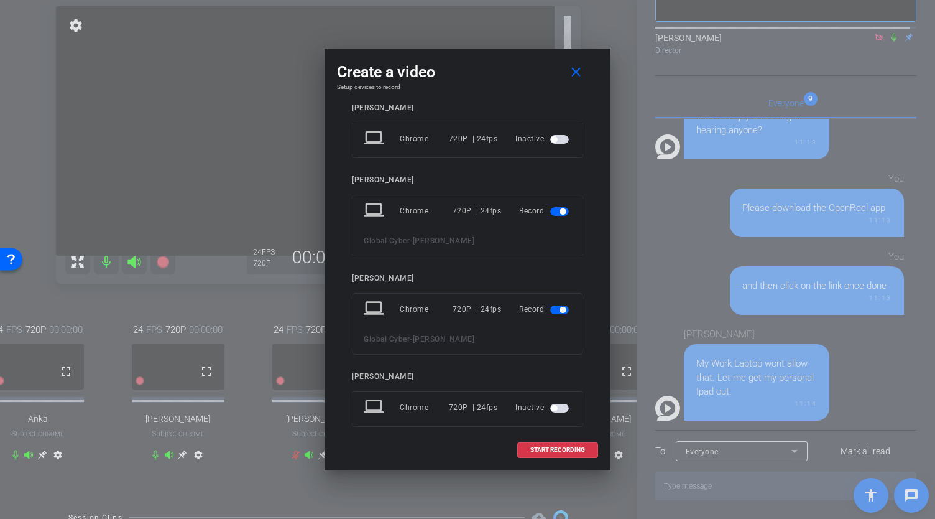
scroll to position [231, 0]
click at [555, 309] on span "button" at bounding box center [559, 308] width 19 height 9
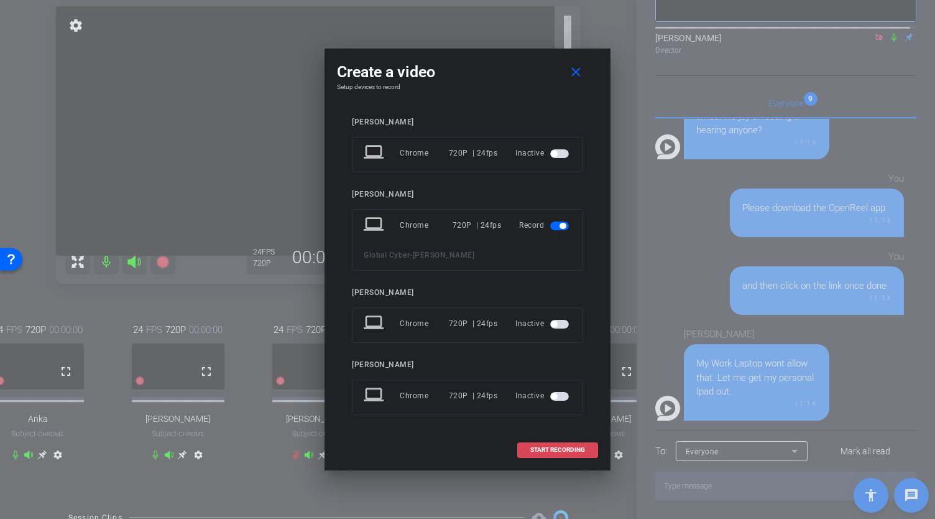
click at [550, 448] on span "START RECORDING" at bounding box center [557, 449] width 55 height 6
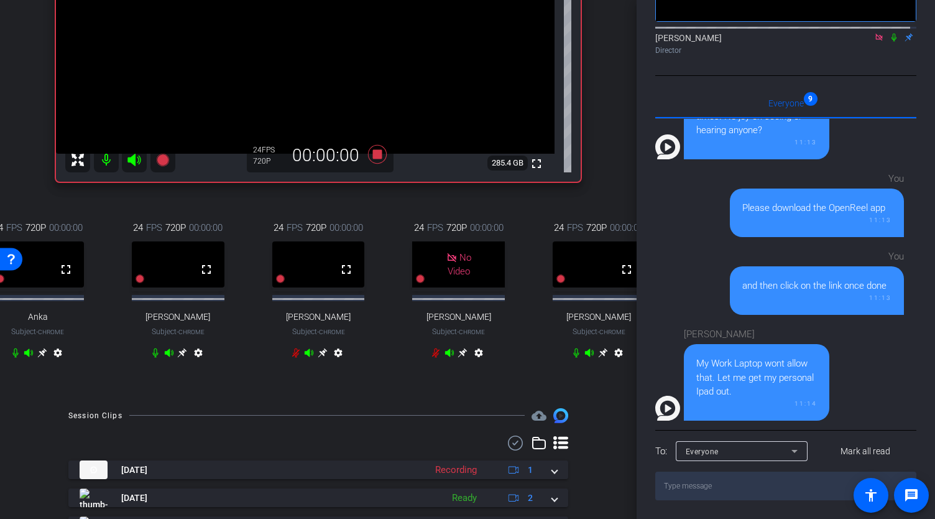
scroll to position [0, 0]
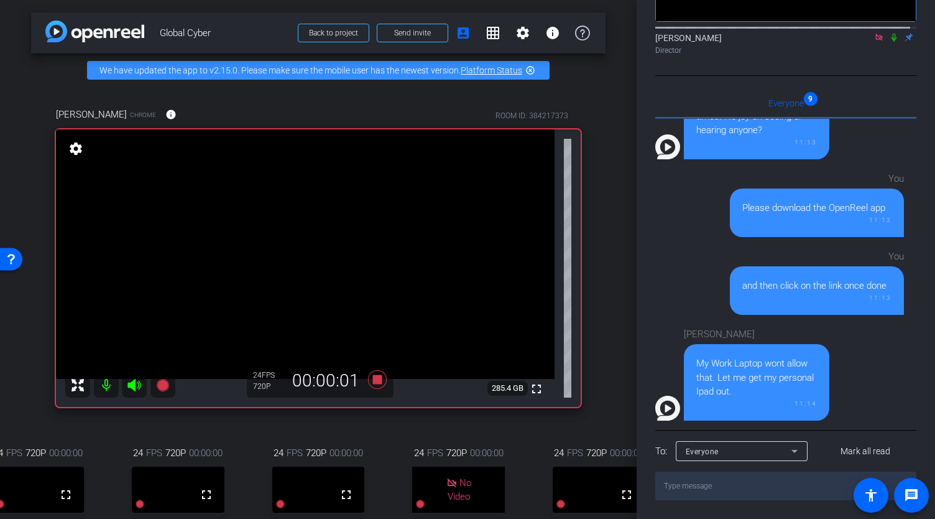
click at [892, 39] on icon at bounding box center [894, 37] width 10 height 9
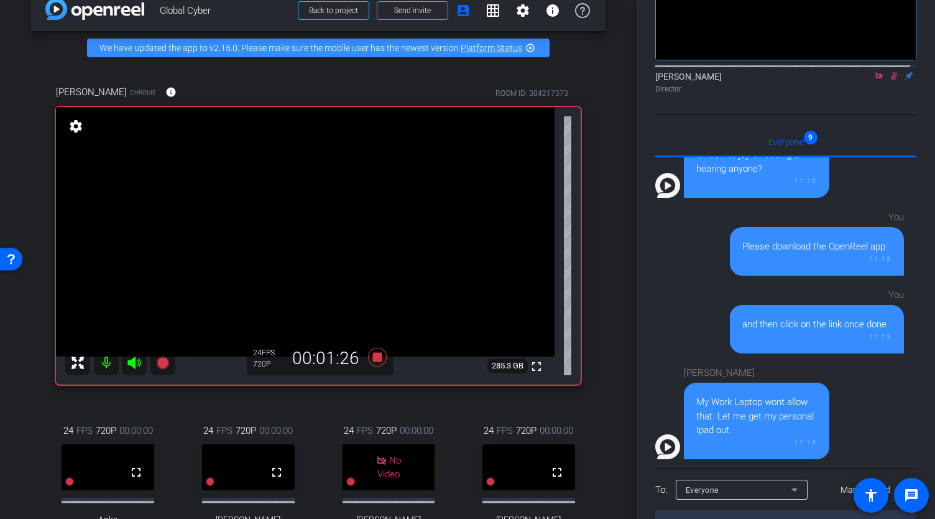
scroll to position [136, 0]
click at [891, 80] on icon at bounding box center [894, 76] width 7 height 8
click at [890, 80] on icon at bounding box center [894, 76] width 10 height 9
click at [891, 80] on icon at bounding box center [894, 76] width 7 height 8
click at [629, 194] on div "arrow_back Global Cyber Back to project Send invite account_box grid_on setting…" at bounding box center [318, 237] width 637 height 519
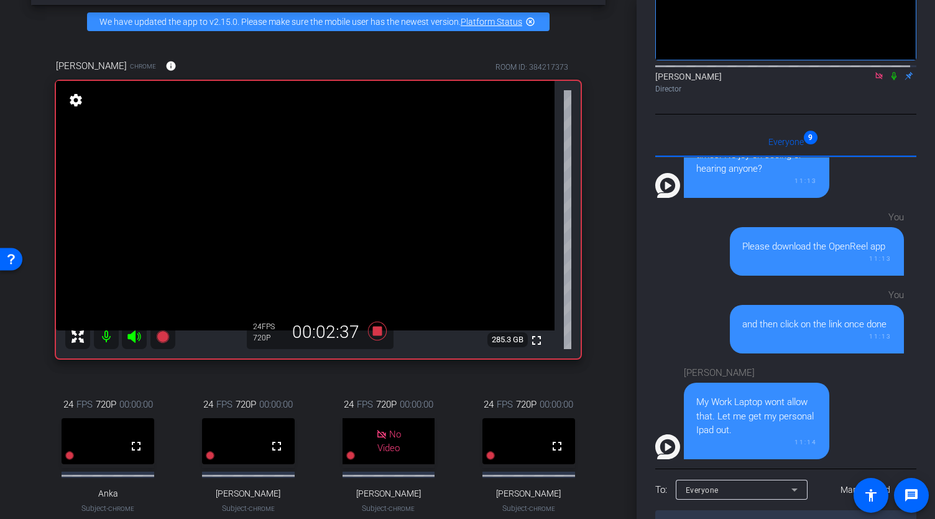
scroll to position [30, 0]
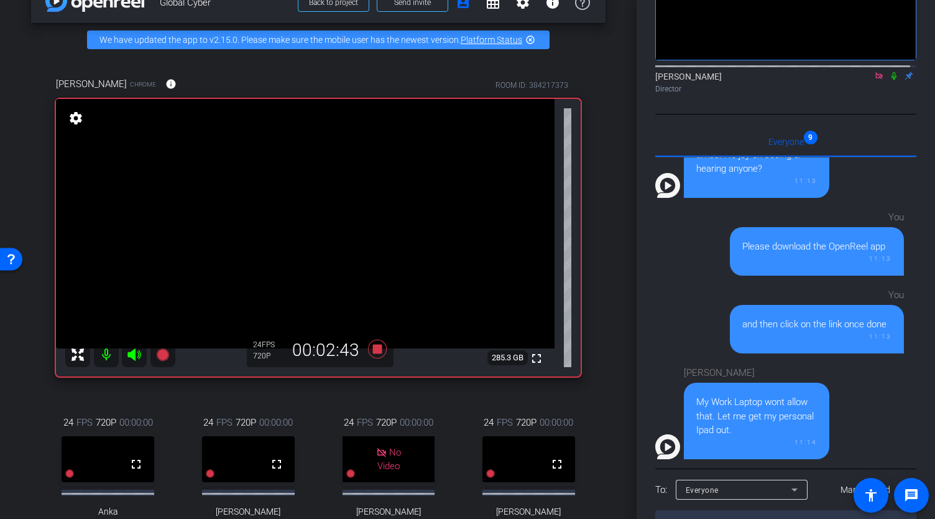
click at [889, 80] on icon at bounding box center [894, 76] width 10 height 9
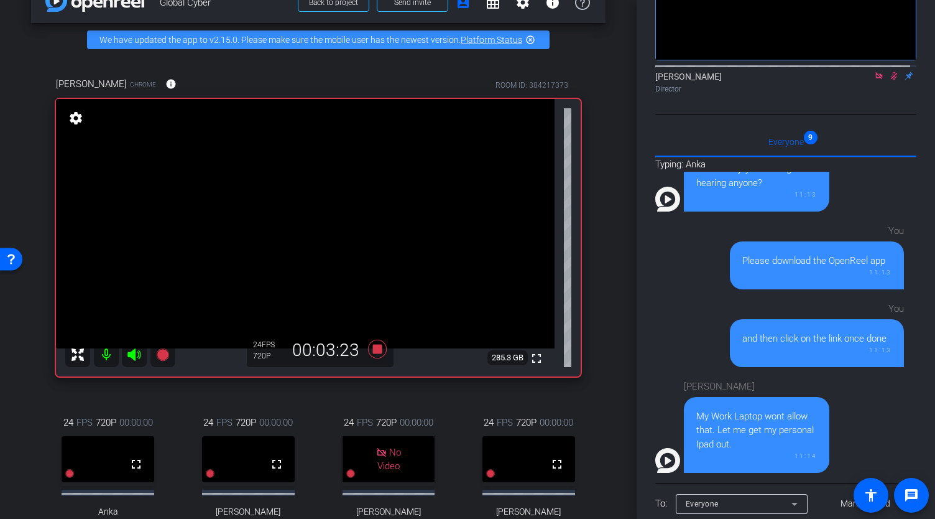
click at [891, 80] on icon at bounding box center [894, 76] width 7 height 8
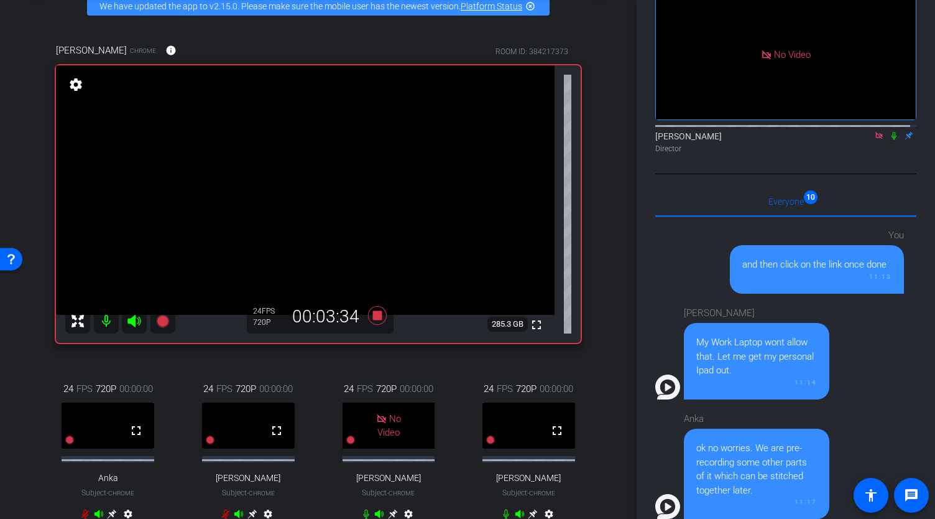
scroll to position [46, 0]
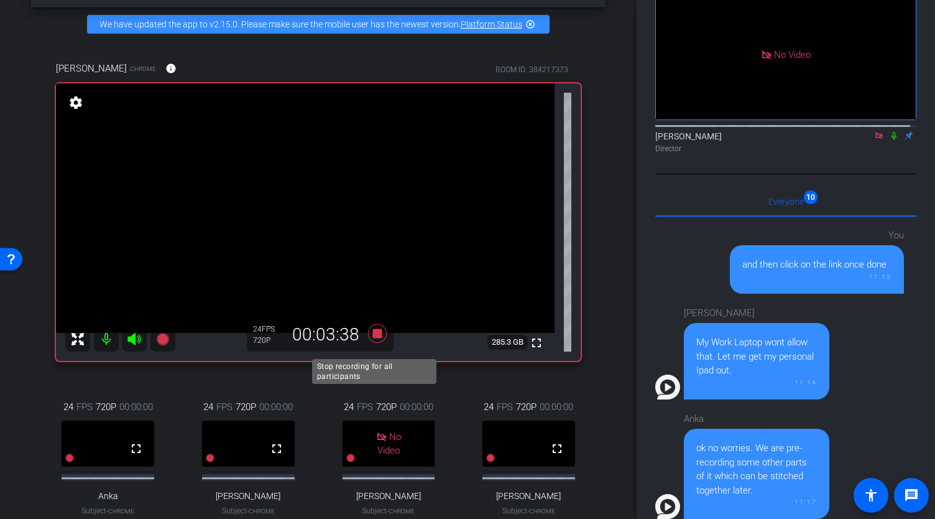
click at [374, 344] on icon at bounding box center [378, 333] width 30 height 22
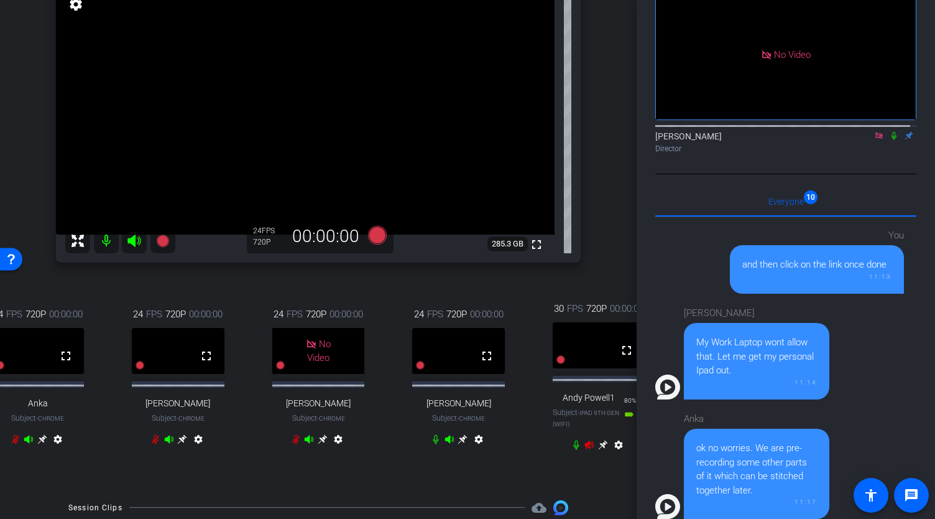
scroll to position [144, 32]
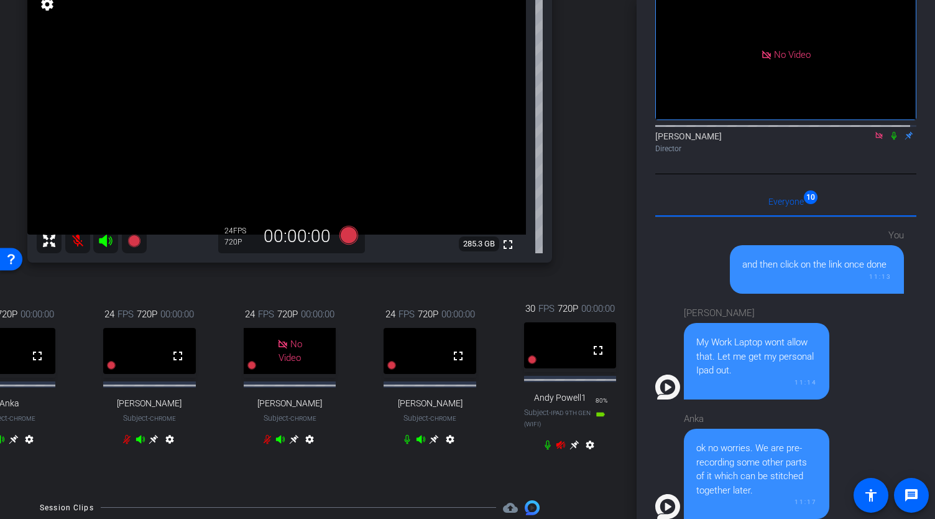
click at [557, 448] on icon at bounding box center [561, 444] width 9 height 8
click at [570, 450] on icon at bounding box center [575, 445] width 10 height 10
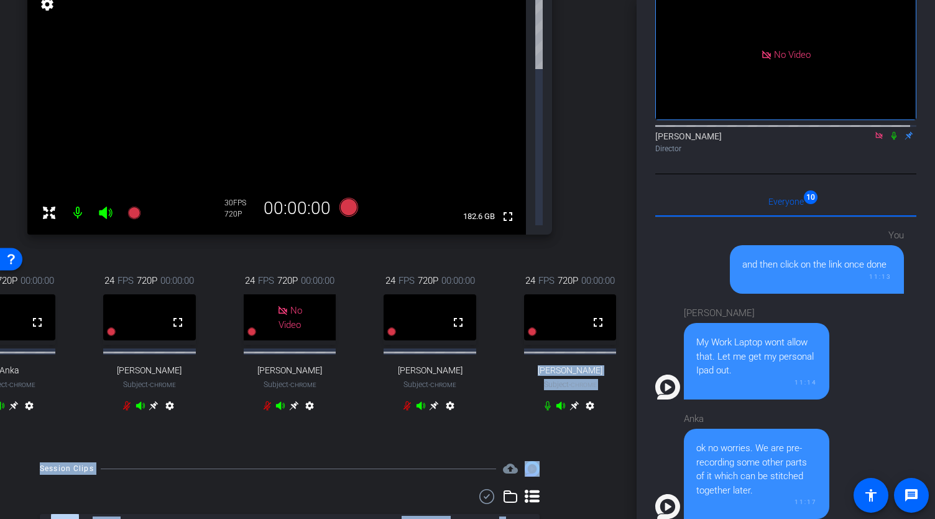
drag, startPoint x: 630, startPoint y: 219, endPoint x: 658, endPoint y: 60, distance: 161.0
click at [658, 60] on div "arrow_back Global Cyber Back to project Send invite account_box grid_on setting…" at bounding box center [467, 259] width 935 height 519
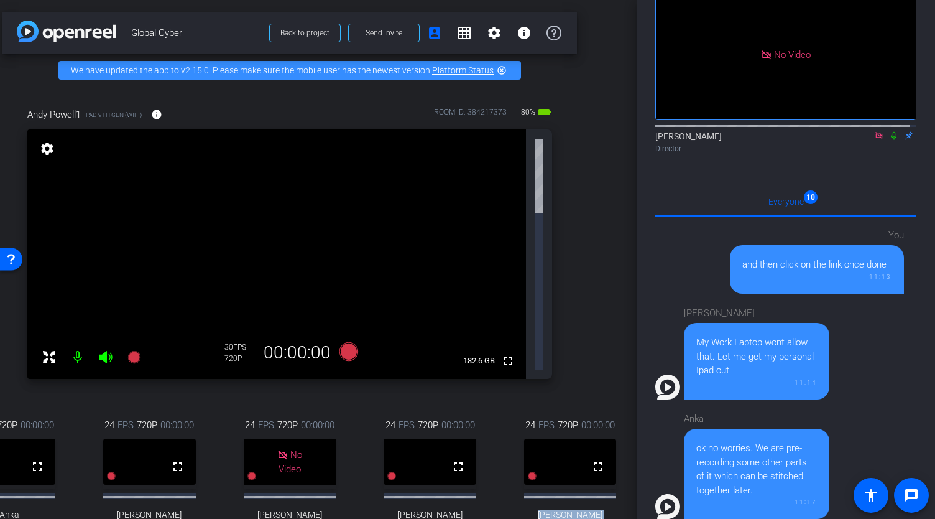
drag, startPoint x: 910, startPoint y: 328, endPoint x: 907, endPoint y: 406, distance: 77.8
click at [907, 406] on div "Participants Teleprompter Adjustments No Video Abe Menendez Director Everyone 1…" at bounding box center [786, 259] width 298 height 519
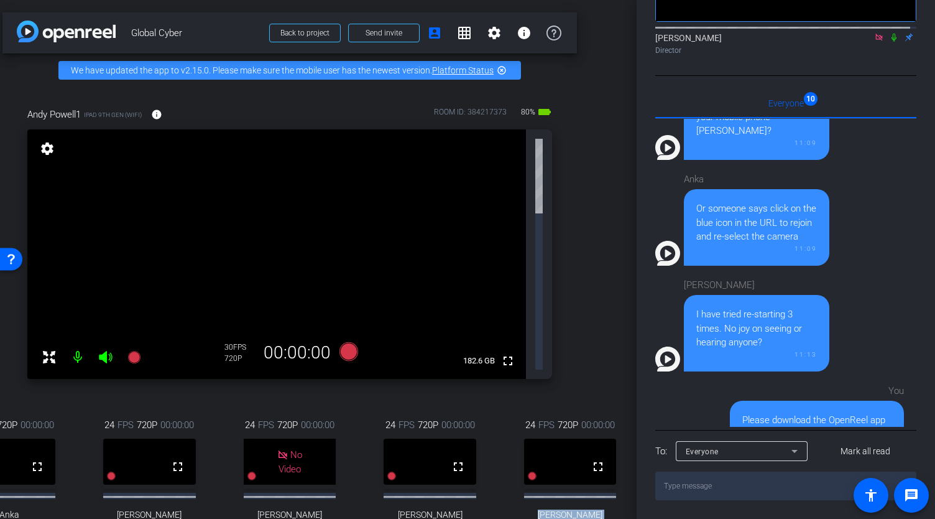
scroll to position [0, 0]
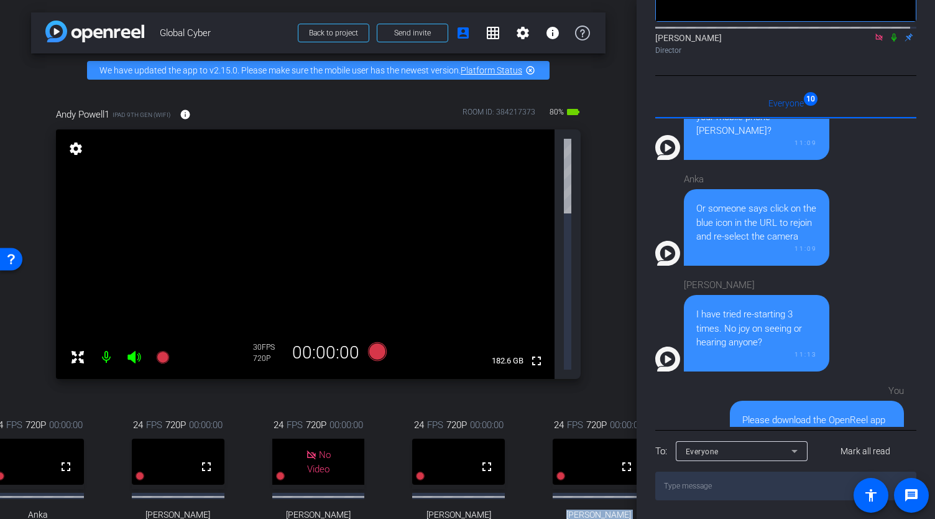
click at [447, 438] on video at bounding box center [458, 461] width 93 height 46
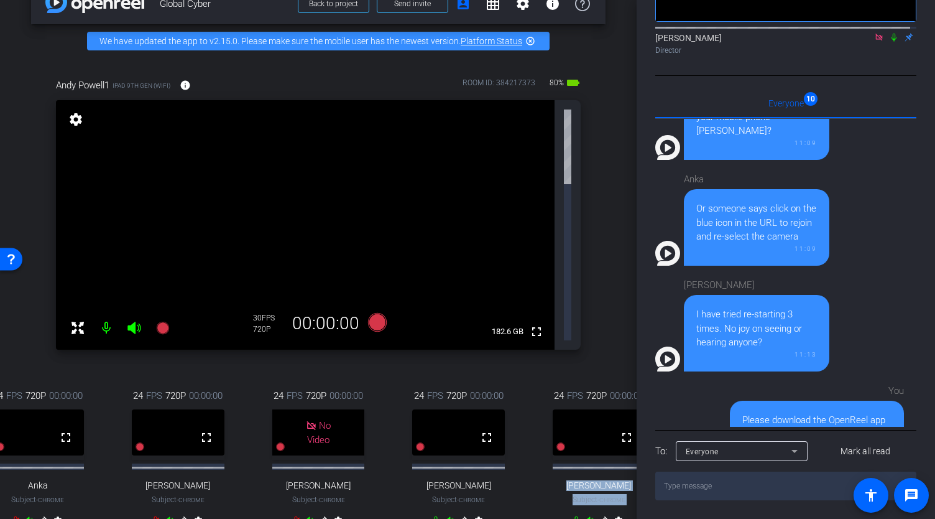
scroll to position [48, 0]
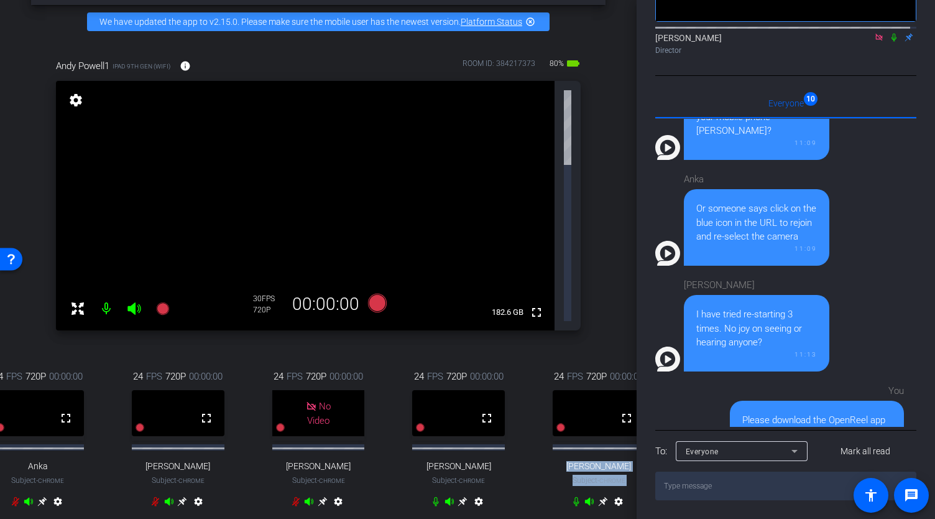
click at [462, 496] on icon at bounding box center [463, 501] width 10 height 10
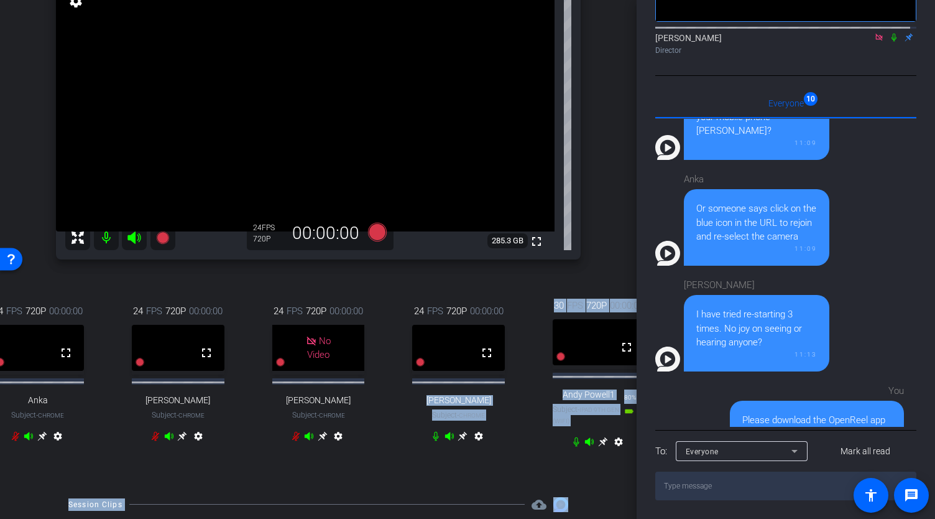
scroll to position [145, 0]
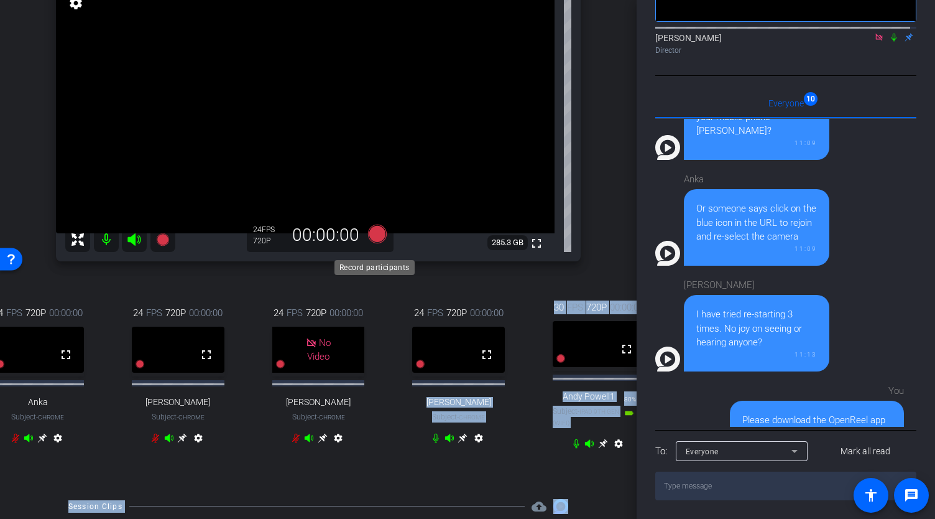
click at [376, 242] on icon at bounding box center [377, 233] width 19 height 19
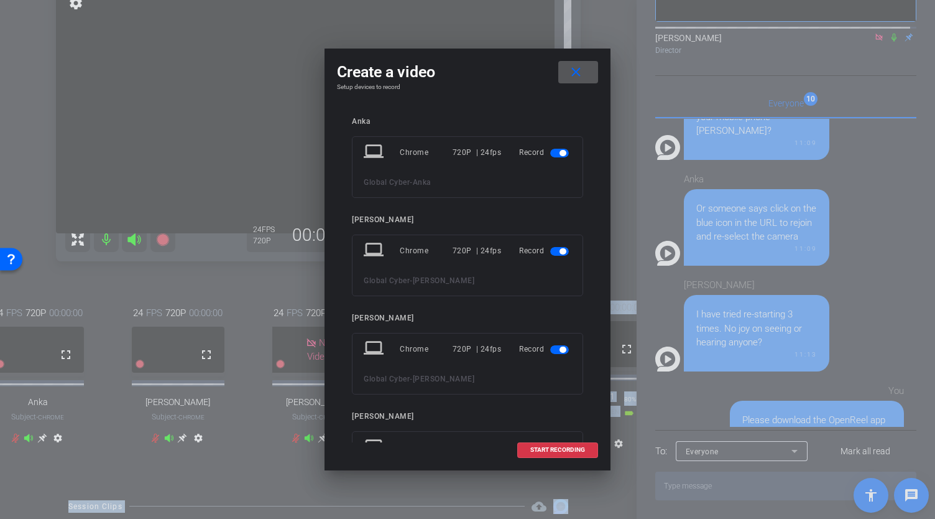
click at [560, 153] on span "button" at bounding box center [563, 153] width 6 height 6
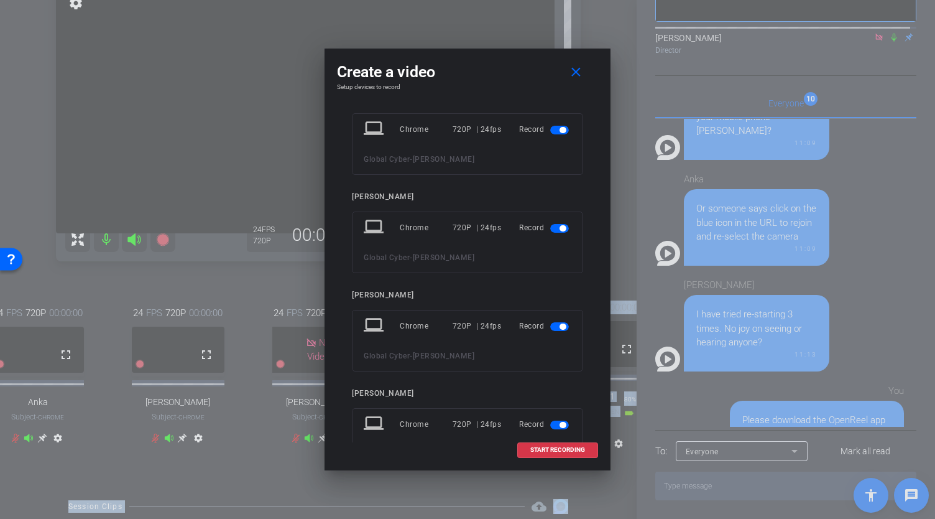
scroll to position [94, 0]
click at [560, 230] on span "button" at bounding box center [563, 229] width 6 height 6
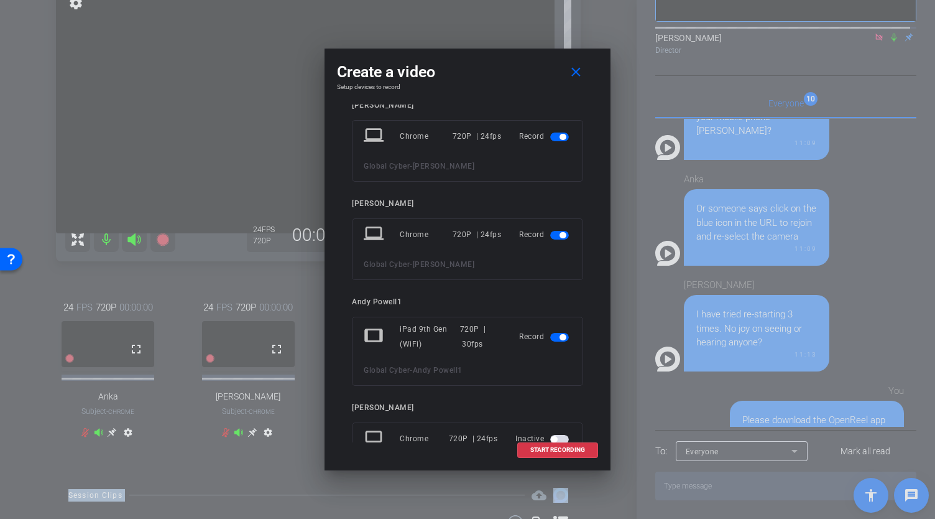
scroll to position [260, 0]
click at [283, 300] on div at bounding box center [467, 259] width 935 height 519
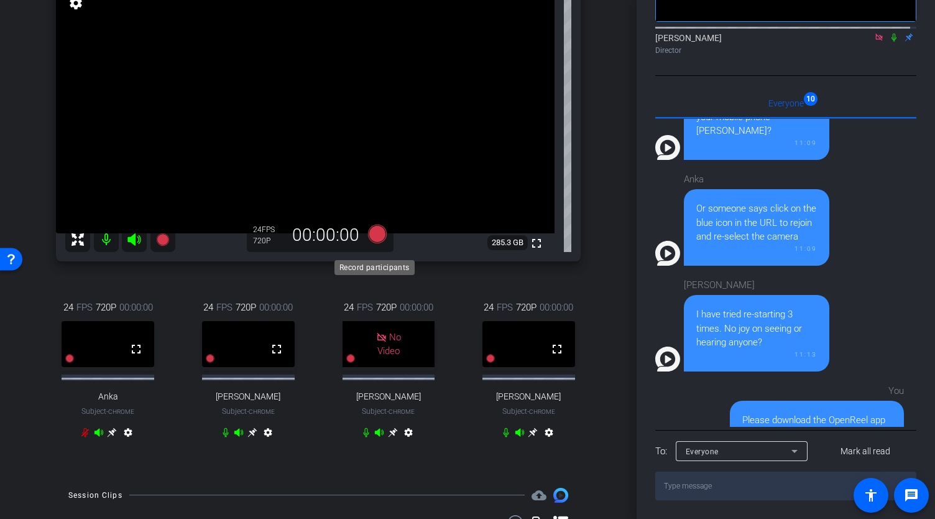
click at [374, 241] on icon at bounding box center [377, 233] width 19 height 19
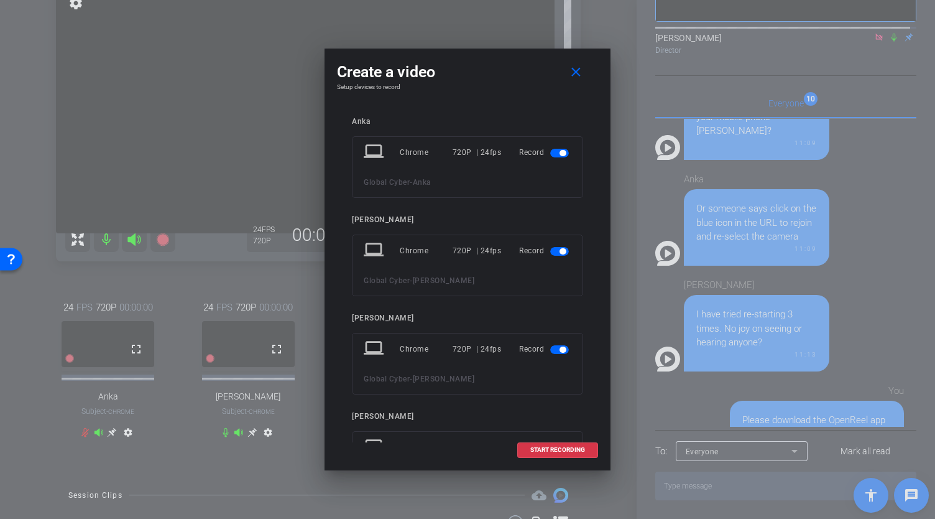
click at [624, 211] on div at bounding box center [467, 259] width 935 height 519
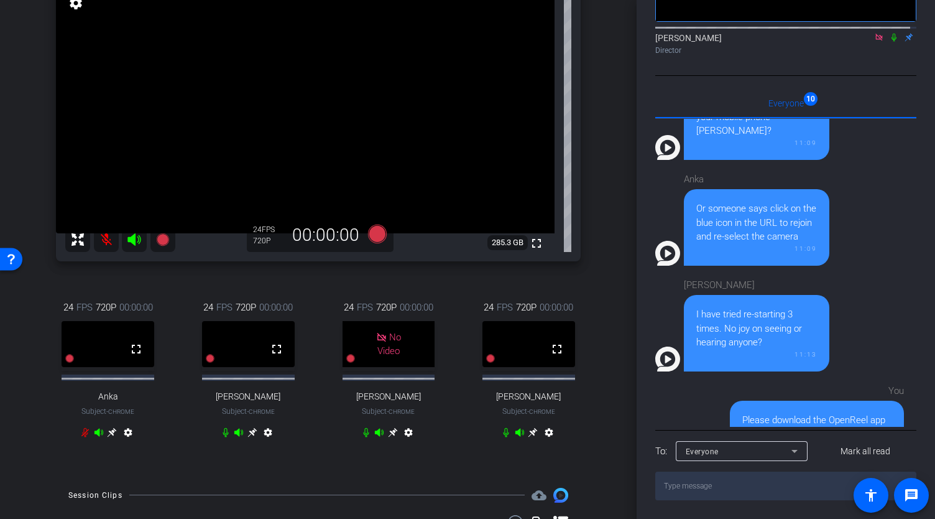
click at [529, 437] on icon at bounding box center [533, 432] width 10 height 10
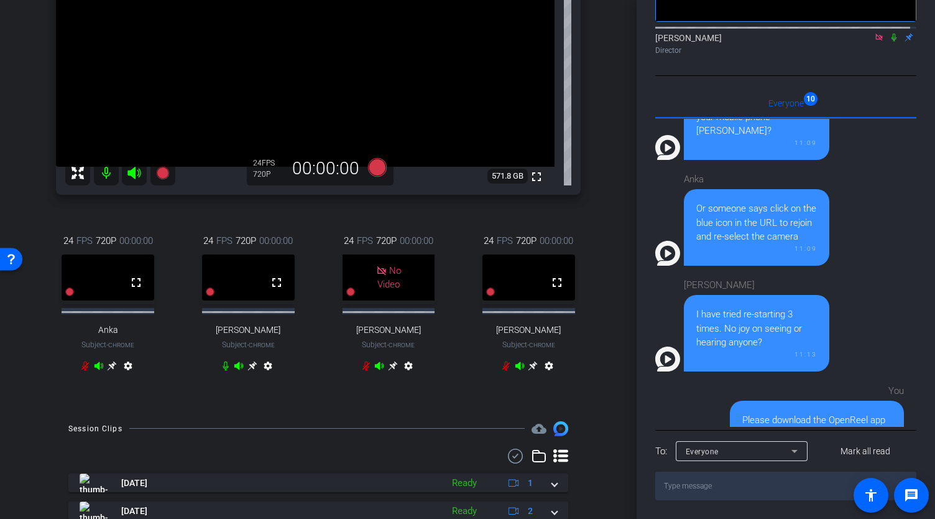
scroll to position [214, 0]
click at [530, 368] on icon at bounding box center [533, 363] width 9 height 9
click at [372, 174] on icon at bounding box center [377, 164] width 19 height 19
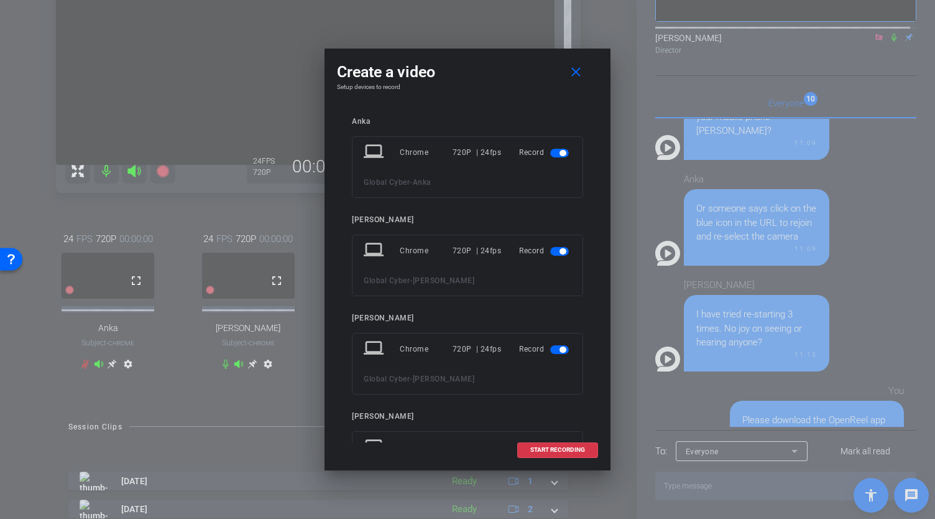
click at [553, 149] on span "button" at bounding box center [559, 153] width 19 height 9
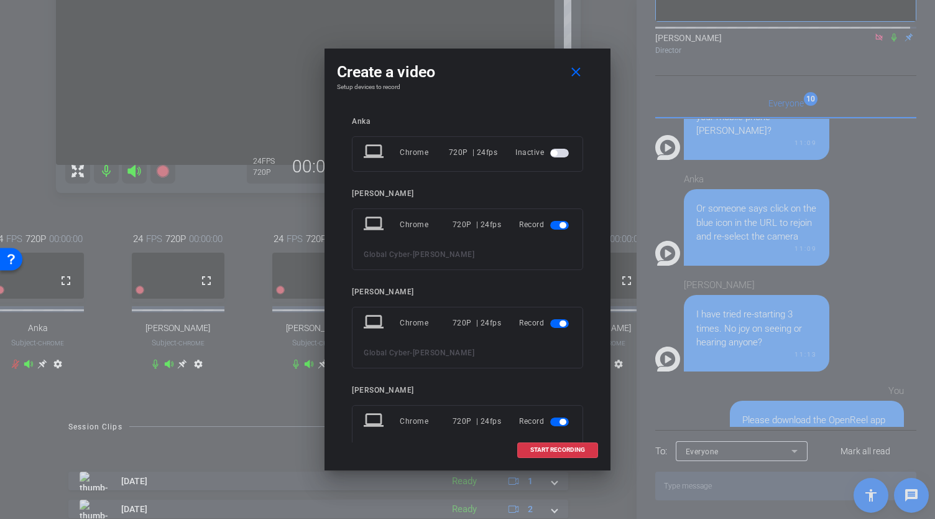
click at [560, 322] on span "button" at bounding box center [563, 323] width 6 height 6
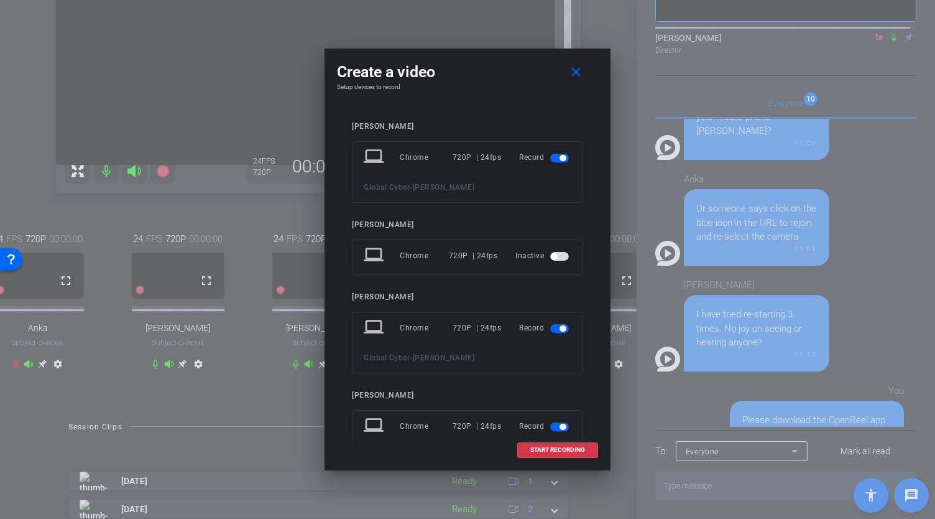
scroll to position [0, 0]
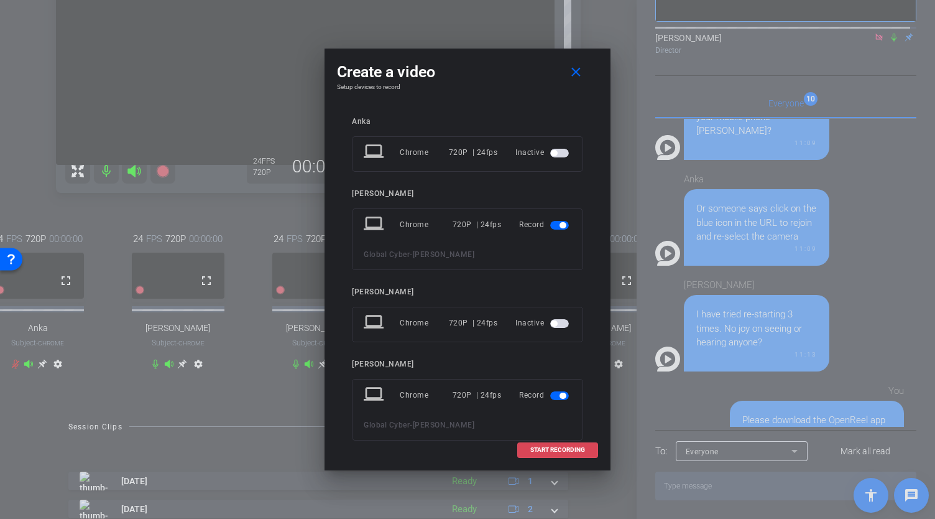
click at [546, 450] on span "START RECORDING" at bounding box center [557, 449] width 55 height 6
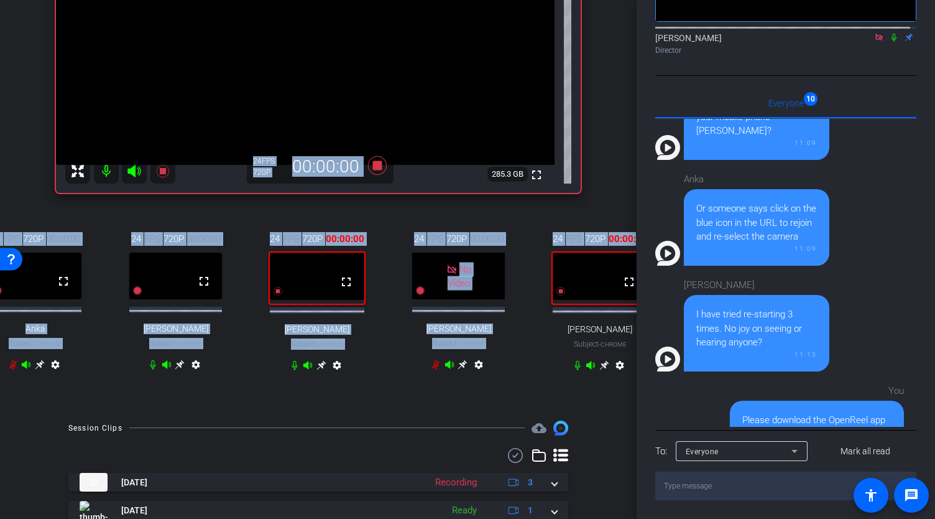
drag, startPoint x: 629, startPoint y: 253, endPoint x: 632, endPoint y: 201, distance: 52.3
click at [632, 201] on div "arrow_back Global Cyber Back to project Send invite account_box grid_on setting…" at bounding box center [318, 259] width 637 height 519
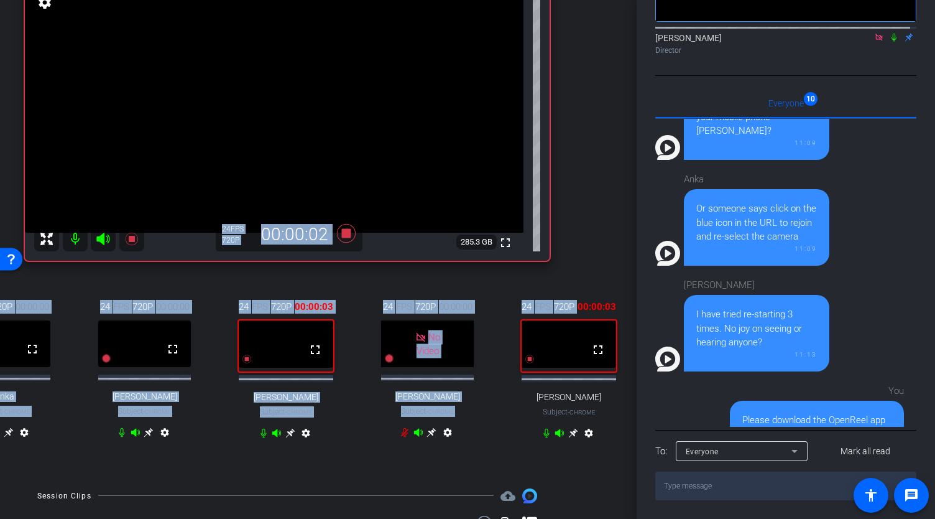
scroll to position [147, 34]
click at [285, 436] on icon at bounding box center [289, 431] width 9 height 9
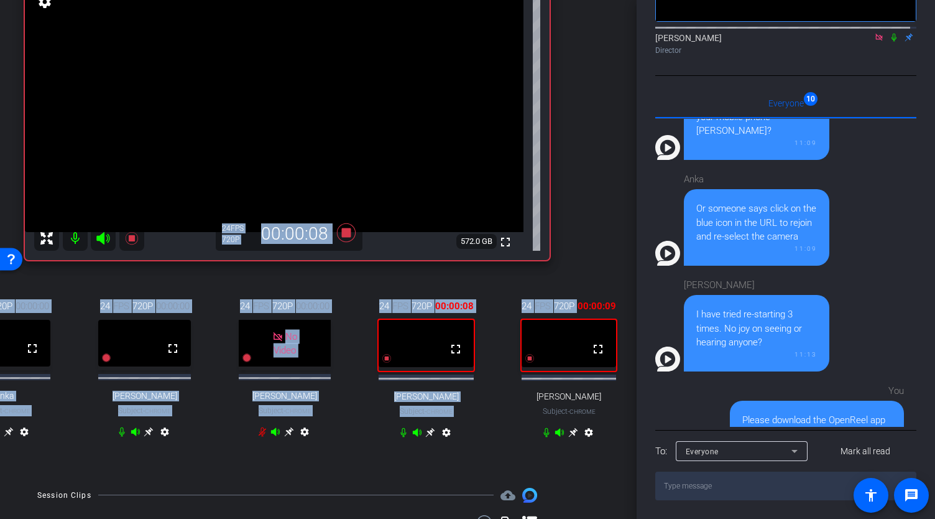
click at [892, 38] on icon at bounding box center [894, 38] width 5 height 8
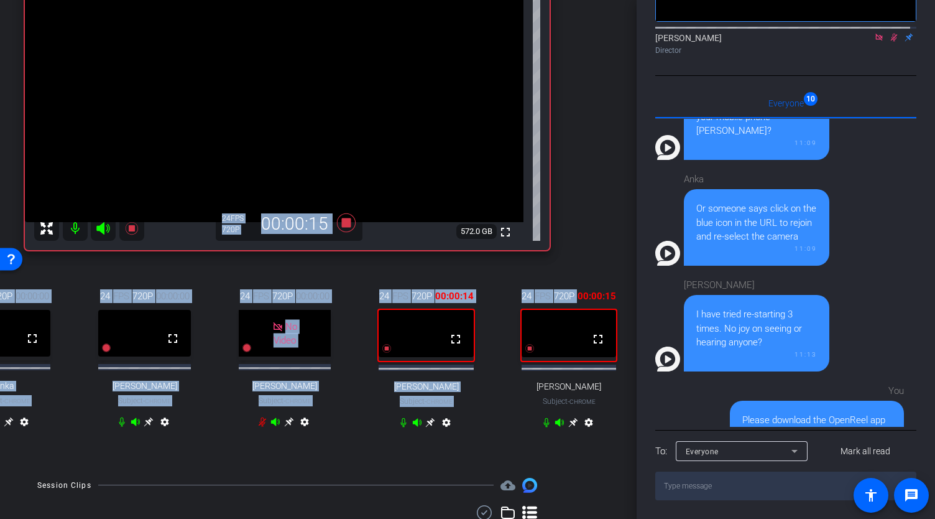
scroll to position [158, 34]
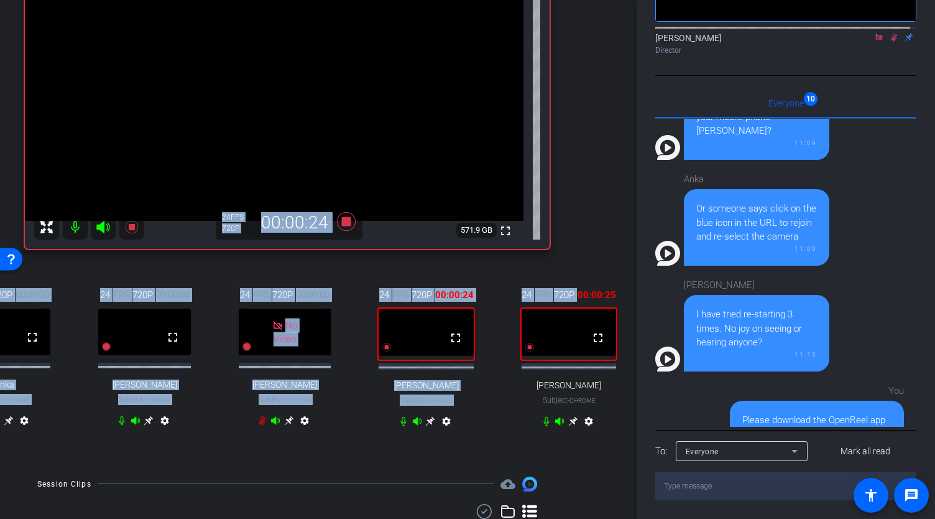
click at [159, 430] on mat-icon "settings" at bounding box center [164, 422] width 15 height 15
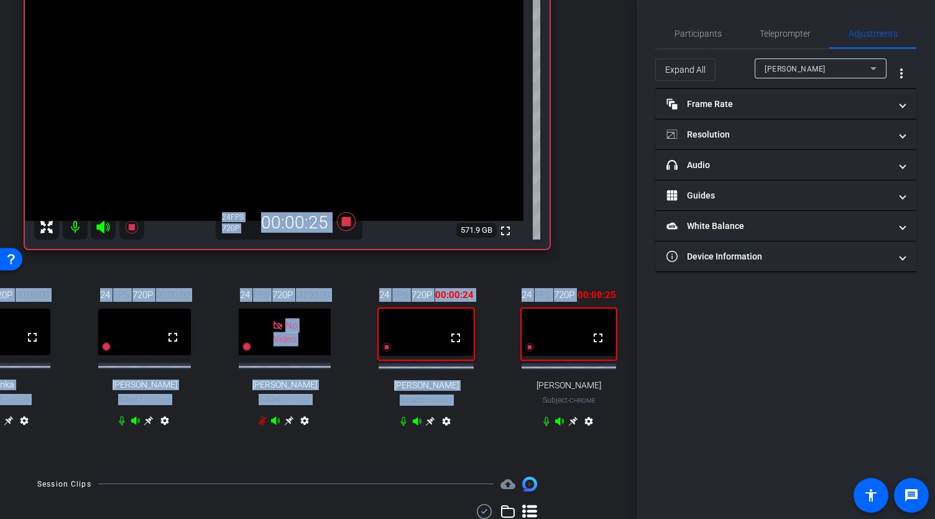
scroll to position [0, 0]
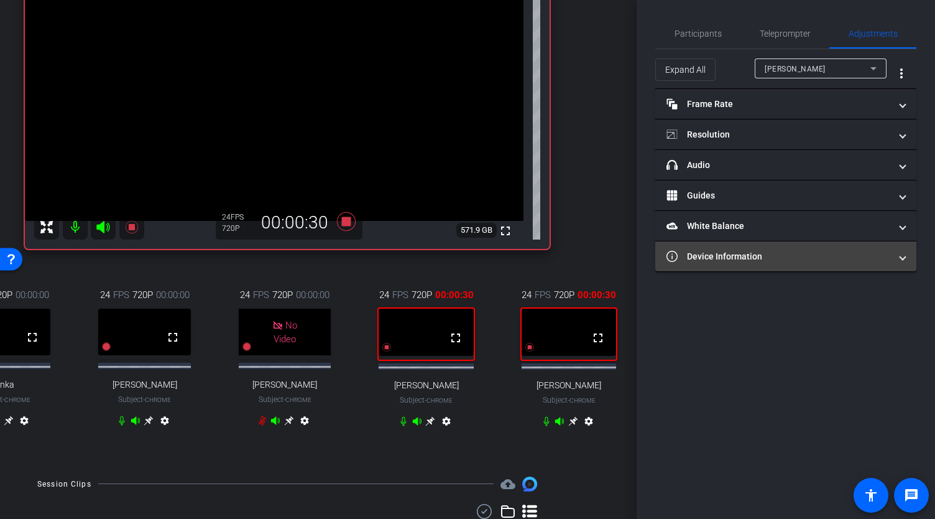
drag, startPoint x: 764, startPoint y: 254, endPoint x: 799, endPoint y: 259, distance: 35.8
click at [799, 259] on mat-panel-title "Device Information" at bounding box center [779, 256] width 224 height 13
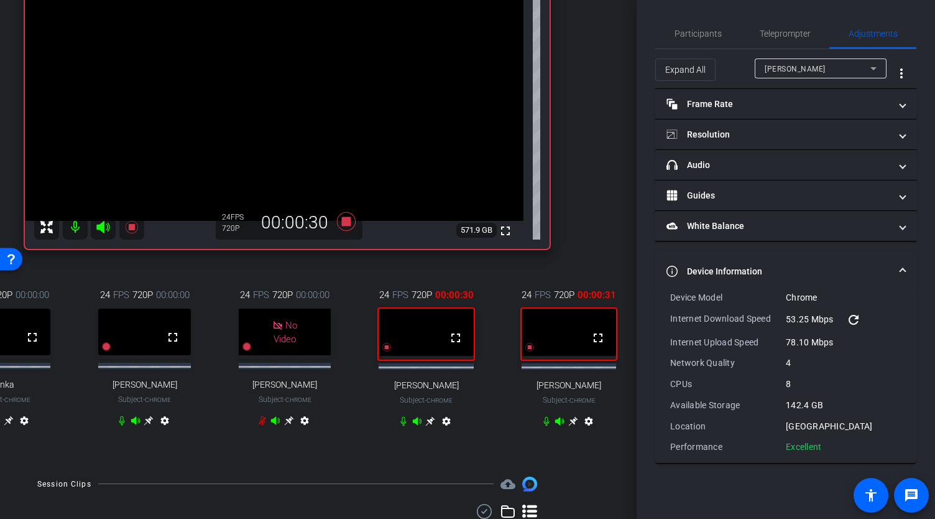
type input "1000"
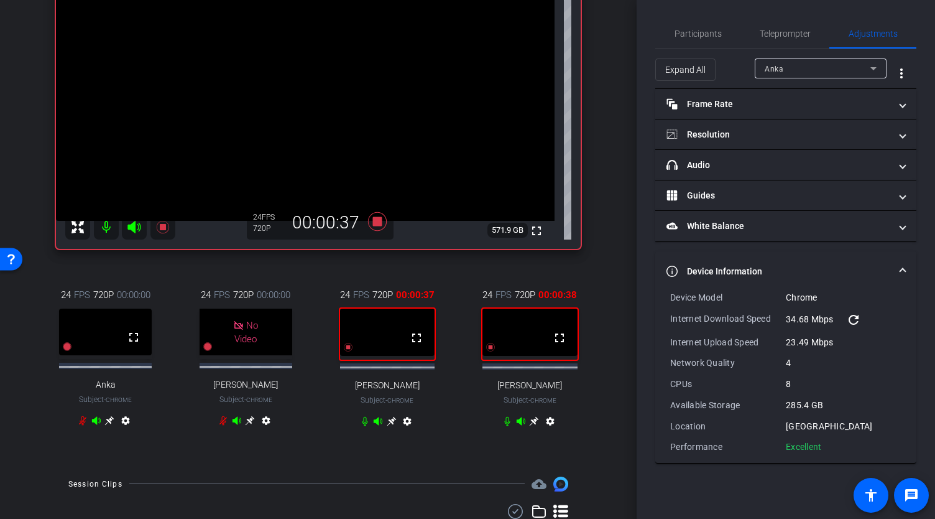
click at [888, 269] on mat-panel-title "Device Information" at bounding box center [779, 271] width 224 height 13
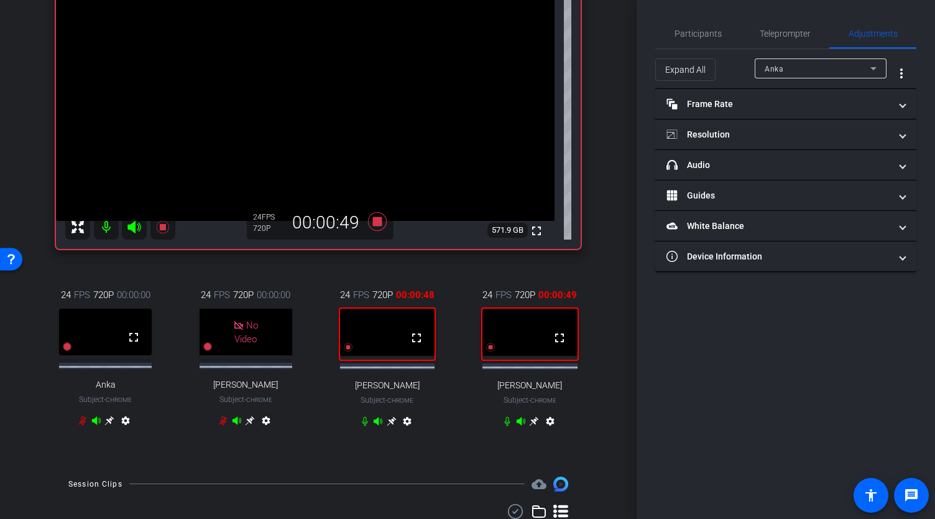
click at [533, 426] on icon at bounding box center [534, 421] width 10 height 10
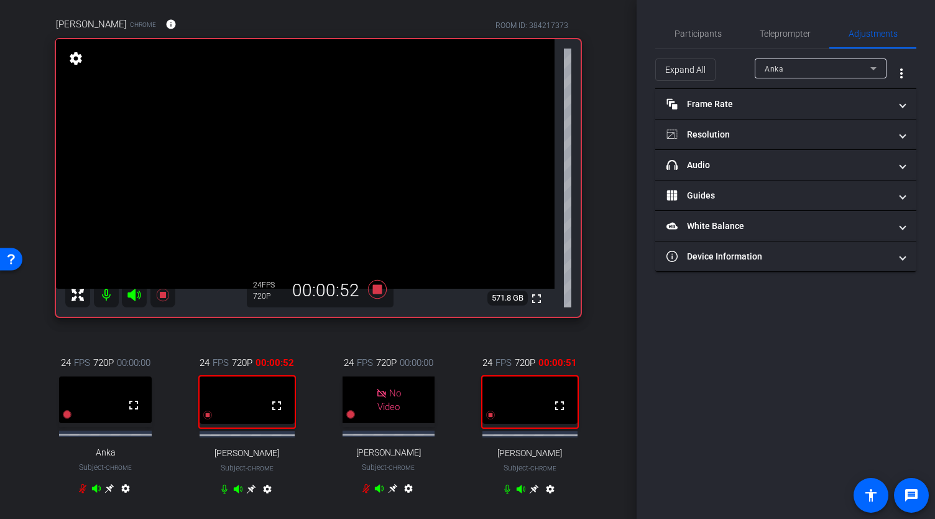
scroll to position [96, 0]
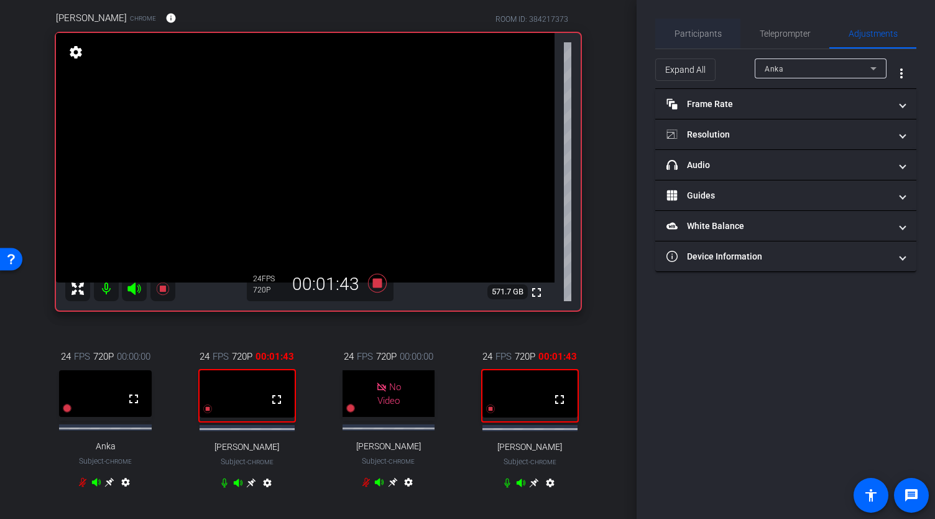
click at [703, 32] on span "Participants" at bounding box center [698, 33] width 47 height 9
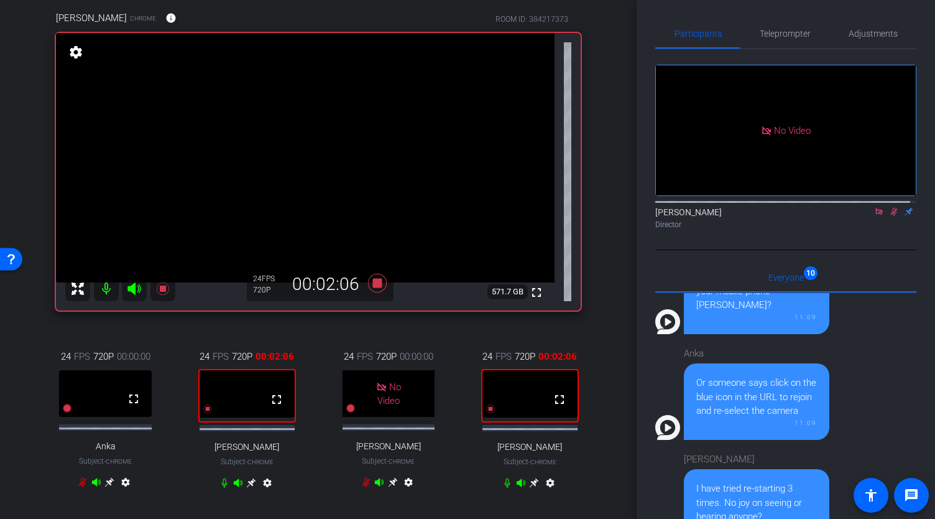
click at [891, 208] on icon at bounding box center [894, 212] width 7 height 8
click at [890, 207] on icon at bounding box center [894, 211] width 10 height 9
click at [249, 487] on icon at bounding box center [251, 483] width 10 height 10
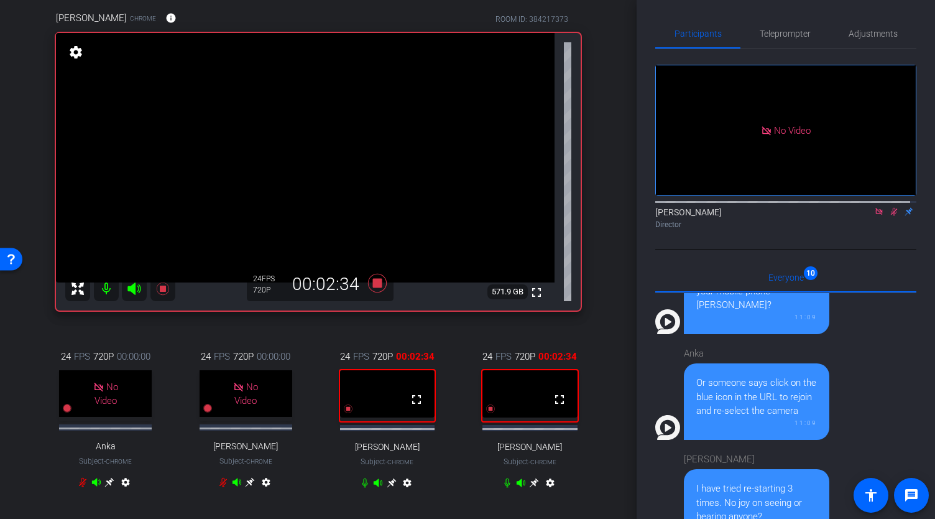
click at [884, 196] on div at bounding box center [785, 201] width 261 height 10
click at [889, 207] on icon at bounding box center [894, 211] width 10 height 9
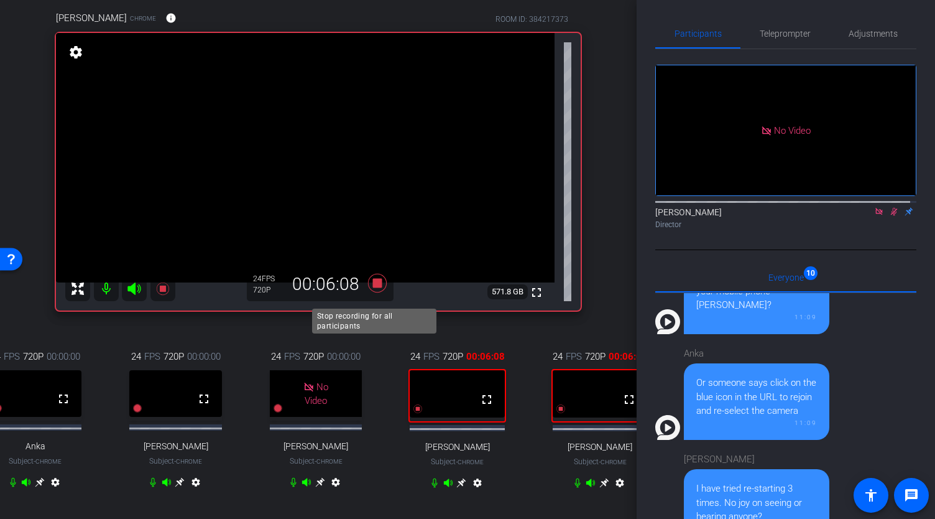
click at [382, 290] on icon at bounding box center [378, 283] width 30 height 22
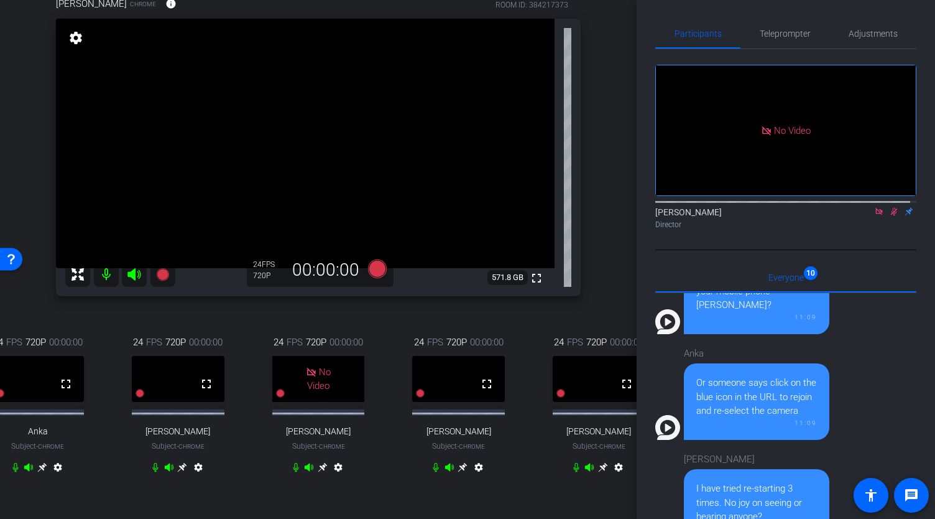
scroll to position [112, 0]
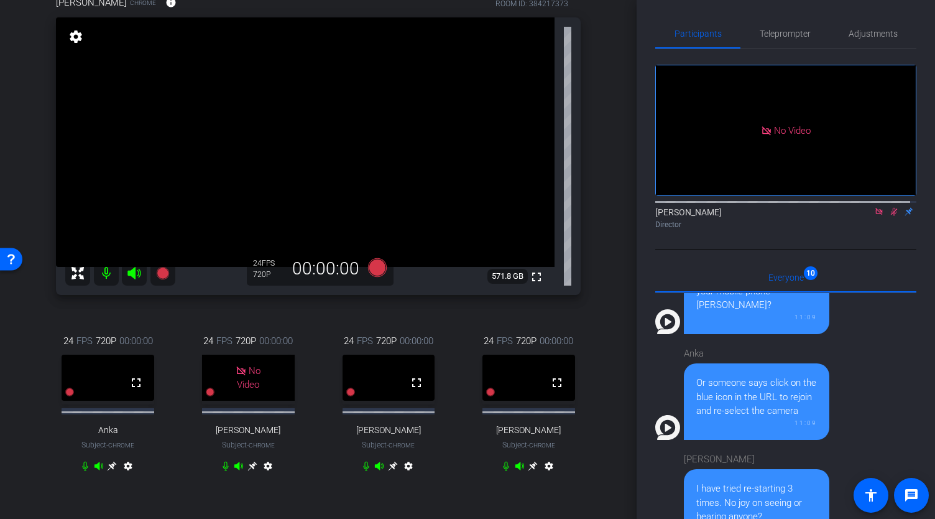
click at [530, 470] on icon at bounding box center [533, 465] width 9 height 9
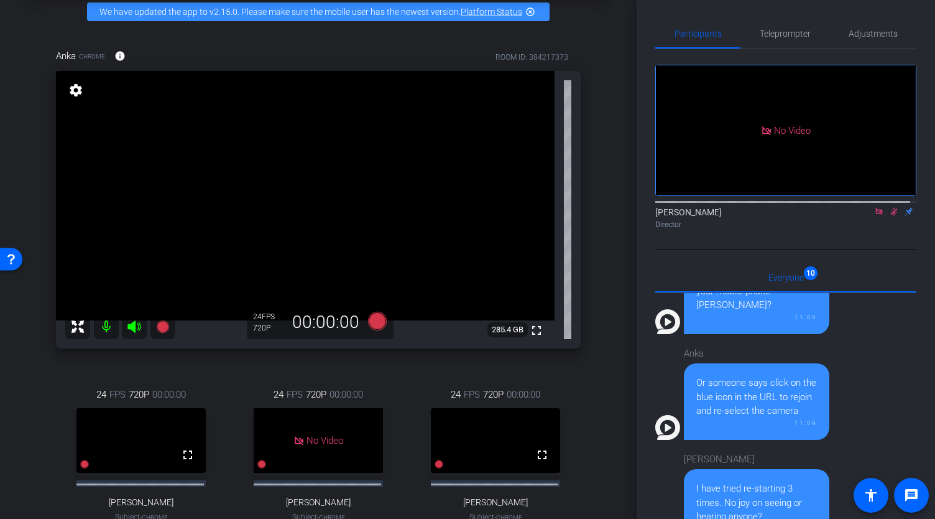
scroll to position [64, 0]
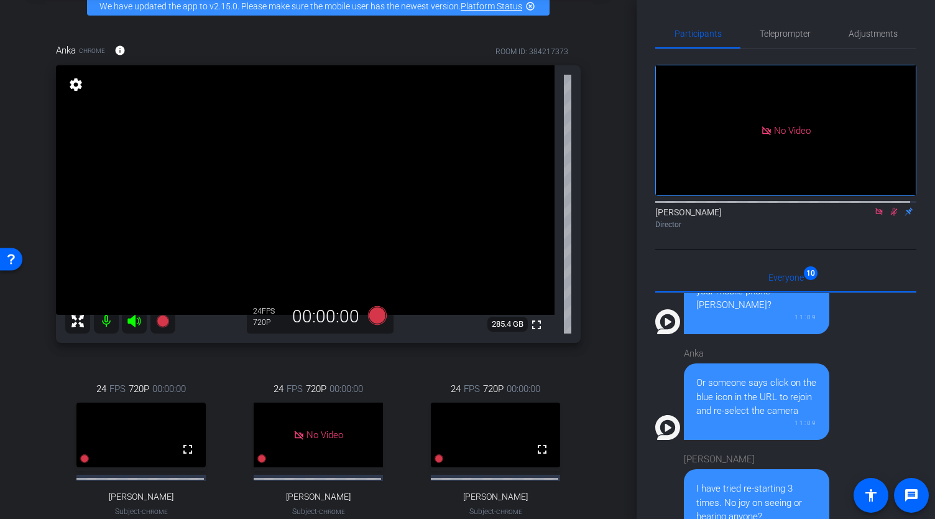
click at [874, 207] on icon at bounding box center [879, 211] width 10 height 9
click at [876, 216] on icon at bounding box center [879, 212] width 7 height 8
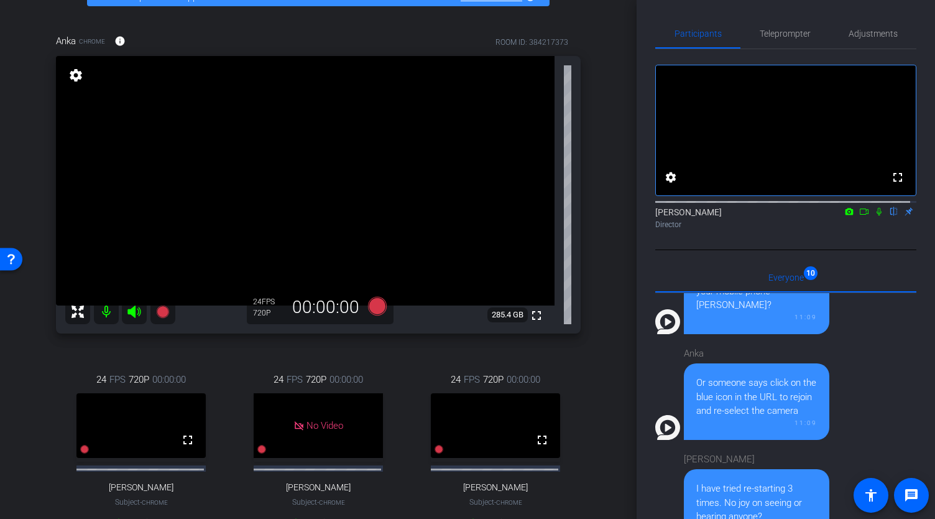
scroll to position [63, 0]
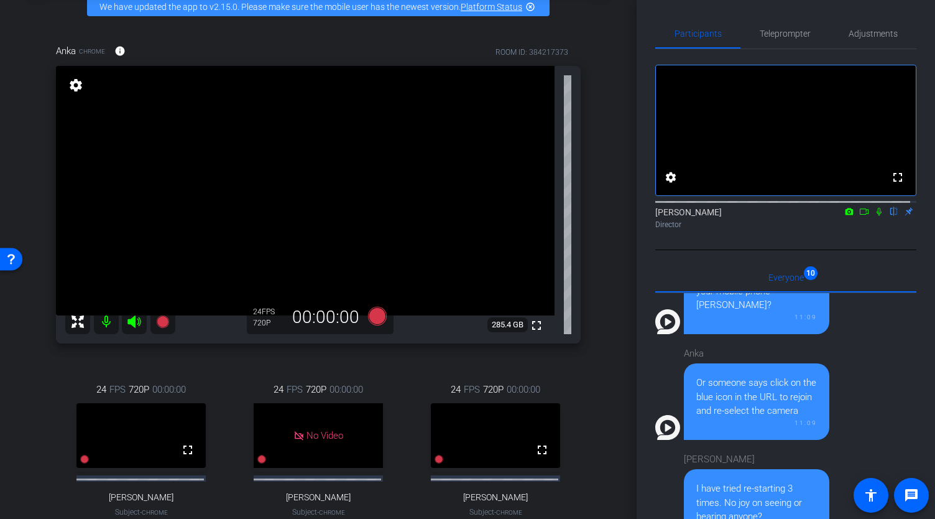
click at [877, 216] on icon at bounding box center [879, 212] width 5 height 8
click at [876, 216] on icon at bounding box center [879, 212] width 7 height 8
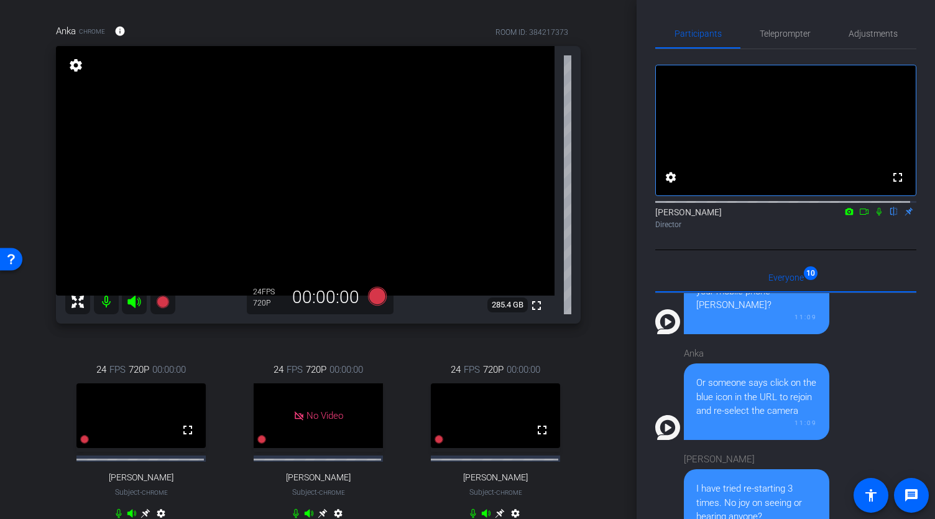
scroll to position [84, 0]
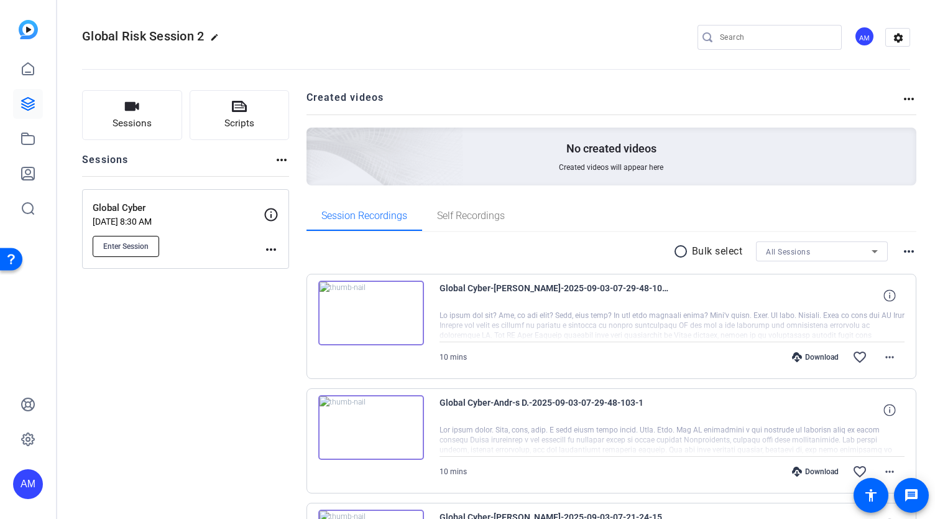
click at [134, 245] on span "Enter Session" at bounding box center [125, 246] width 45 height 10
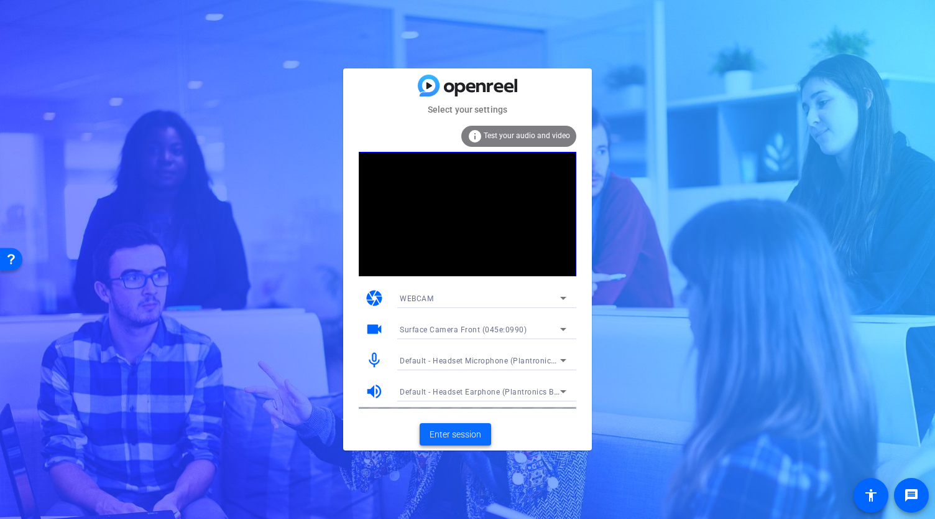
click at [450, 435] on span "Enter session" at bounding box center [456, 434] width 52 height 13
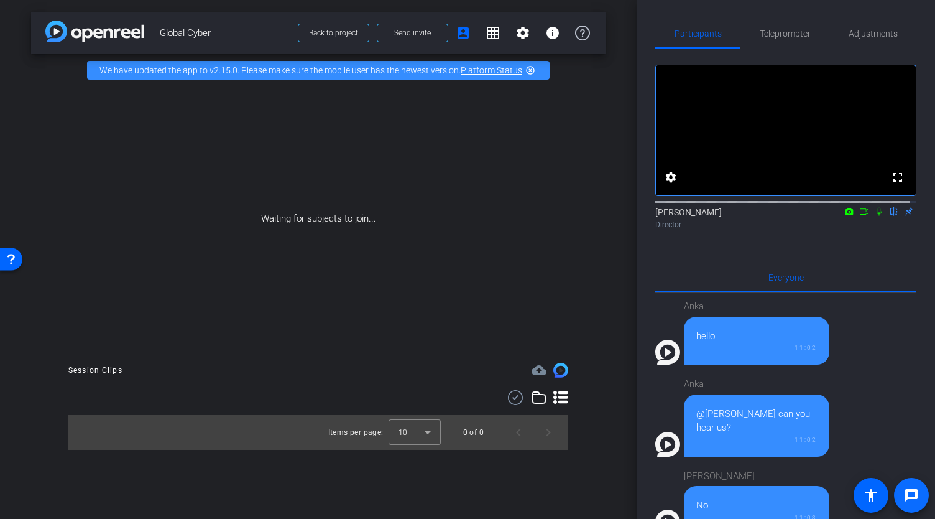
scroll to position [821, 0]
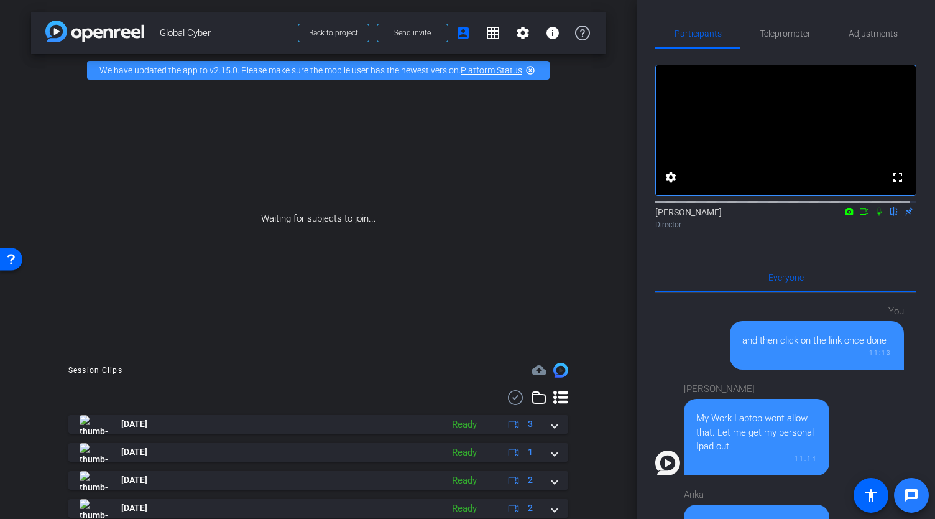
click at [908, 496] on mat-icon "message" at bounding box center [911, 494] width 15 height 15
click at [453, 192] on div "Waiting for subjects to join..." at bounding box center [318, 218] width 575 height 263
click at [909, 499] on mat-icon "message" at bounding box center [911, 494] width 15 height 15
click at [859, 216] on icon at bounding box center [864, 211] width 10 height 9
click at [892, 216] on icon at bounding box center [894, 212] width 5 height 8
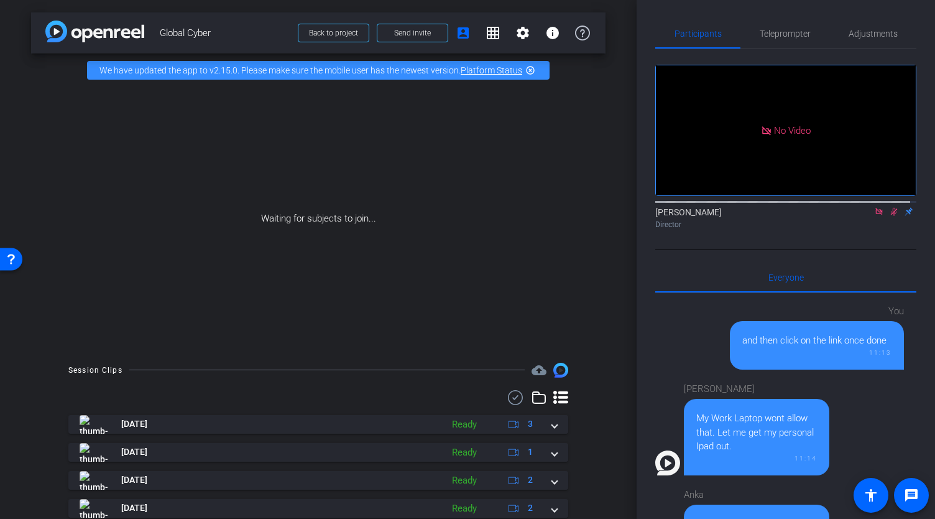
click at [458, 154] on div "Waiting for subjects to join..." at bounding box center [318, 218] width 575 height 263
